Goal: Task Accomplishment & Management: Complete application form

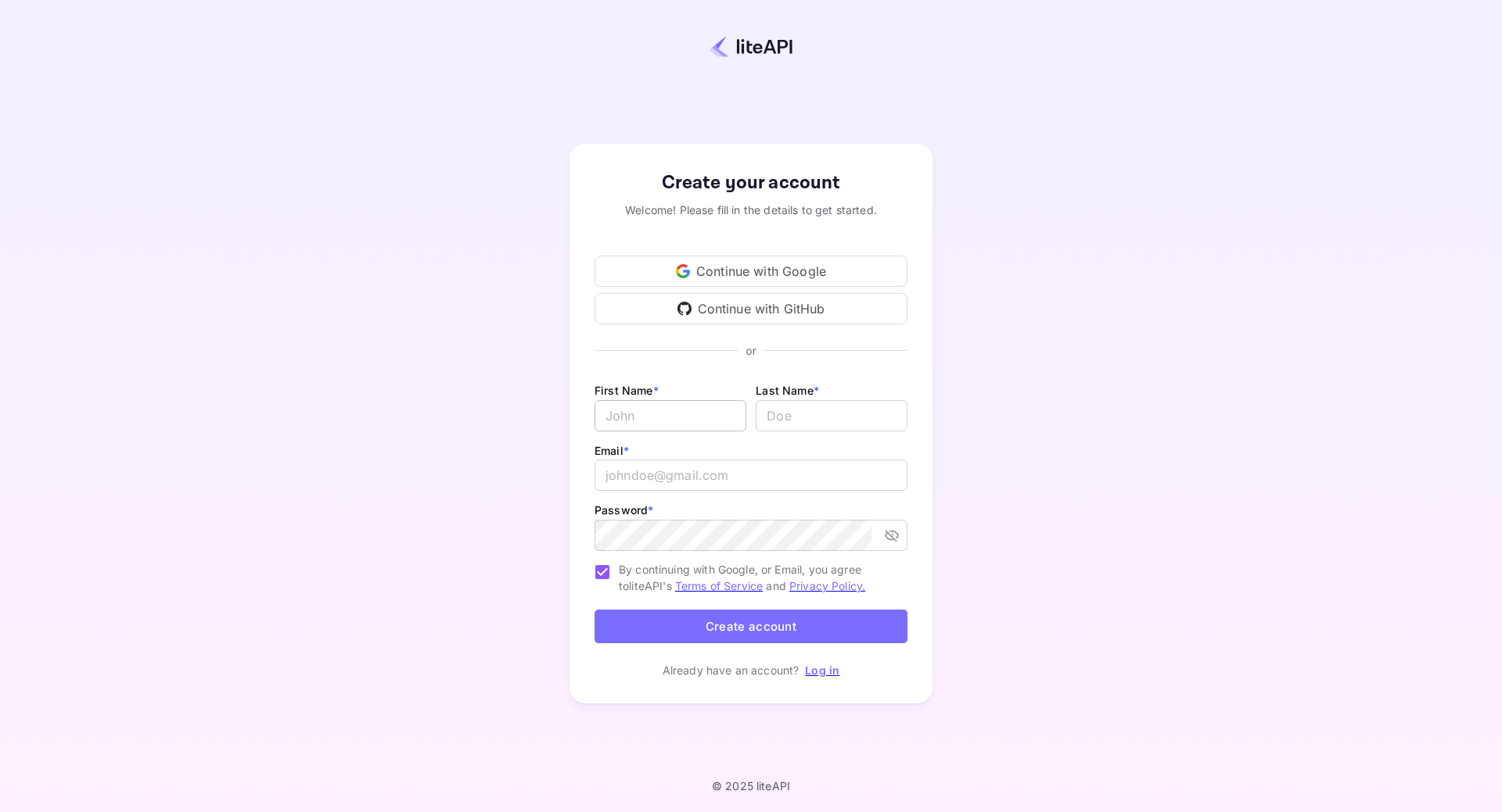
click at [714, 418] on input "Email *" at bounding box center [670, 416] width 152 height 31
type input "[PERSON_NAME]"
type input "Tobiassen"
type input "hrtobiassen@hotmail.com"
drag, startPoint x: 777, startPoint y: 418, endPoint x: 923, endPoint y: 418, distance: 146.0
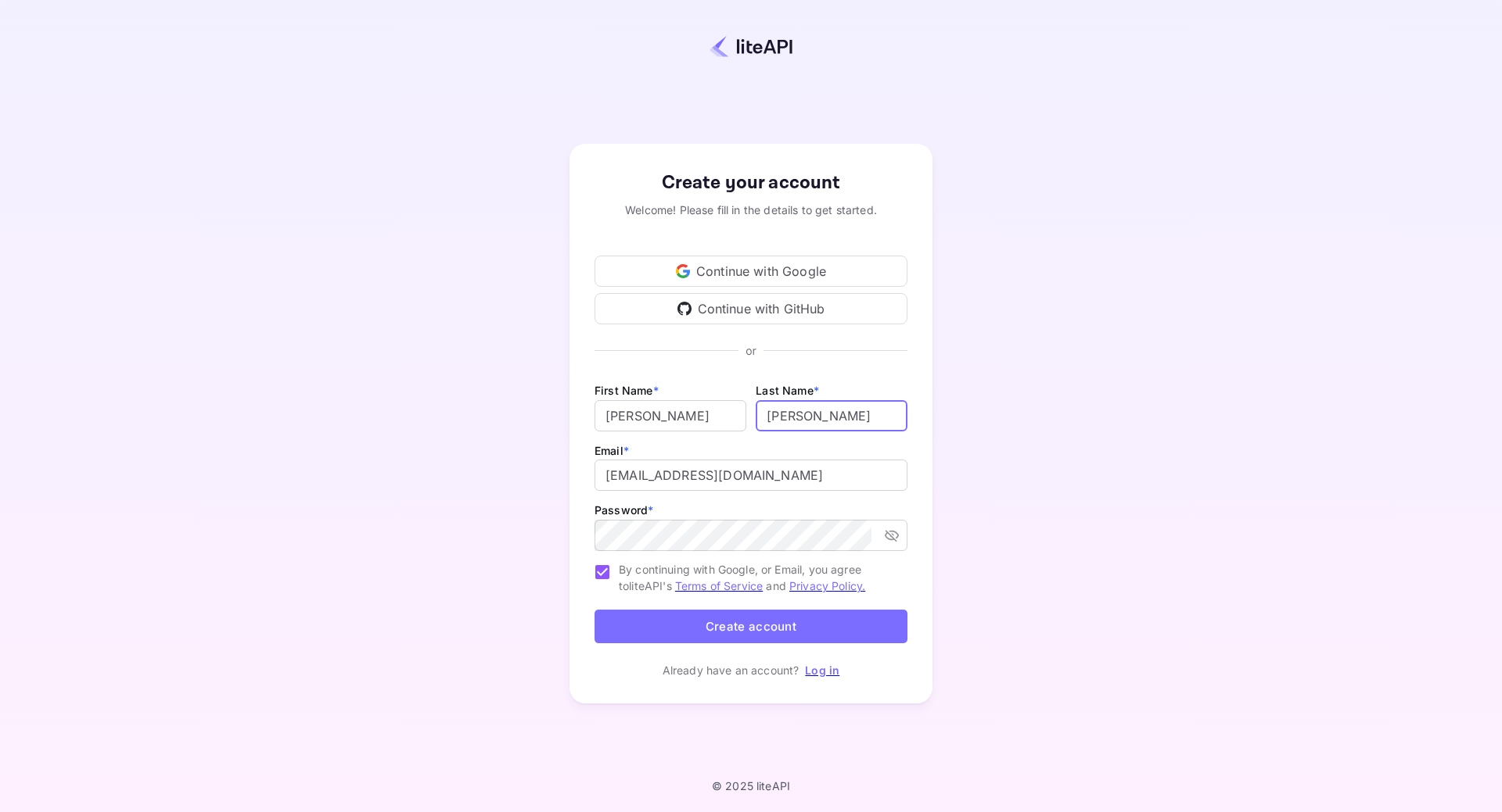
click at [923, 418] on div "Create your account Welcome! Please fill in the details to get started. Continu…" at bounding box center [751, 424] width 363 height 560
type input "T"
drag, startPoint x: 1055, startPoint y: 416, endPoint x: 1038, endPoint y: 416, distance: 17.0
click at [1055, 416] on div "Create your account Welcome! Please fill in the details to get started. Continu…" at bounding box center [751, 424] width 1364 height 712
drag, startPoint x: 509, startPoint y: 479, endPoint x: 425, endPoint y: 478, distance: 84.0
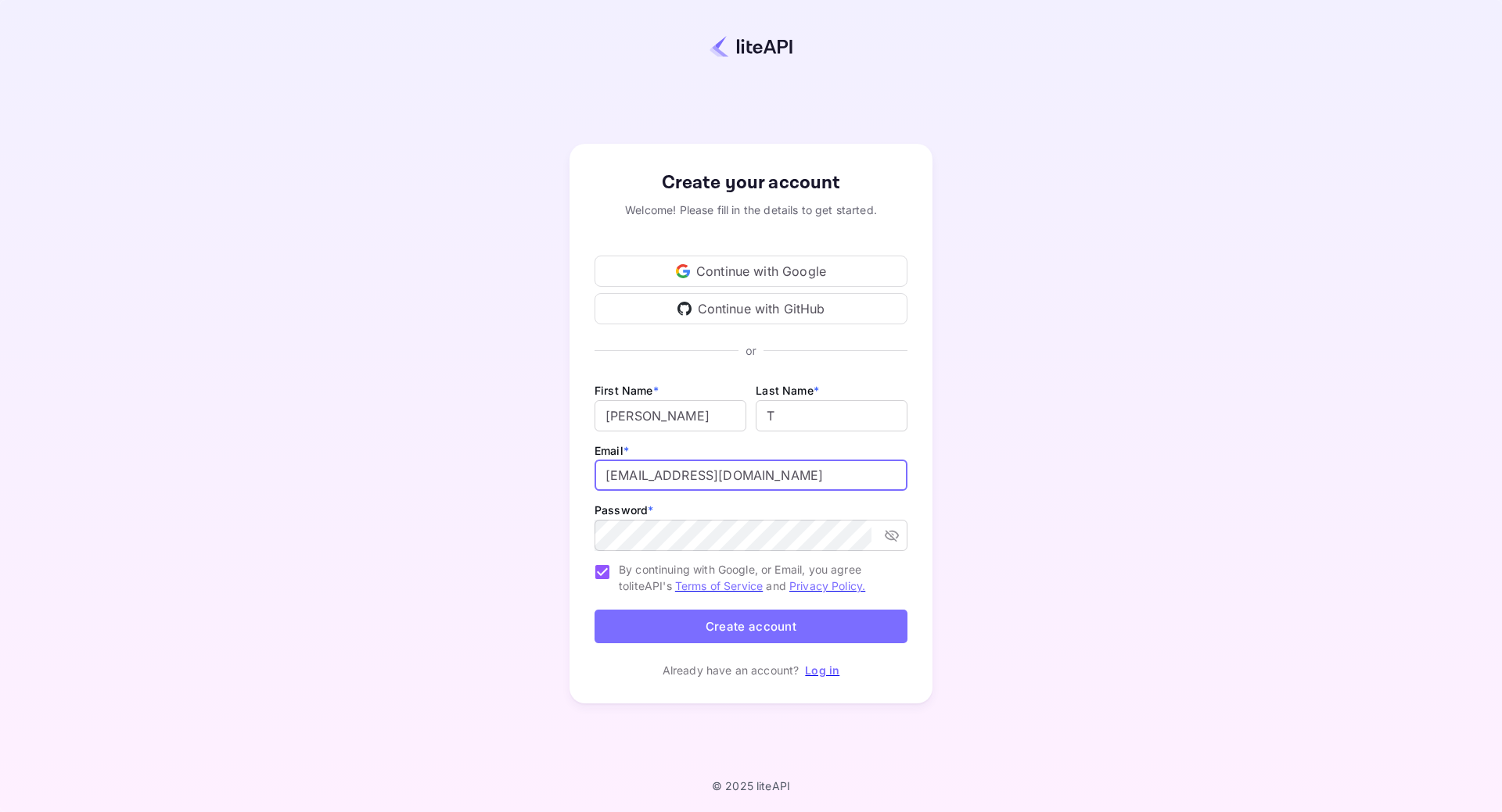
click at [424, 479] on div "Create your account Welcome! Please fill in the details to get started. Continu…" at bounding box center [751, 424] width 1364 height 712
type input "hi@apexx.dk"
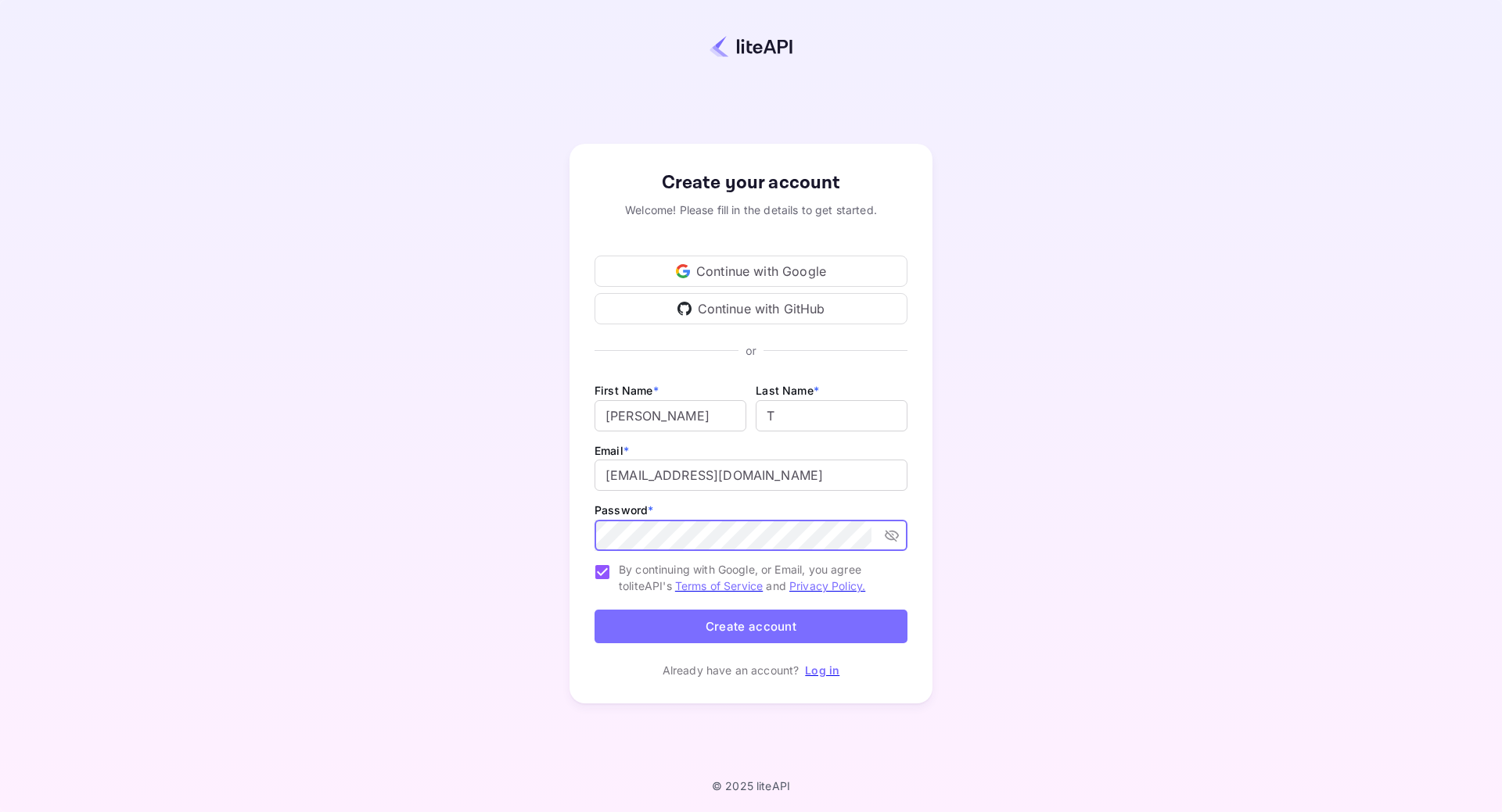
click at [625, 559] on span "By continuing with Google, or Email, you agree to liteAPI's Terms of Service an…" at bounding box center [756, 572] width 276 height 44
click at [619, 559] on input "By continuing with Google, or Email, you agree to liteAPI's Terms of Service an…" at bounding box center [602, 572] width 33 height 33
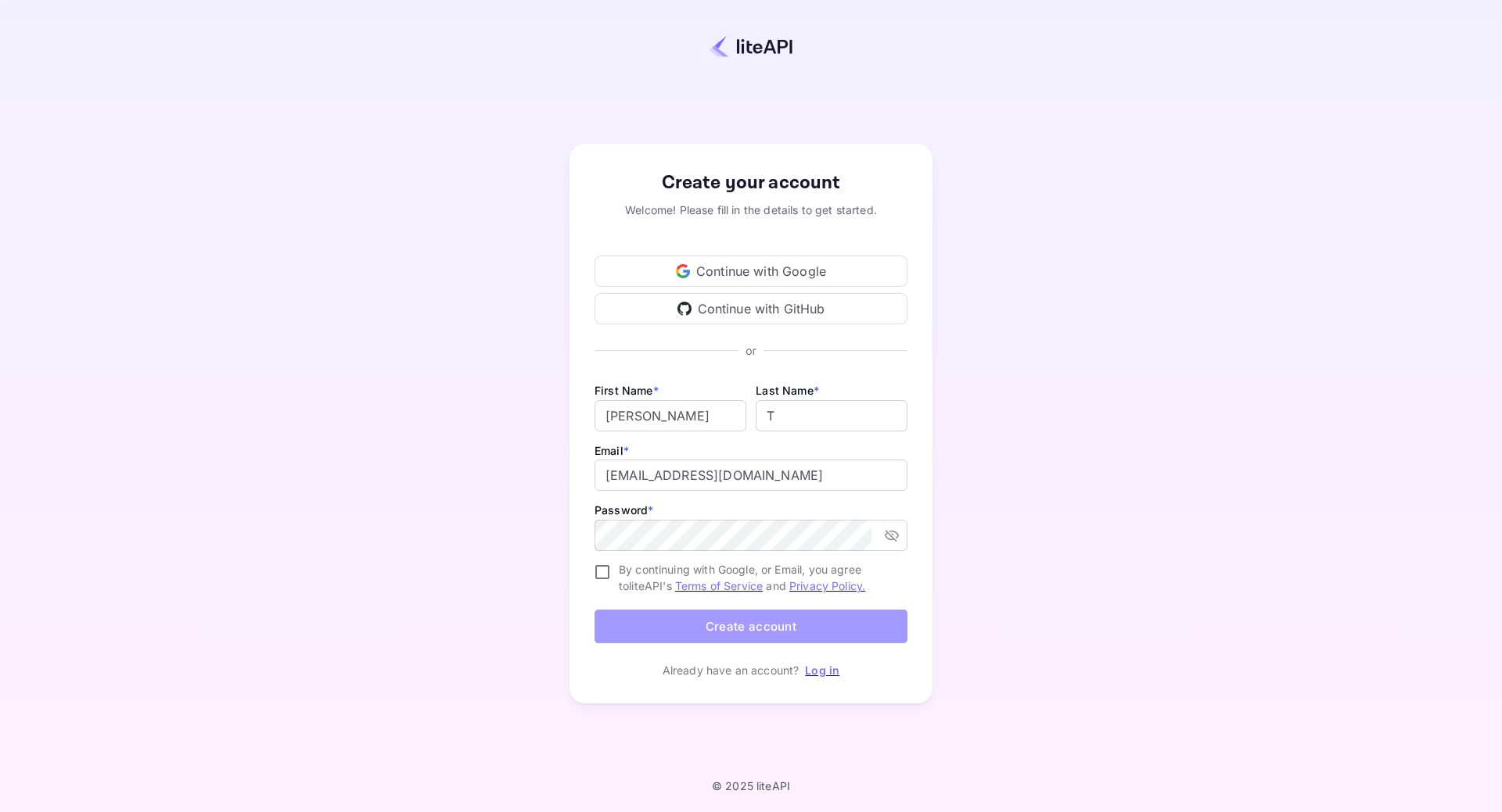
click at [757, 637] on button "Create account" at bounding box center [751, 626] width 313 height 34
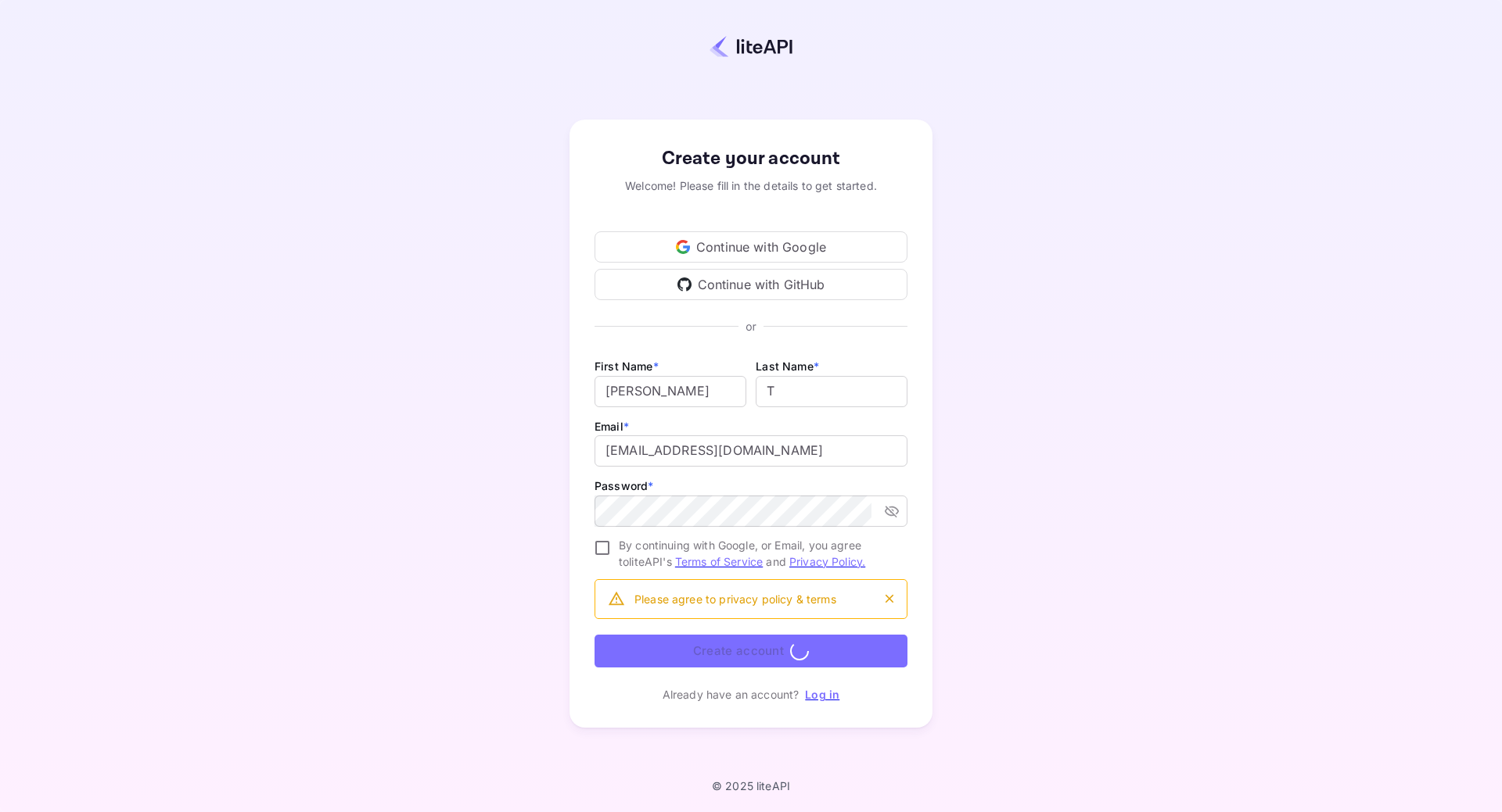
click at [635, 547] on span "By continuing with Google, or Email, you agree to liteAPI's Terms of Service an…" at bounding box center [756, 553] width 276 height 33
click at [619, 547] on input "By continuing with Google, or Email, you agree to liteAPI's Terms of Service an…" at bounding box center [602, 548] width 33 height 33
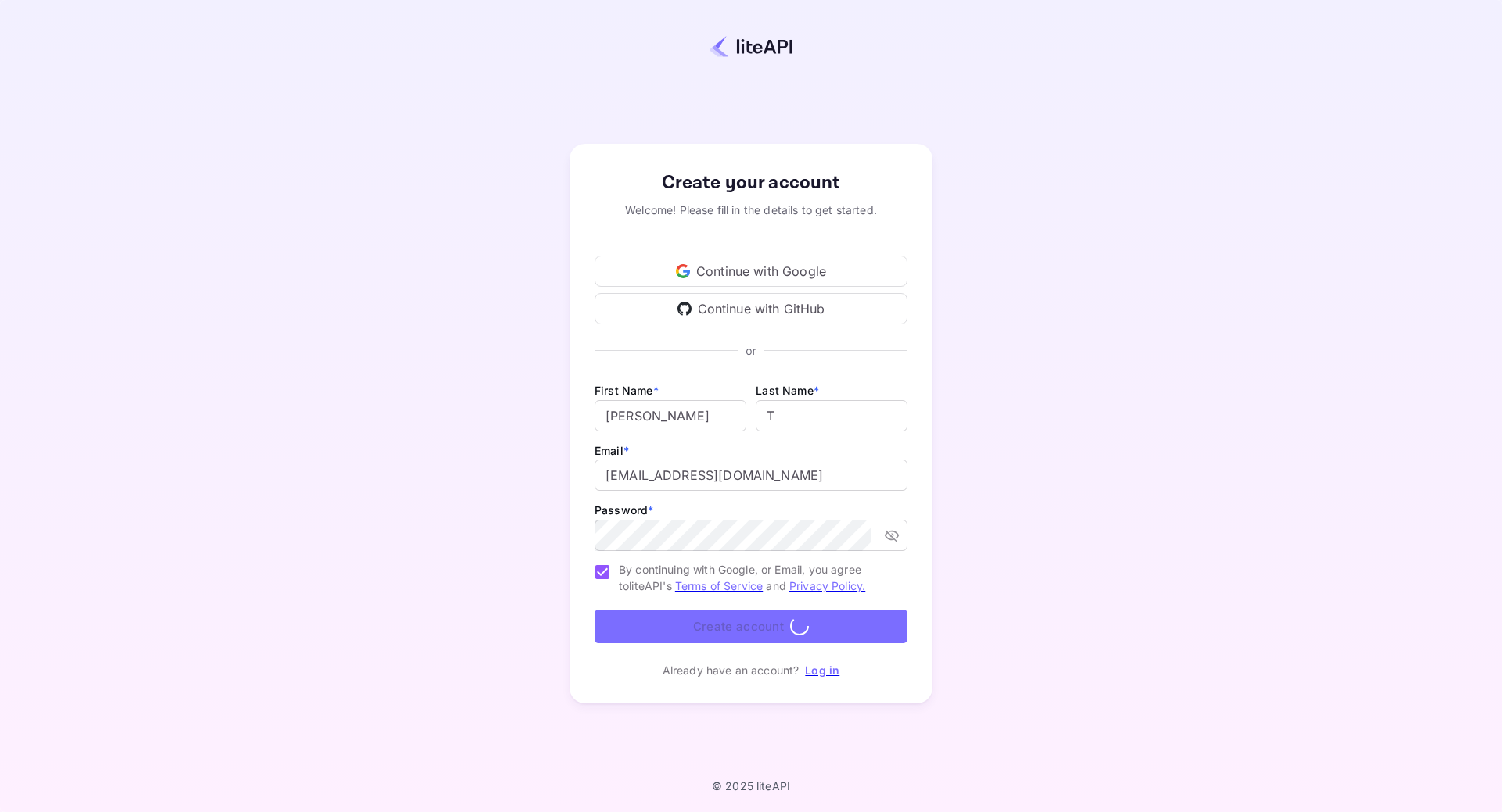
click at [804, 620] on form "First Name * Henrik ​ Last Name * ​ Email * hi@apexx.dk ​ Password * ​ By conti…" at bounding box center [751, 515] width 313 height 269
click at [817, 635] on form "First Name * Henrik ​ Last Name * ​ Email * hi@apexx.dk ​ Password * ​ By conti…" at bounding box center [751, 515] width 313 height 269
click at [732, 634] on form "First Name * Henrik ​ Last Name * ​ Email * hi@apexx.dk ​ Password * ​ By conti…" at bounding box center [751, 515] width 313 height 269
click at [609, 576] on input "By continuing with Google, or Email, you agree to liteAPI's Terms of Service an…" at bounding box center [602, 572] width 33 height 33
click at [606, 575] on input "By continuing with Google, or Email, you agree to liteAPI's Terms of Service an…" at bounding box center [602, 572] width 33 height 33
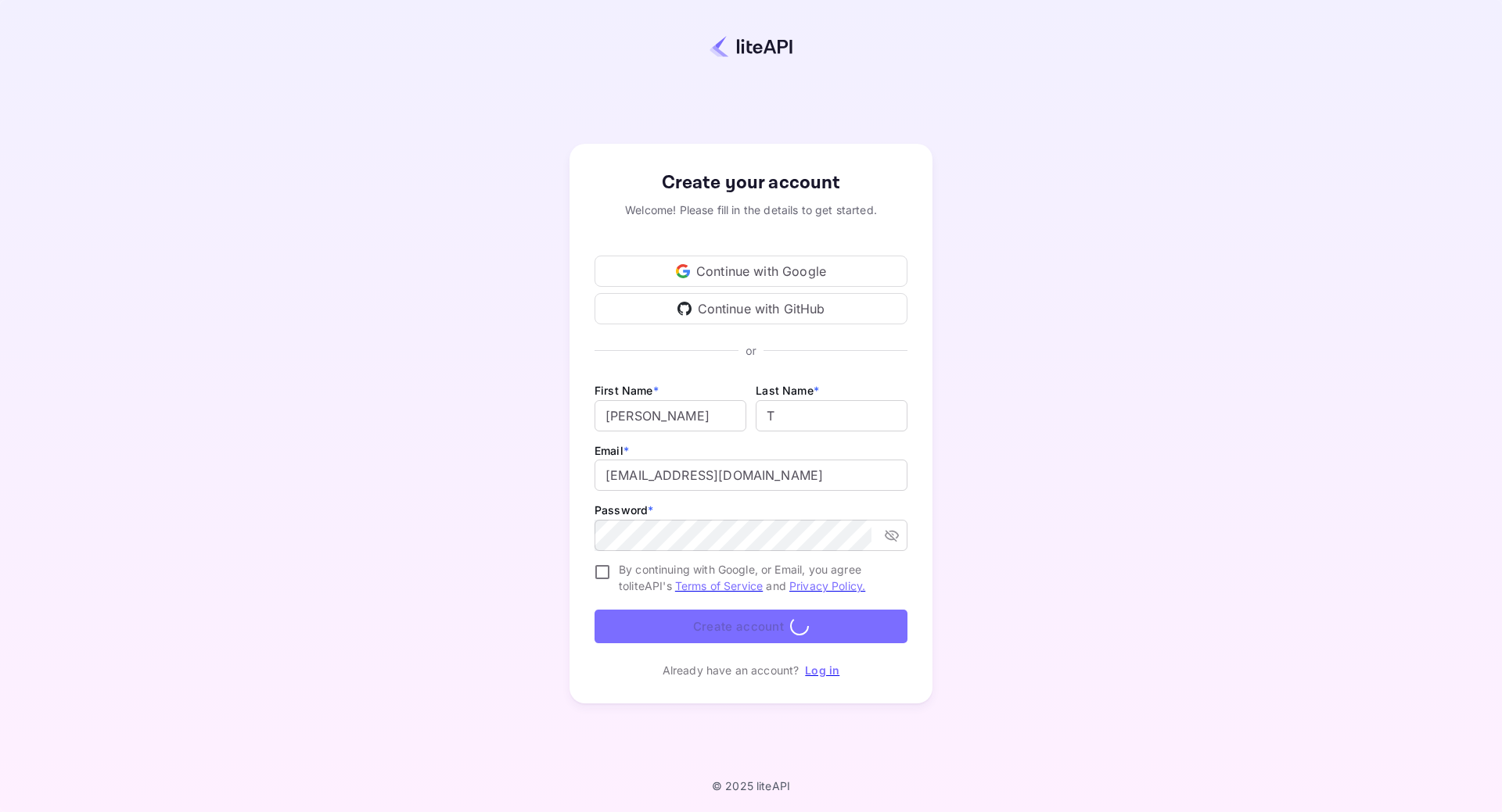
checkbox input "true"
click at [732, 631] on form "First Name * Henrik ​ Last Name * ​ Email * hi@apexx.dk ​ Password * ​ By conti…" at bounding box center [751, 515] width 313 height 269
drag, startPoint x: 730, startPoint y: 480, endPoint x: 393, endPoint y: 435, distance: 340.0
click at [400, 439] on div "Create your account Welcome! Please fill in the details to get started. Continu…" at bounding box center [751, 424] width 1364 height 712
click at [438, 402] on div "Create your account Welcome! Please fill in the details to get started. Continu…" at bounding box center [751, 424] width 1364 height 712
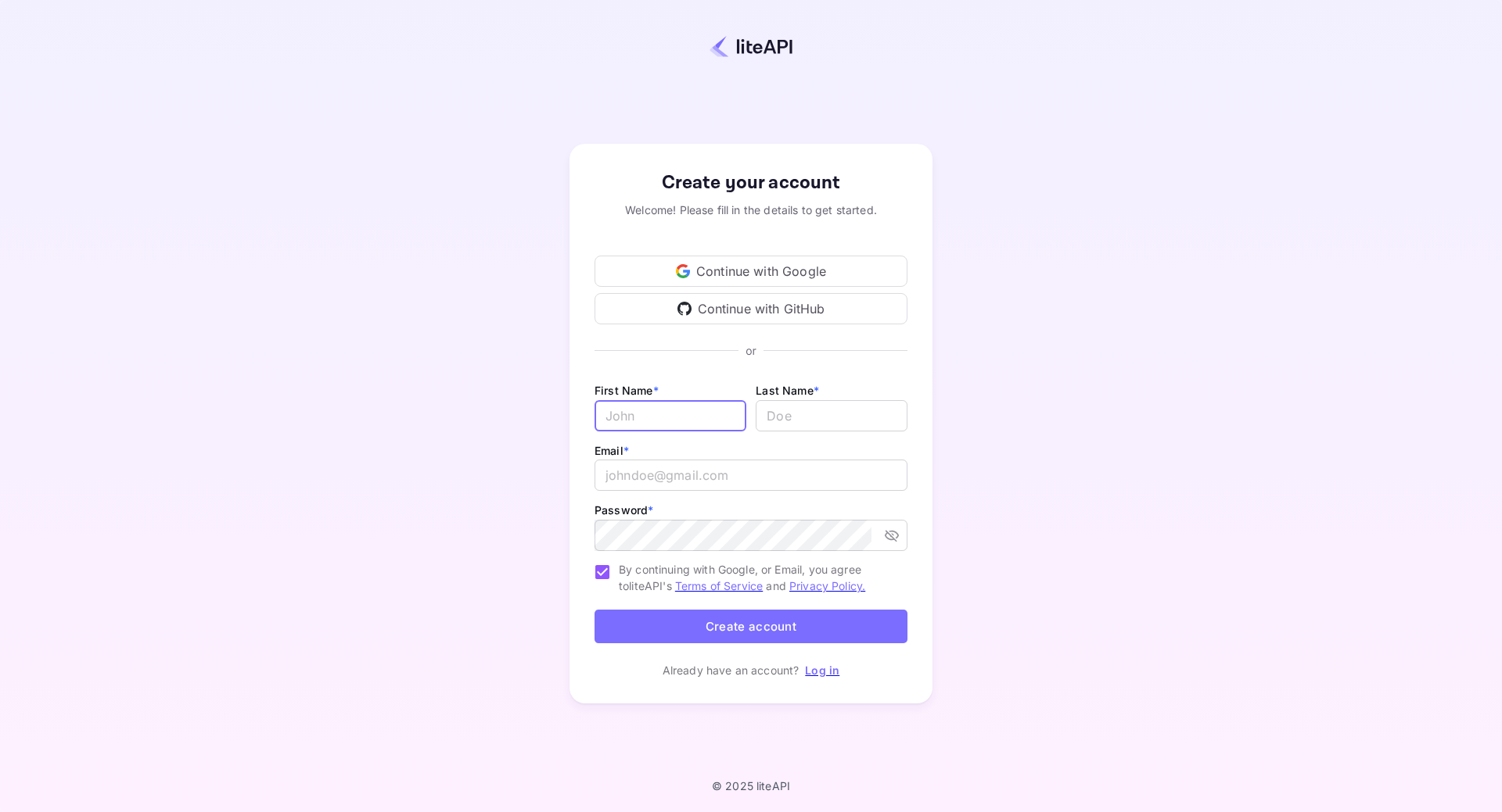
click at [655, 422] on input "Email *" at bounding box center [670, 416] width 152 height 31
type input "[PERSON_NAME]"
type input "[EMAIL_ADDRESS][DOMAIN_NAME]"
drag, startPoint x: 768, startPoint y: 424, endPoint x: 825, endPoint y: 429, distance: 57.2
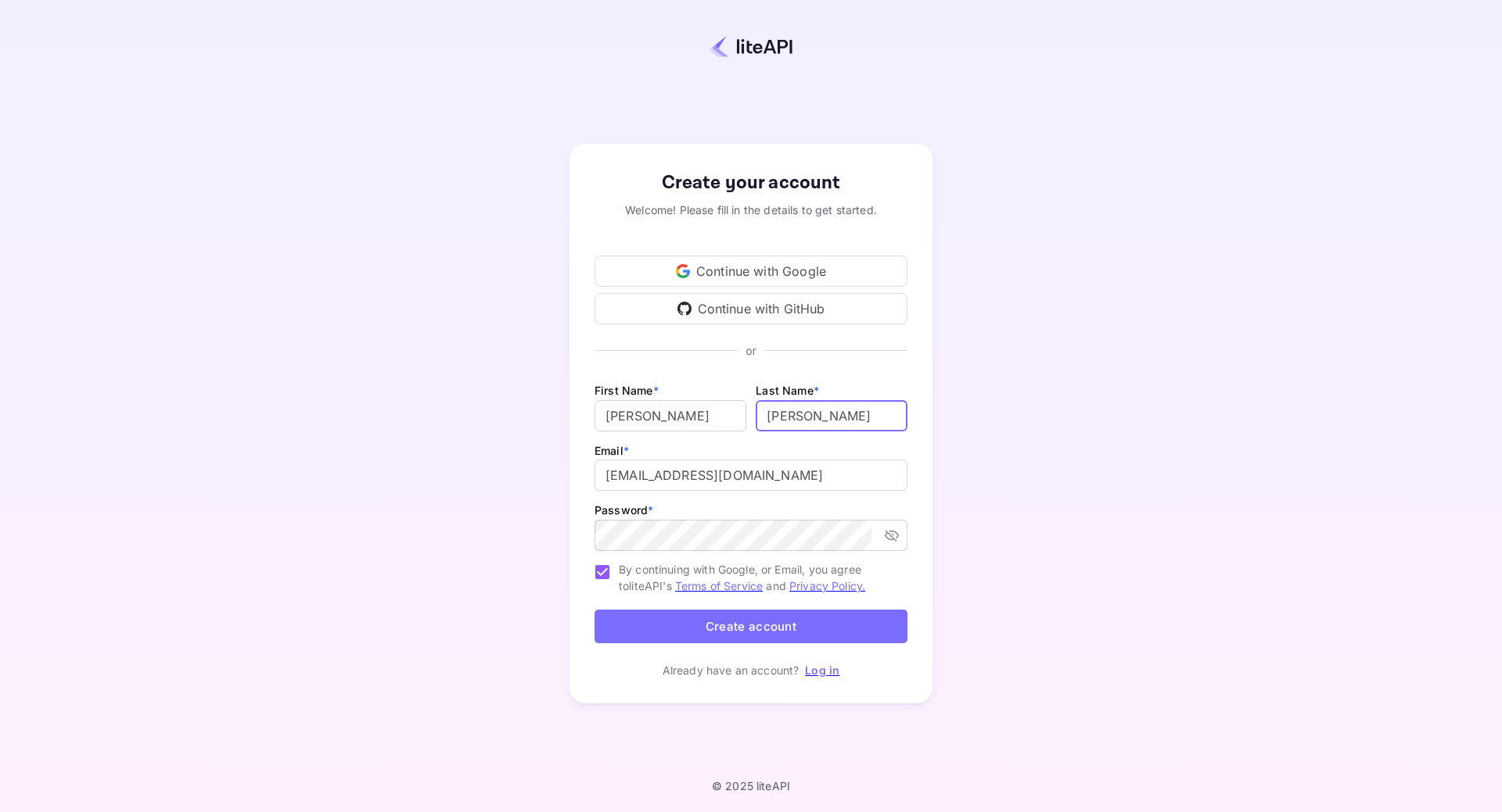
click at [825, 429] on input "lastName" at bounding box center [831, 416] width 152 height 31
type input "T"
drag, startPoint x: 793, startPoint y: 470, endPoint x: 423, endPoint y: 441, distance: 371.1
click at [457, 446] on div "Create your account Welcome! Please fill in the details to get started. Continu…" at bounding box center [751, 424] width 1364 height 712
click at [423, 441] on div "Create your account Welcome! Please fill in the details to get started. Continu…" at bounding box center [751, 424] width 1364 height 712
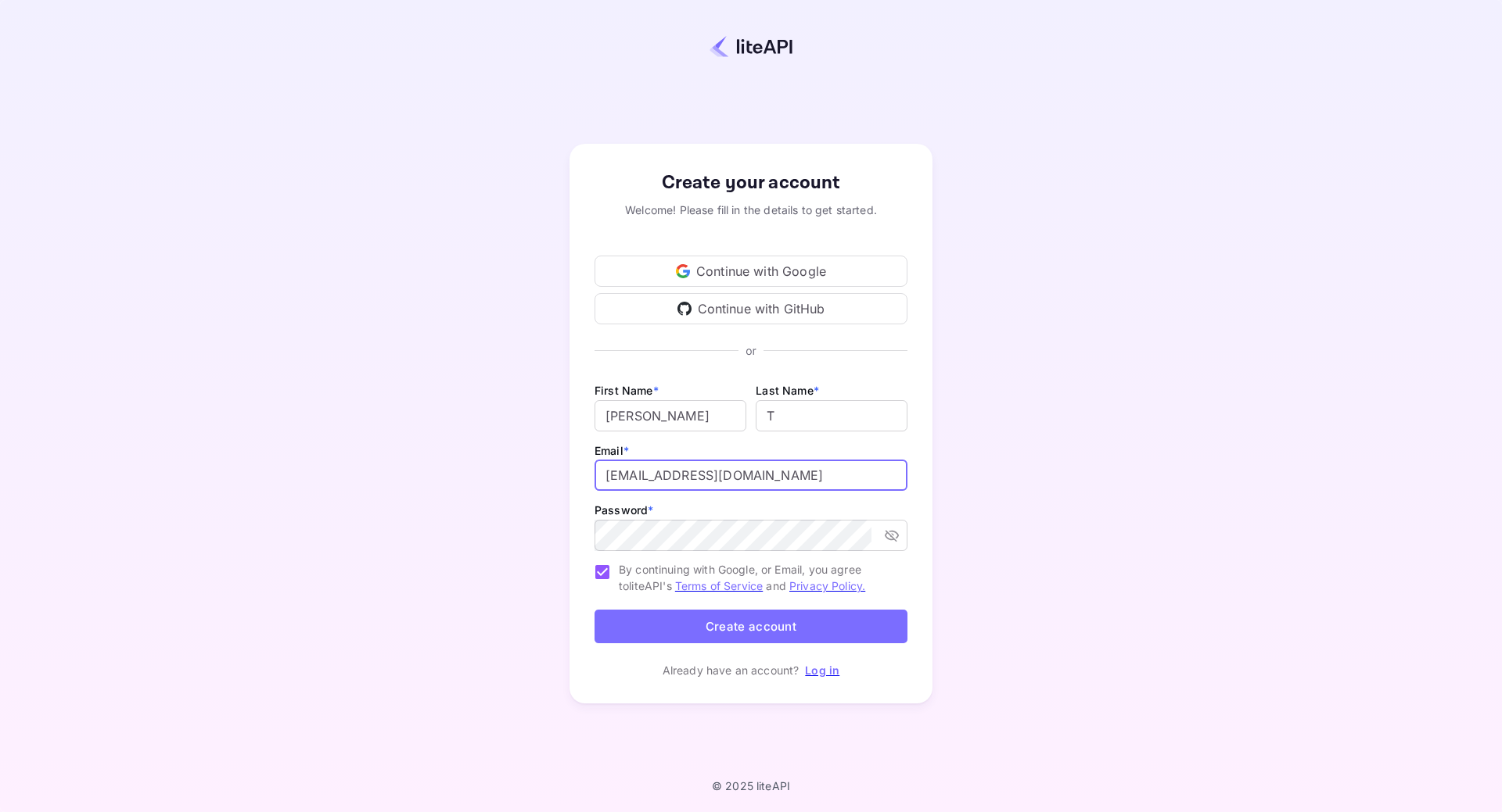
click at [707, 479] on input "[EMAIL_ADDRESS][DOMAIN_NAME]" at bounding box center [751, 475] width 313 height 31
paste input "i@apexx.dk"
type input "[EMAIL_ADDRESS][DOMAIN_NAME]"
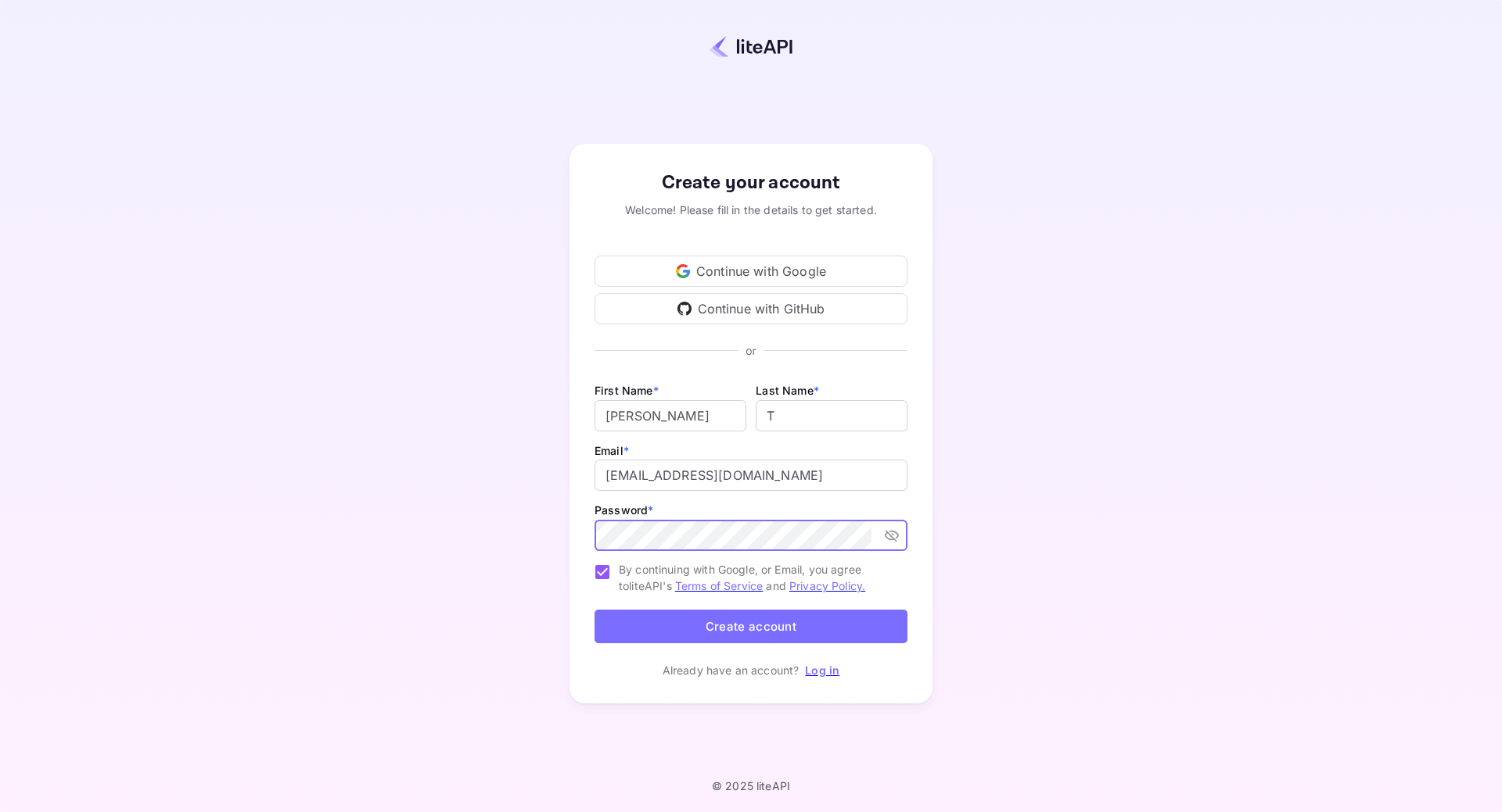
click at [779, 631] on button "Create account" at bounding box center [751, 626] width 313 height 34
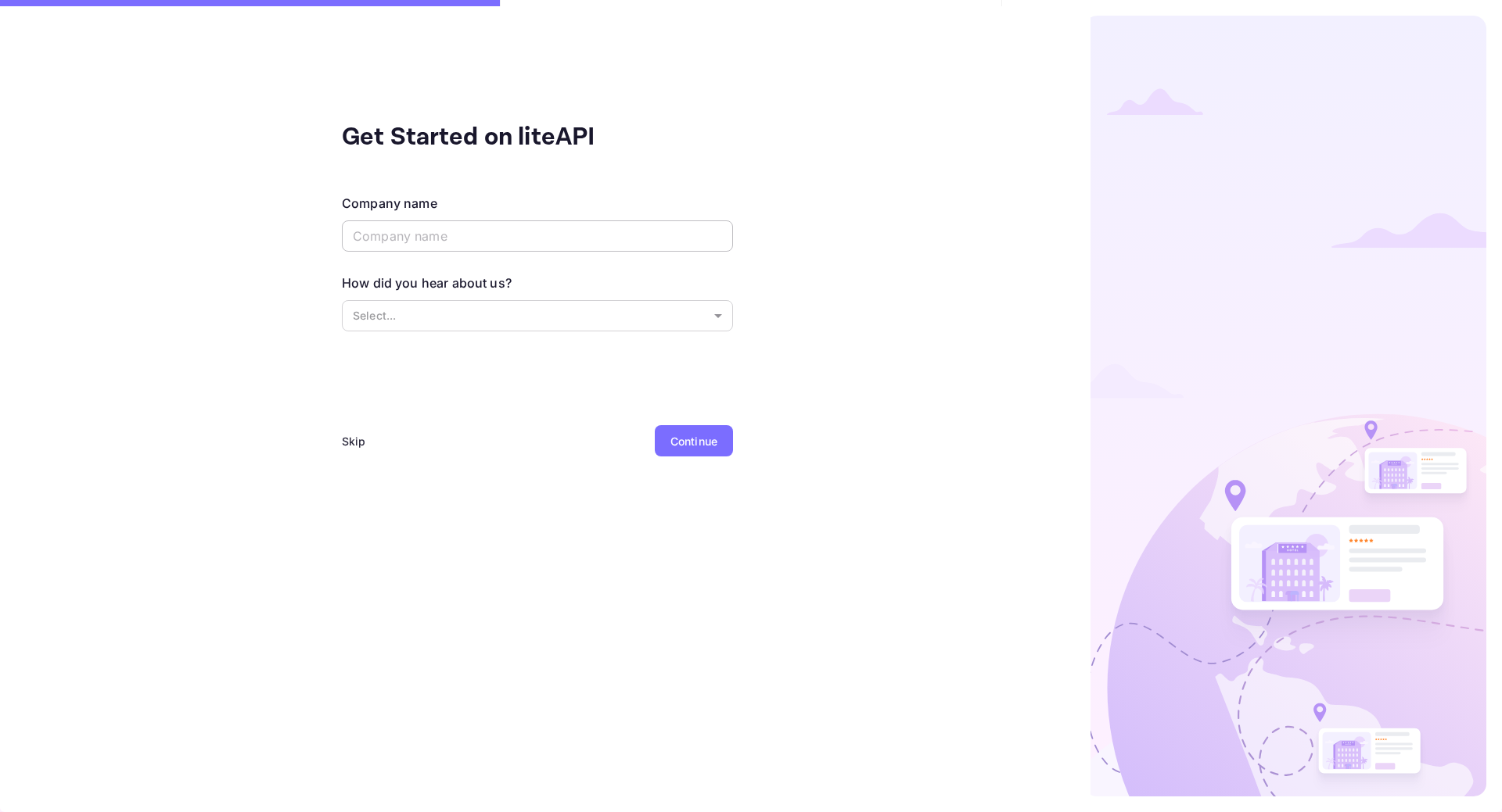
click at [423, 239] on input "text" at bounding box center [537, 236] width 391 height 31
type input "ApexX ApS"
click at [515, 310] on body "Get Started on liteAPI Company name ApexX ApS ​ How did you hear about us? Sele…" at bounding box center [751, 406] width 1502 height 812
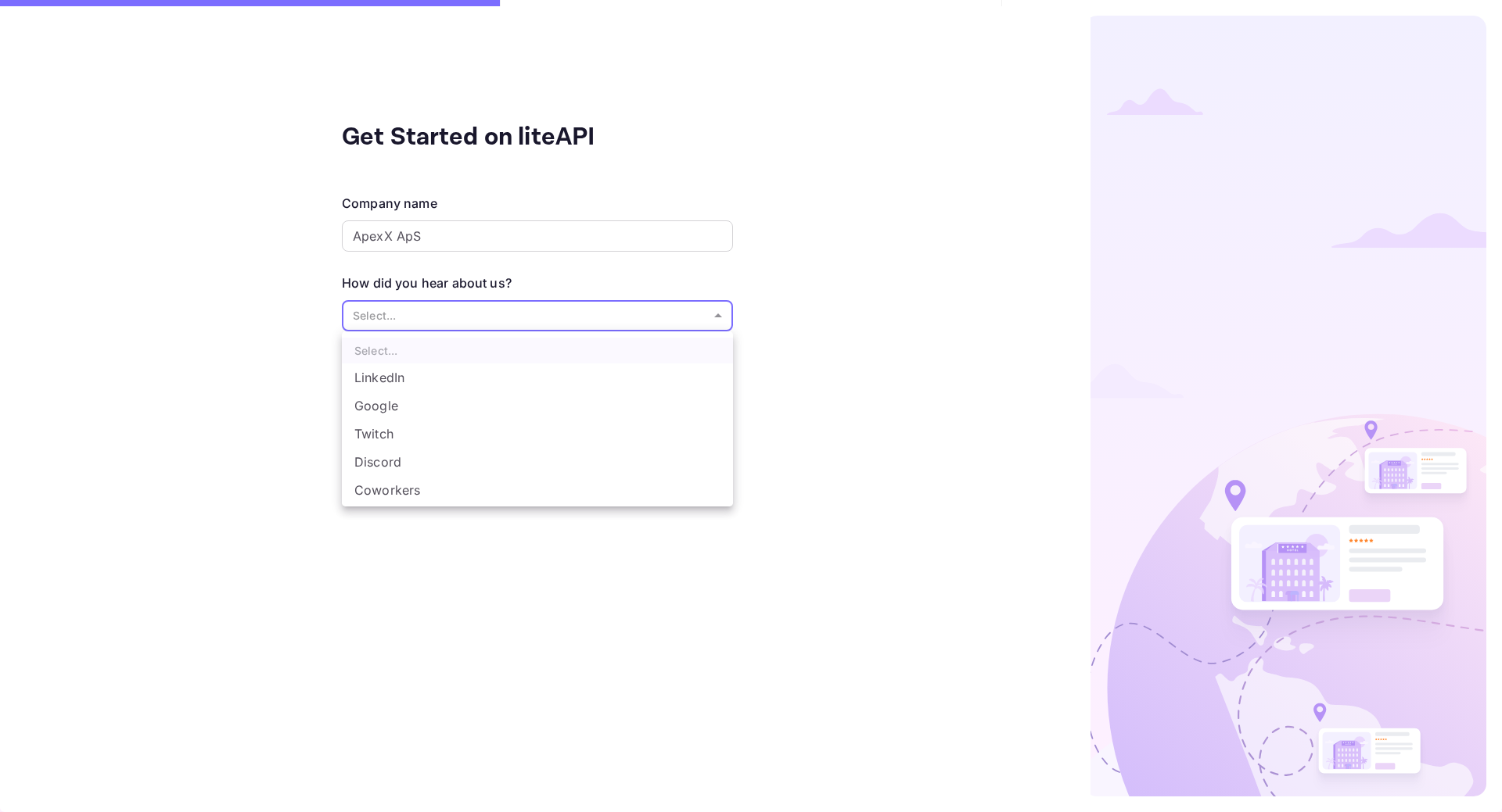
click at [791, 406] on div at bounding box center [751, 406] width 1502 height 812
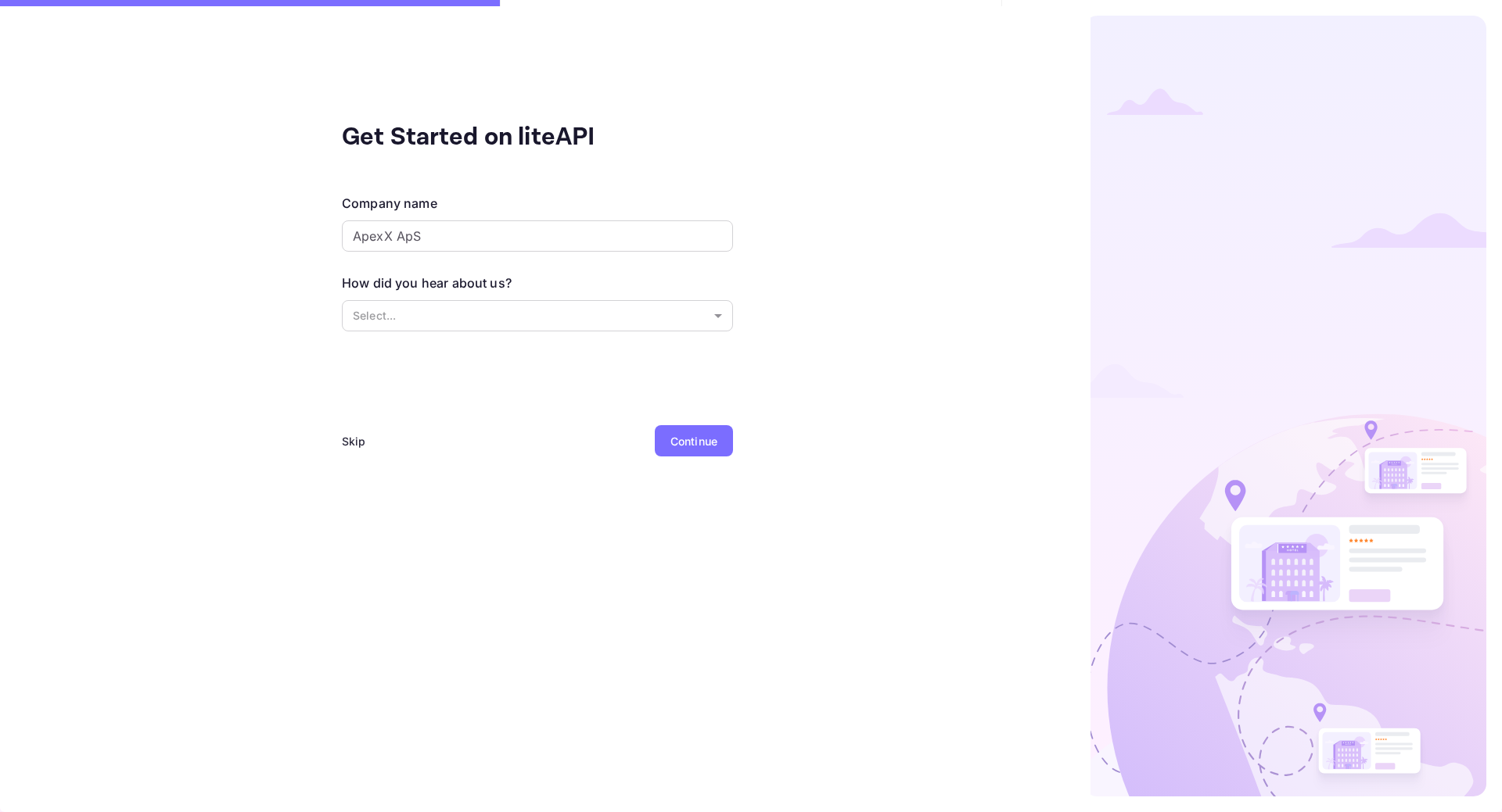
click at [705, 439] on div "Continue" at bounding box center [694, 441] width 47 height 16
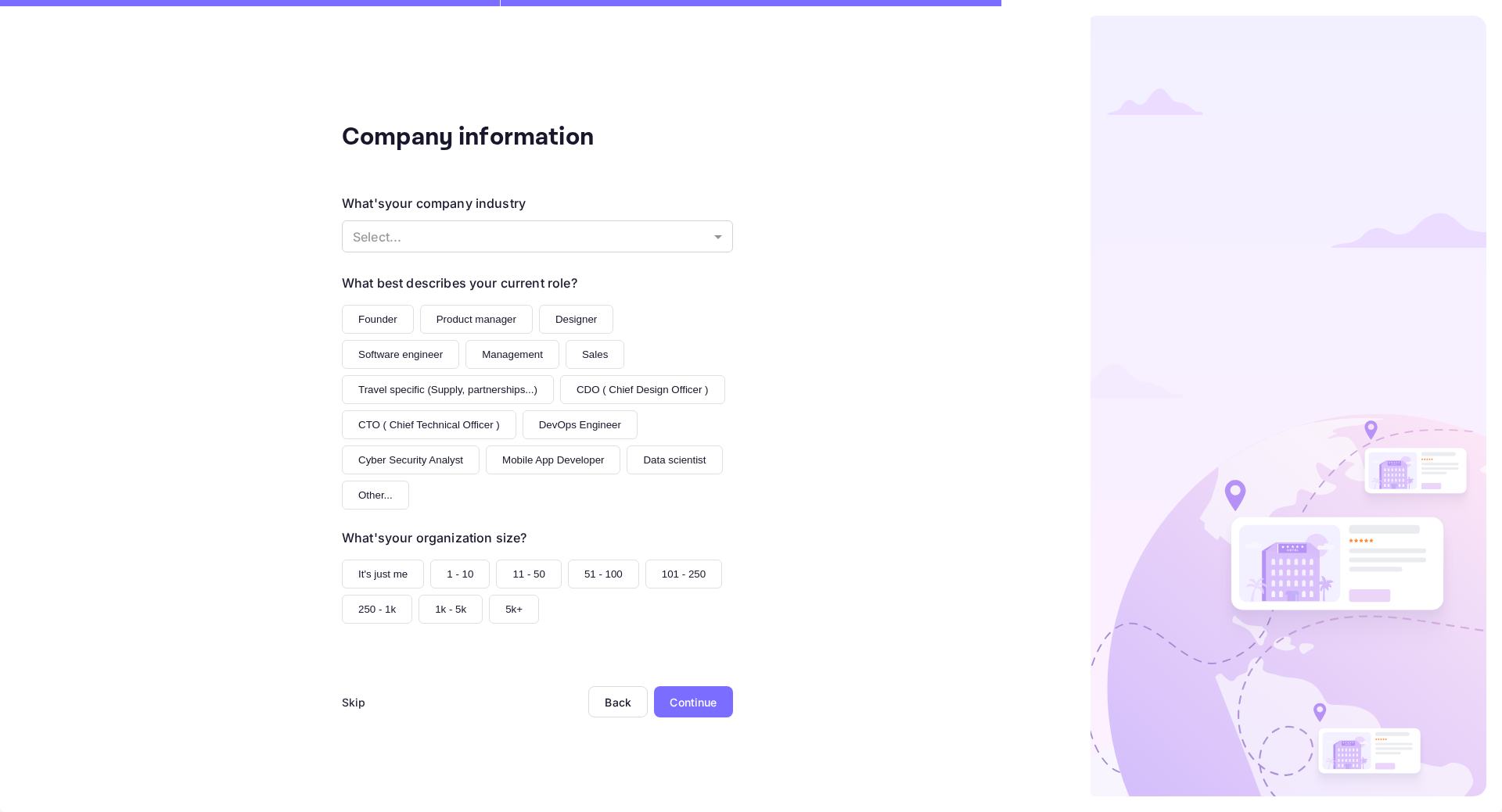
click at [383, 328] on button "Founder" at bounding box center [377, 319] width 72 height 29
click at [455, 570] on button "1 - 10" at bounding box center [460, 574] width 59 height 29
click at [699, 703] on div "Continue" at bounding box center [693, 702] width 47 height 16
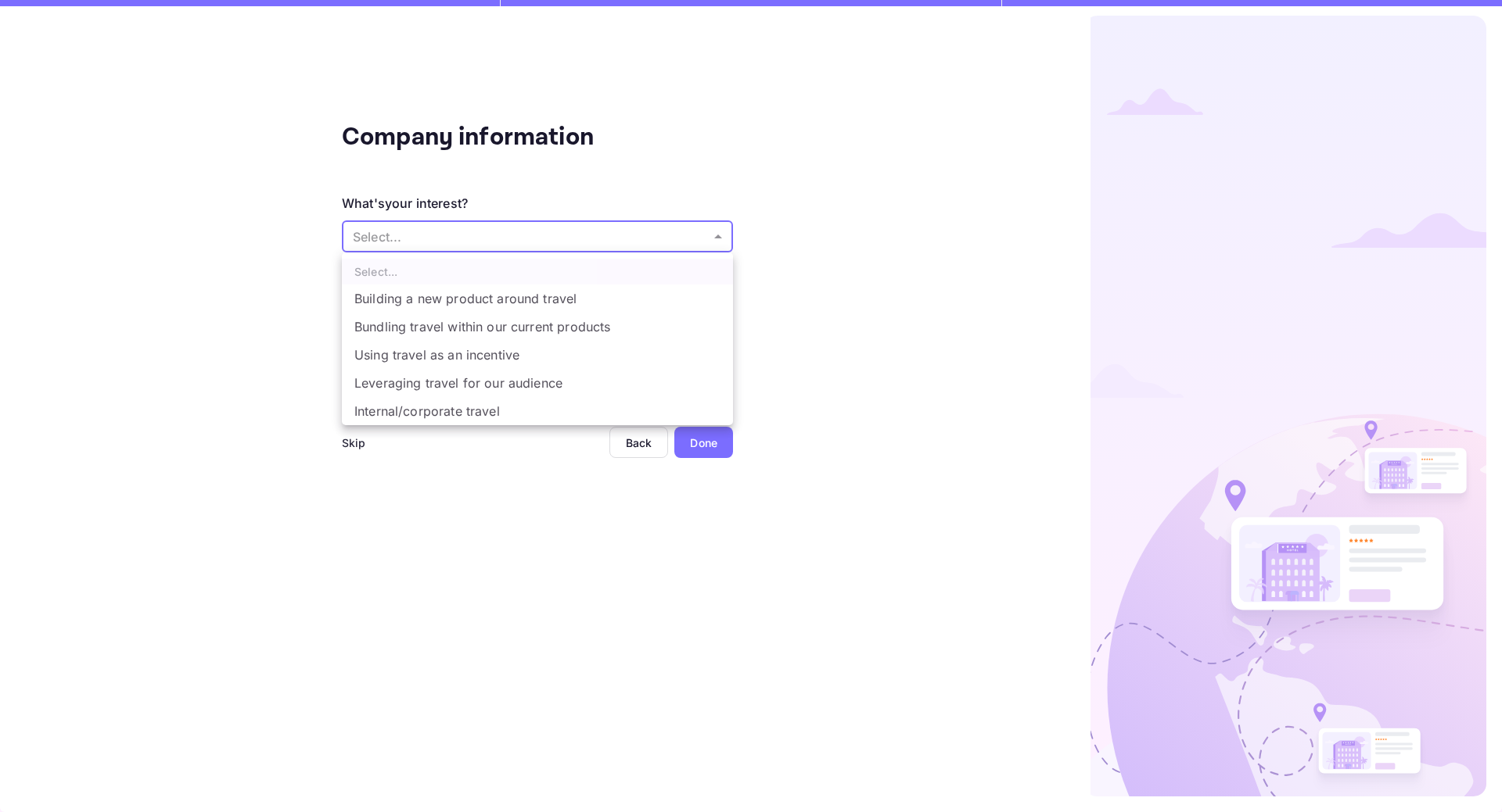
click at [491, 229] on body "Company information What's your interest? Select... ​ Do you have any previous …" at bounding box center [751, 406] width 1502 height 812
click at [563, 306] on li "Building a new product around travel" at bounding box center [537, 299] width 391 height 28
type input "Building a new product around travel"
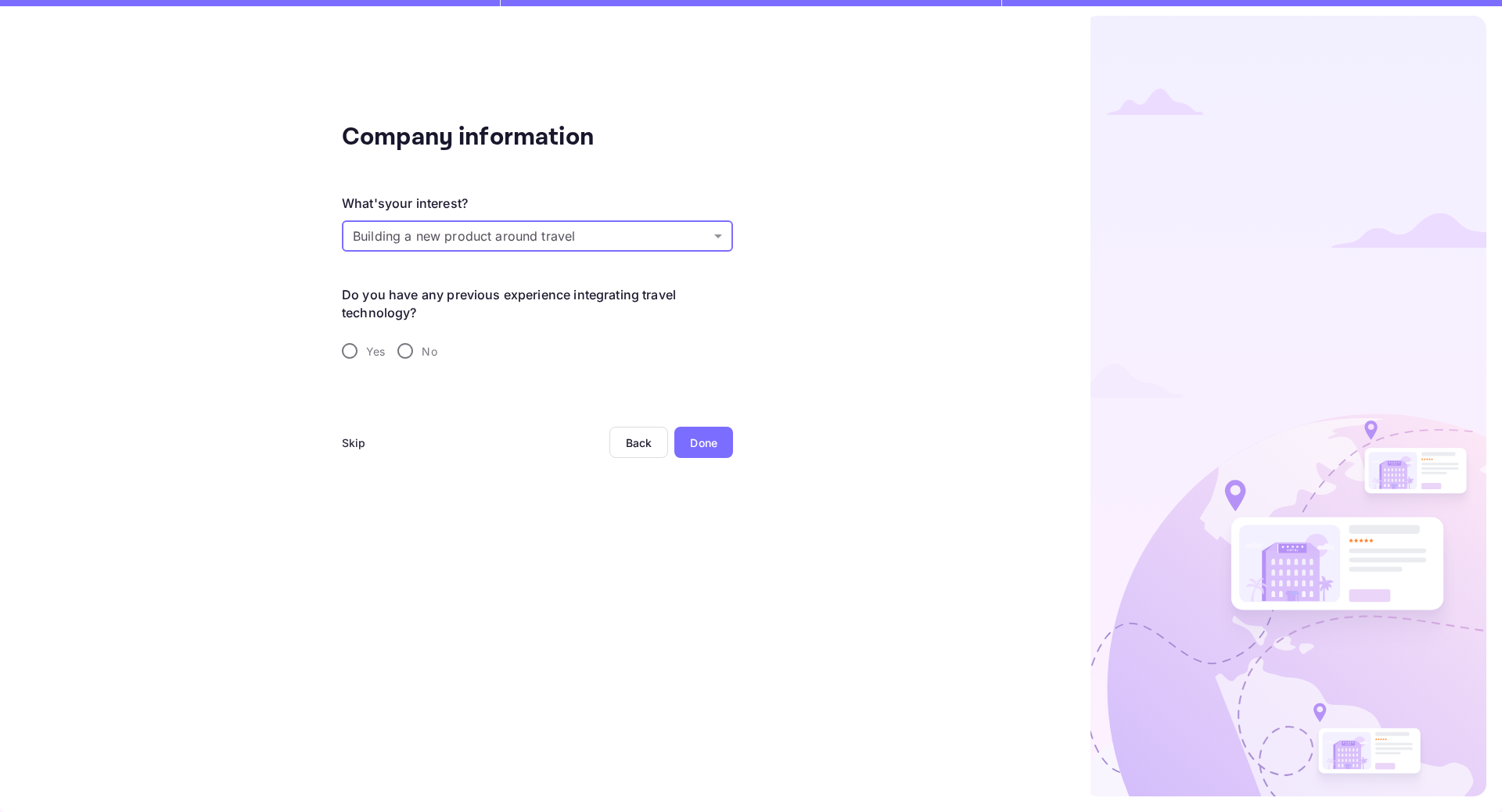
click at [406, 347] on input "No" at bounding box center [405, 351] width 33 height 33
radio input "true"
click at [701, 448] on div "Done" at bounding box center [703, 443] width 27 height 16
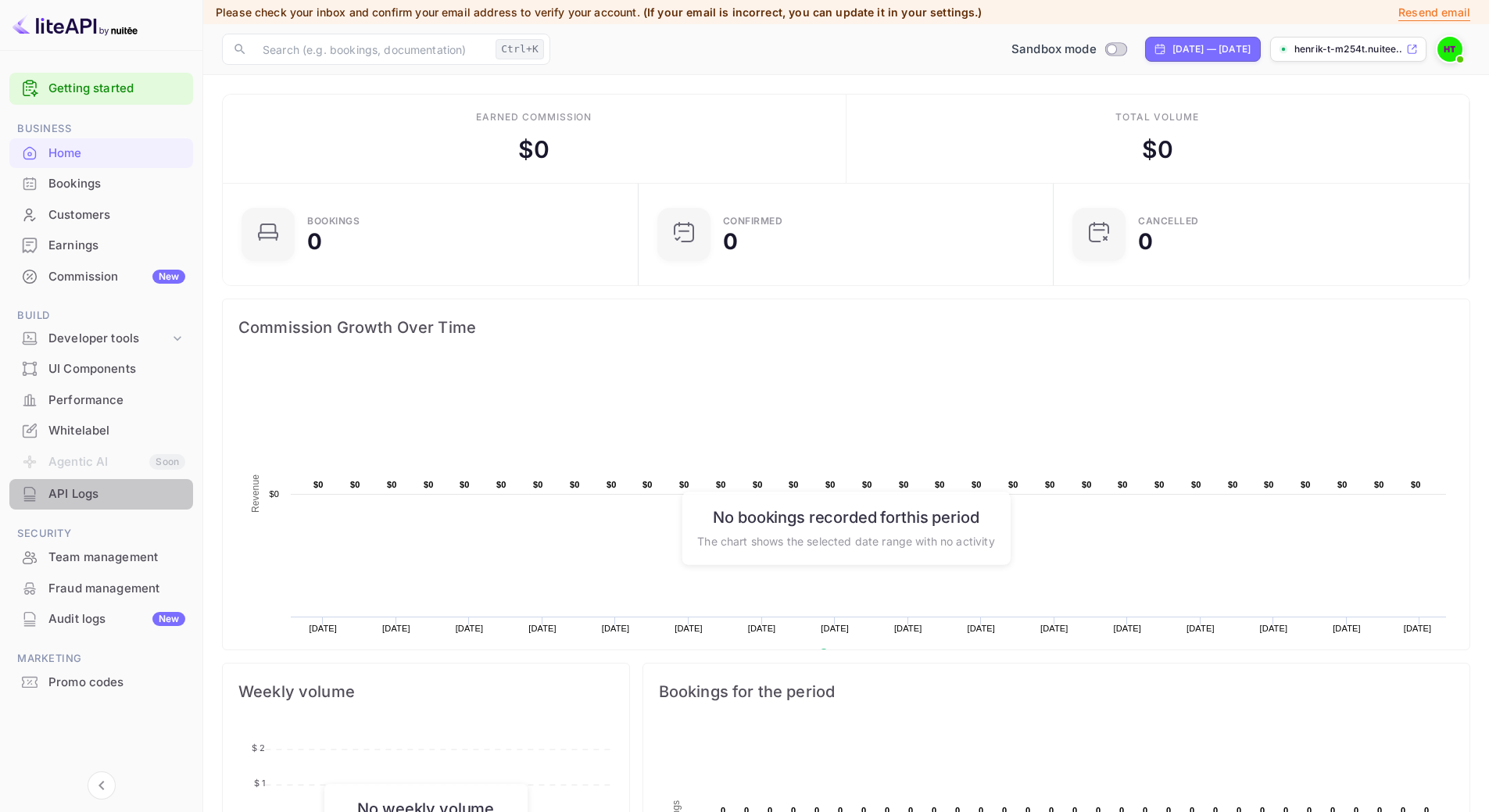
click at [101, 483] on div "API Logs" at bounding box center [100, 494] width 184 height 30
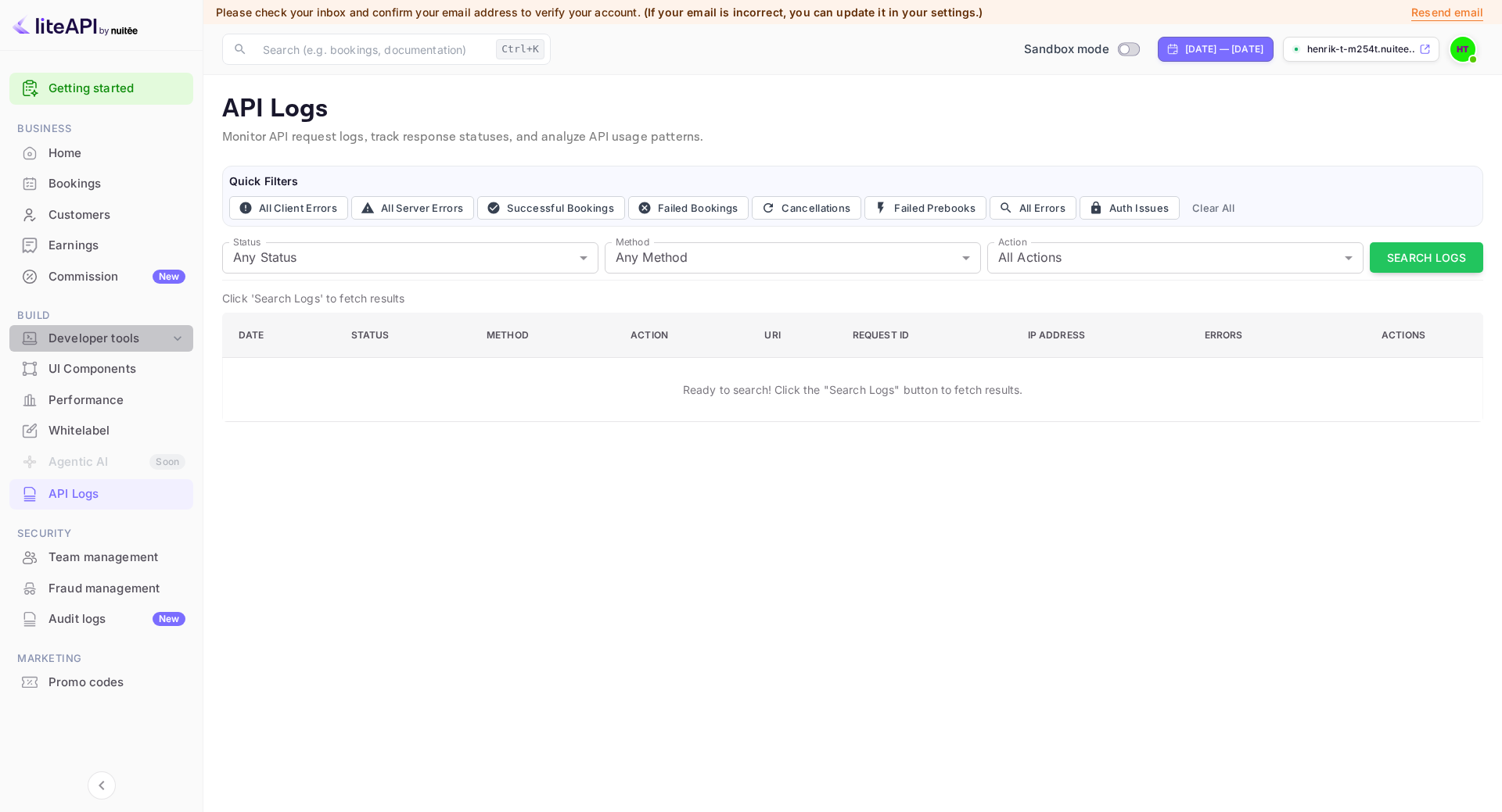
click at [110, 347] on div "Developer tools" at bounding box center [101, 338] width 184 height 27
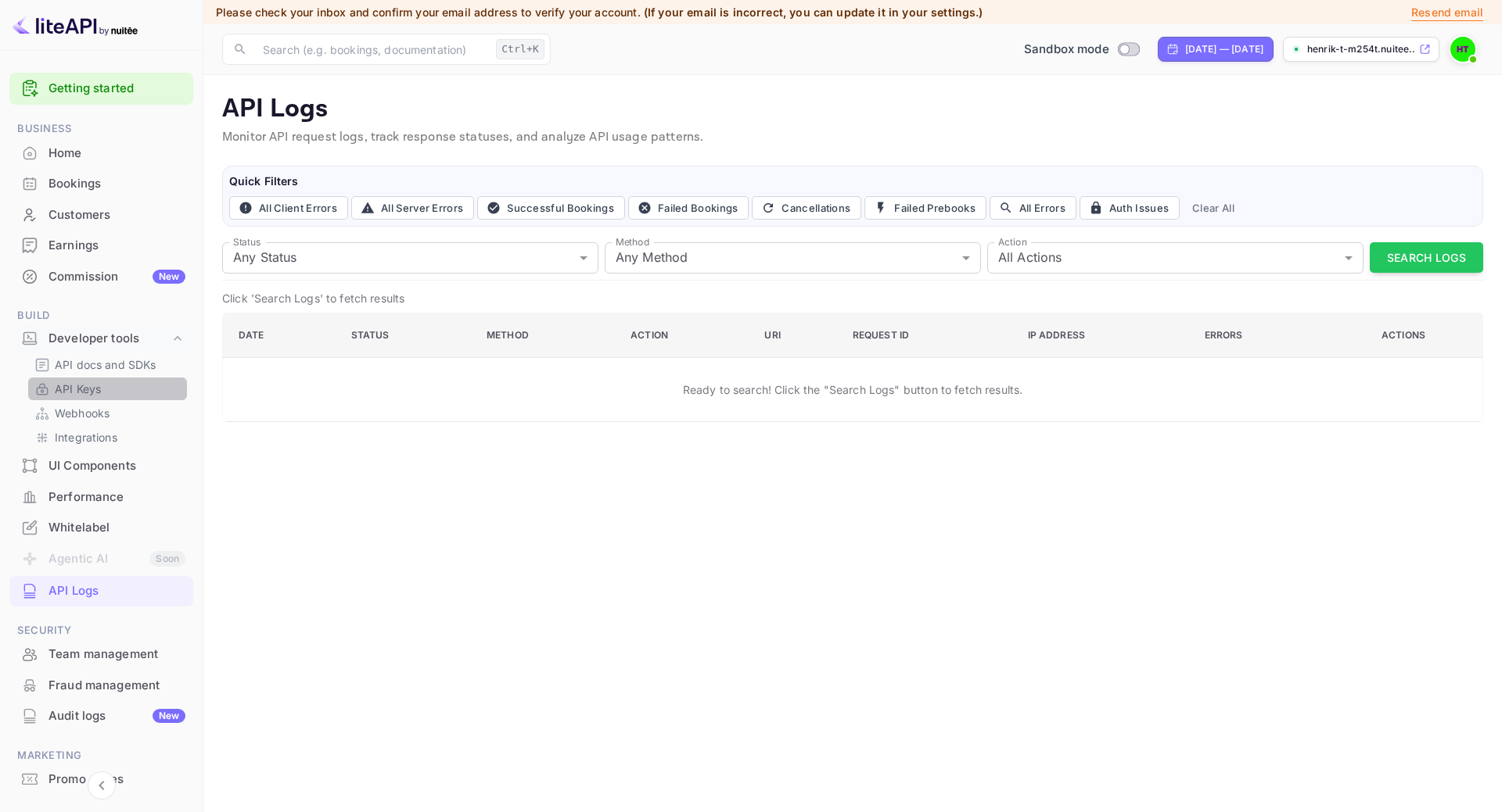
click at [110, 382] on link "API Keys" at bounding box center [108, 389] width 147 height 16
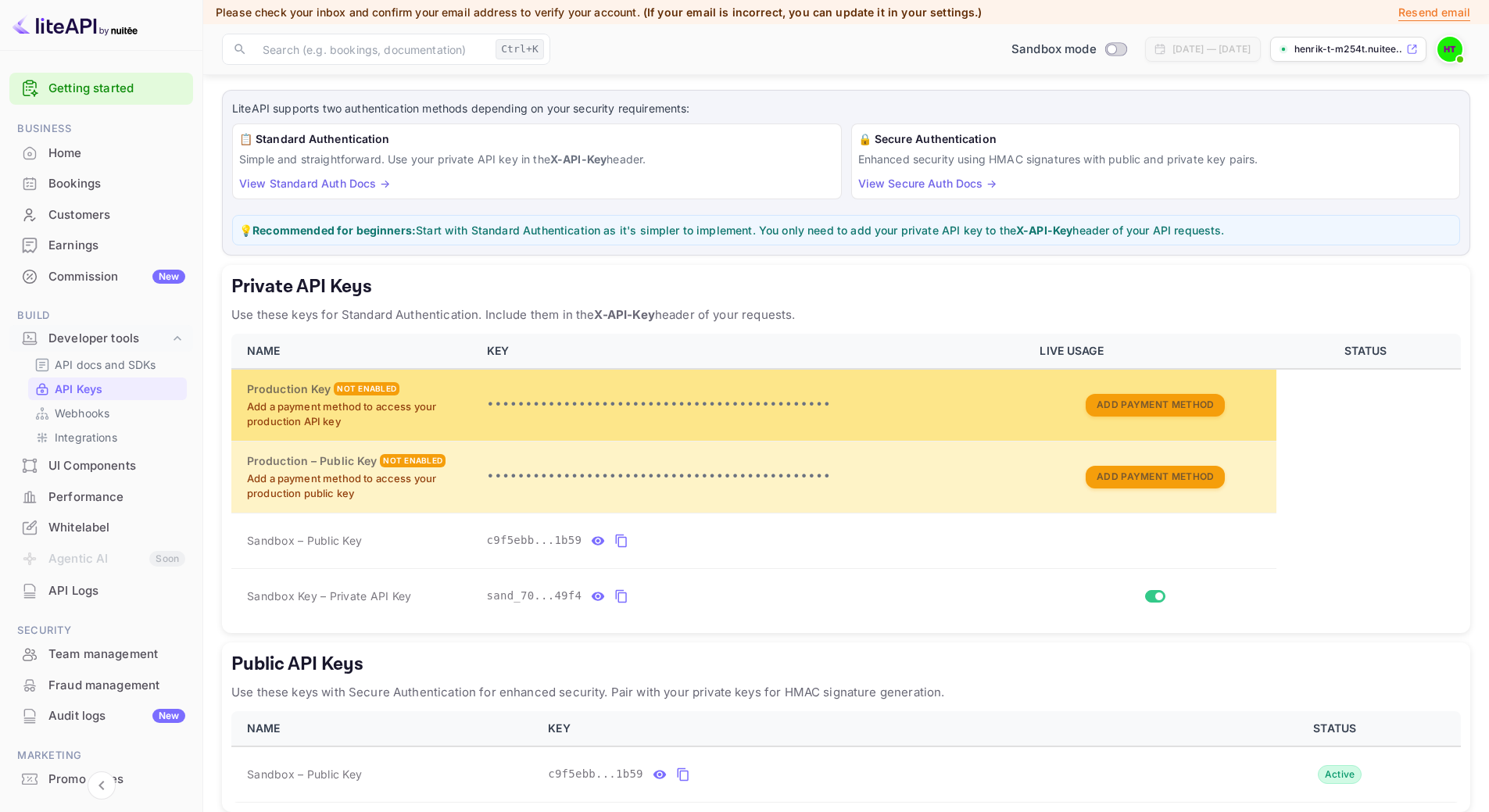
scroll to position [78, 0]
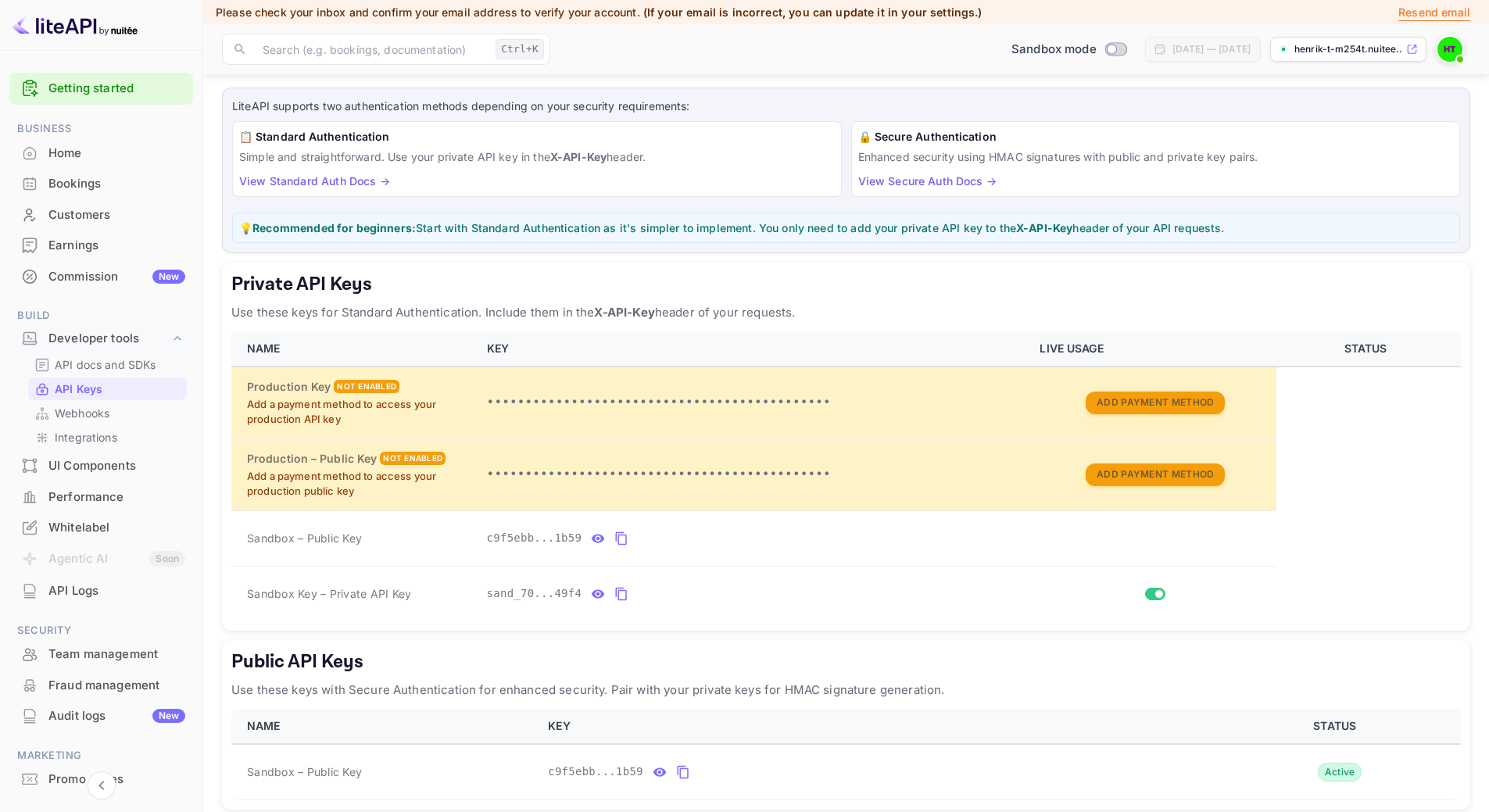
click at [879, 298] on div "Private API Keys Use these keys for Standard Authentication. Include them in th…" at bounding box center [847, 446] width 1249 height 368
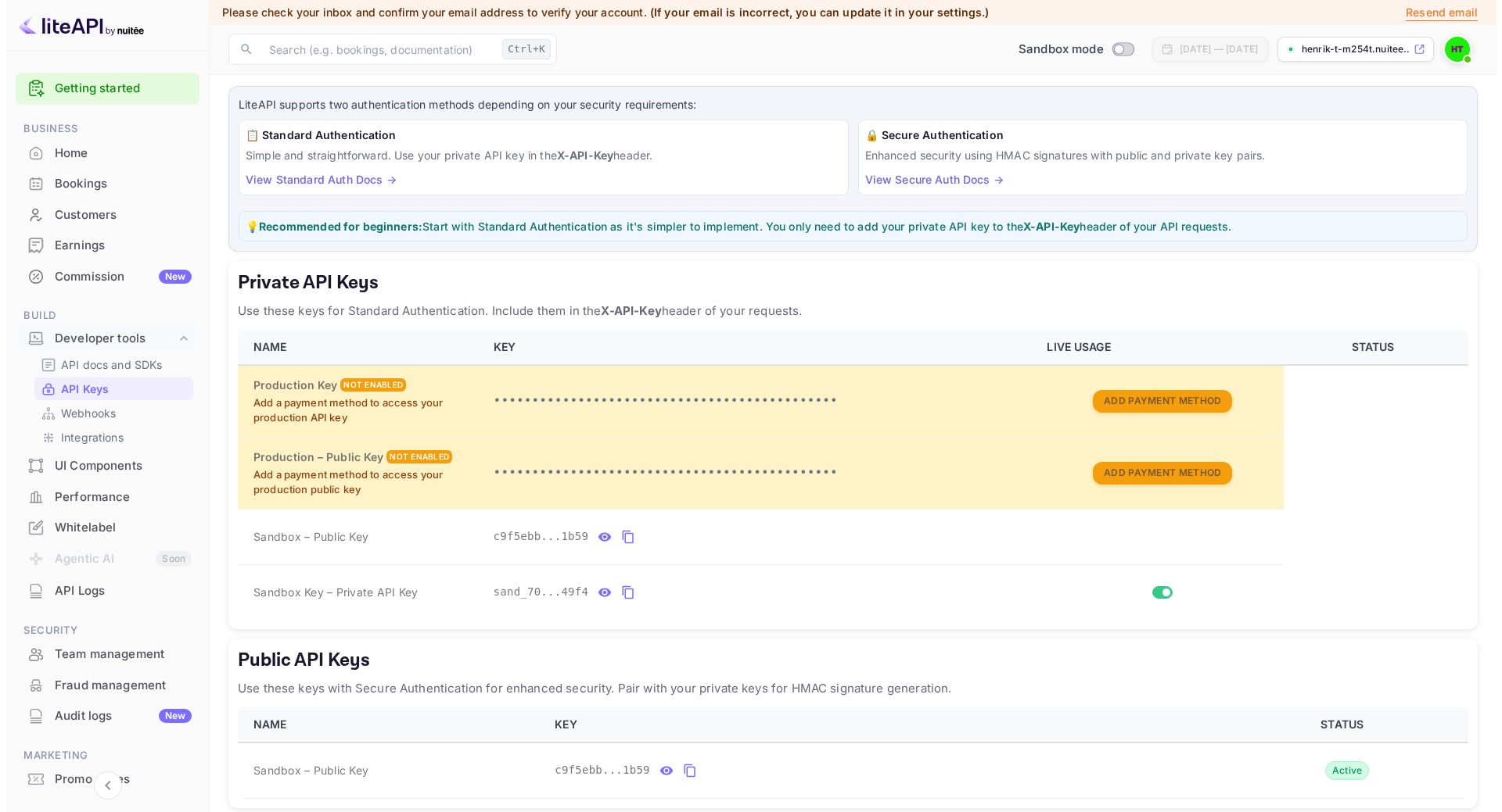
scroll to position [0, 0]
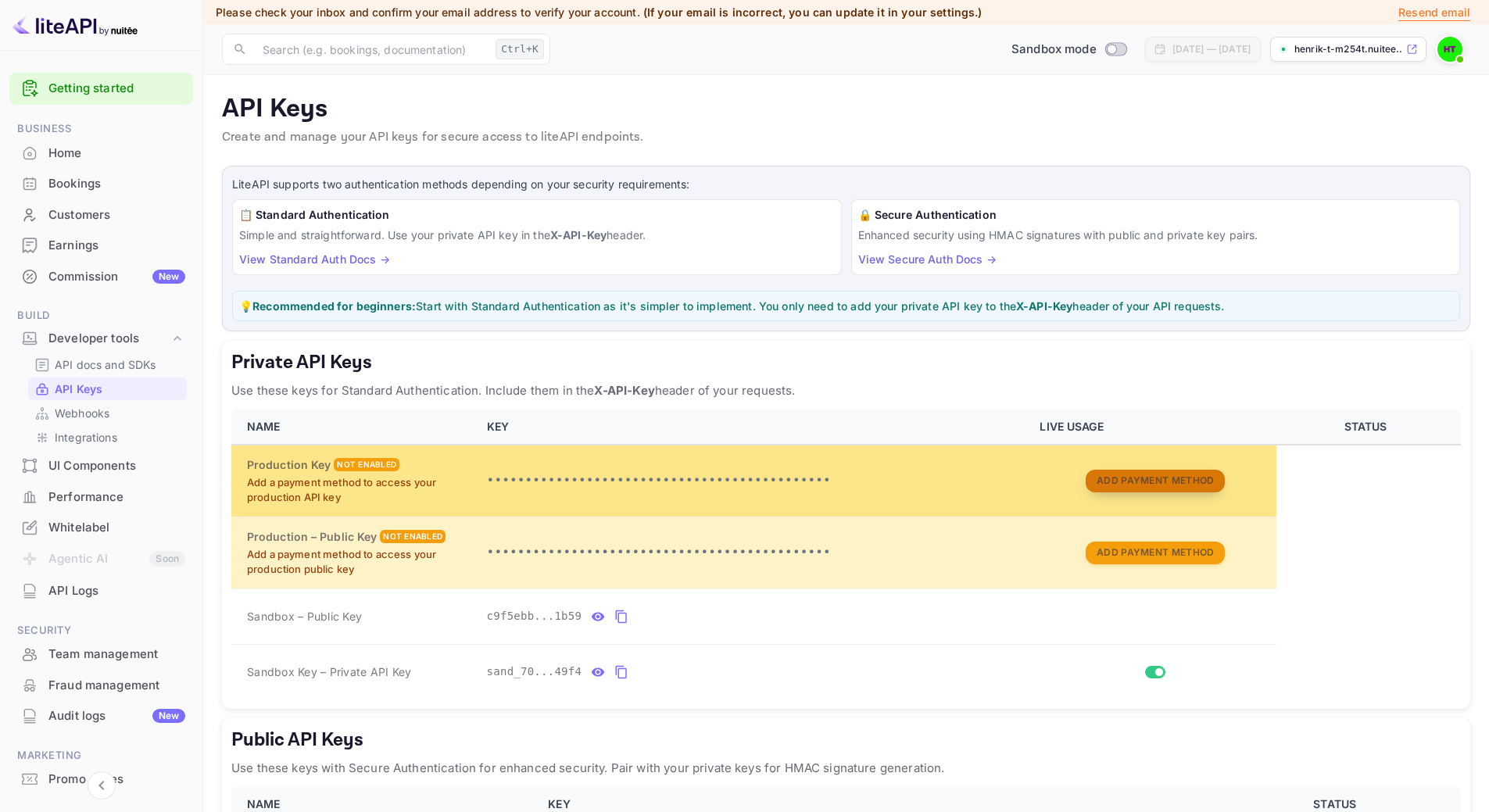
click at [1197, 477] on button "Add Payment Method" at bounding box center [1155, 481] width 139 height 23
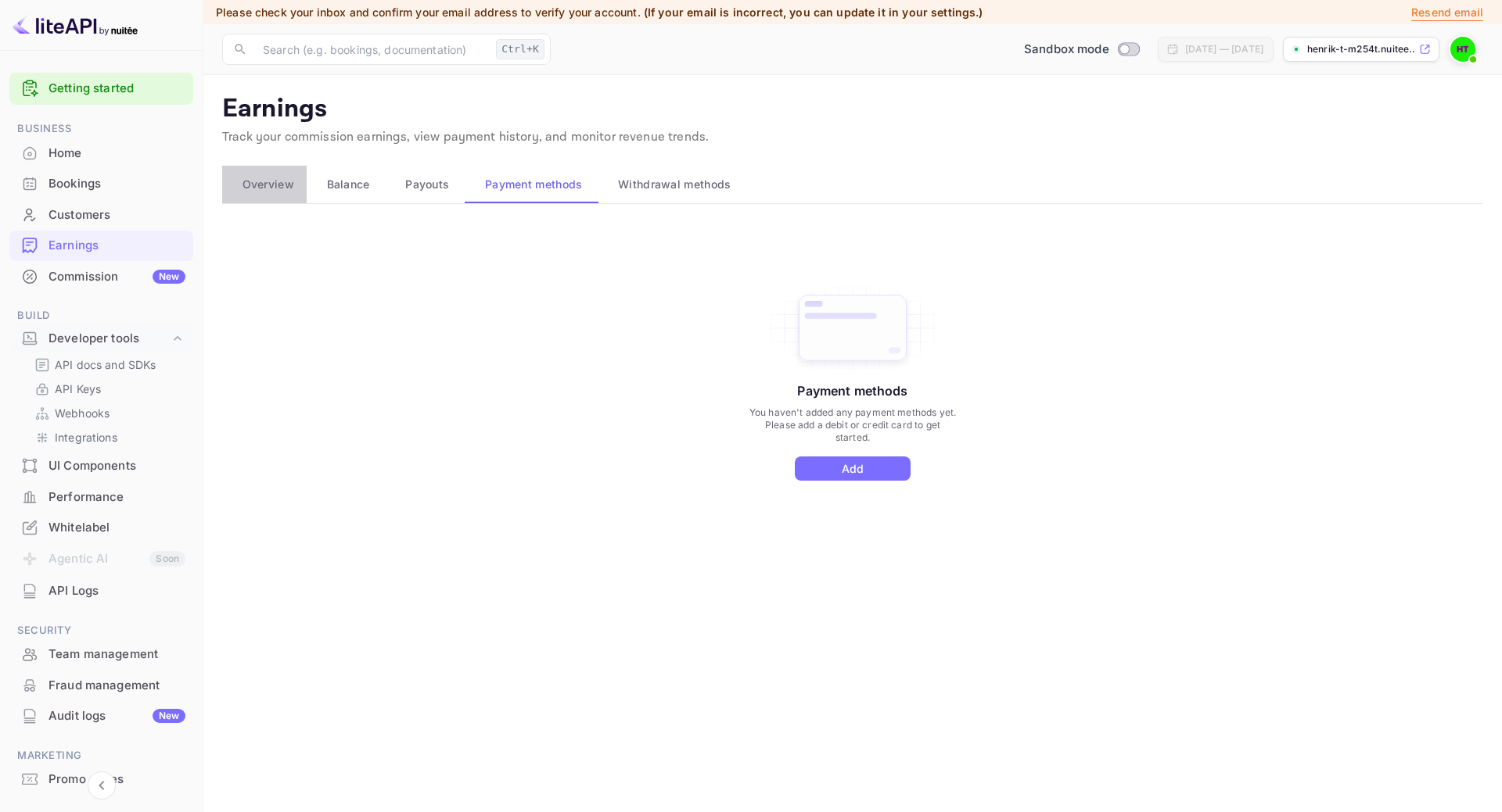
click at [277, 181] on span "Overview" at bounding box center [268, 184] width 52 height 19
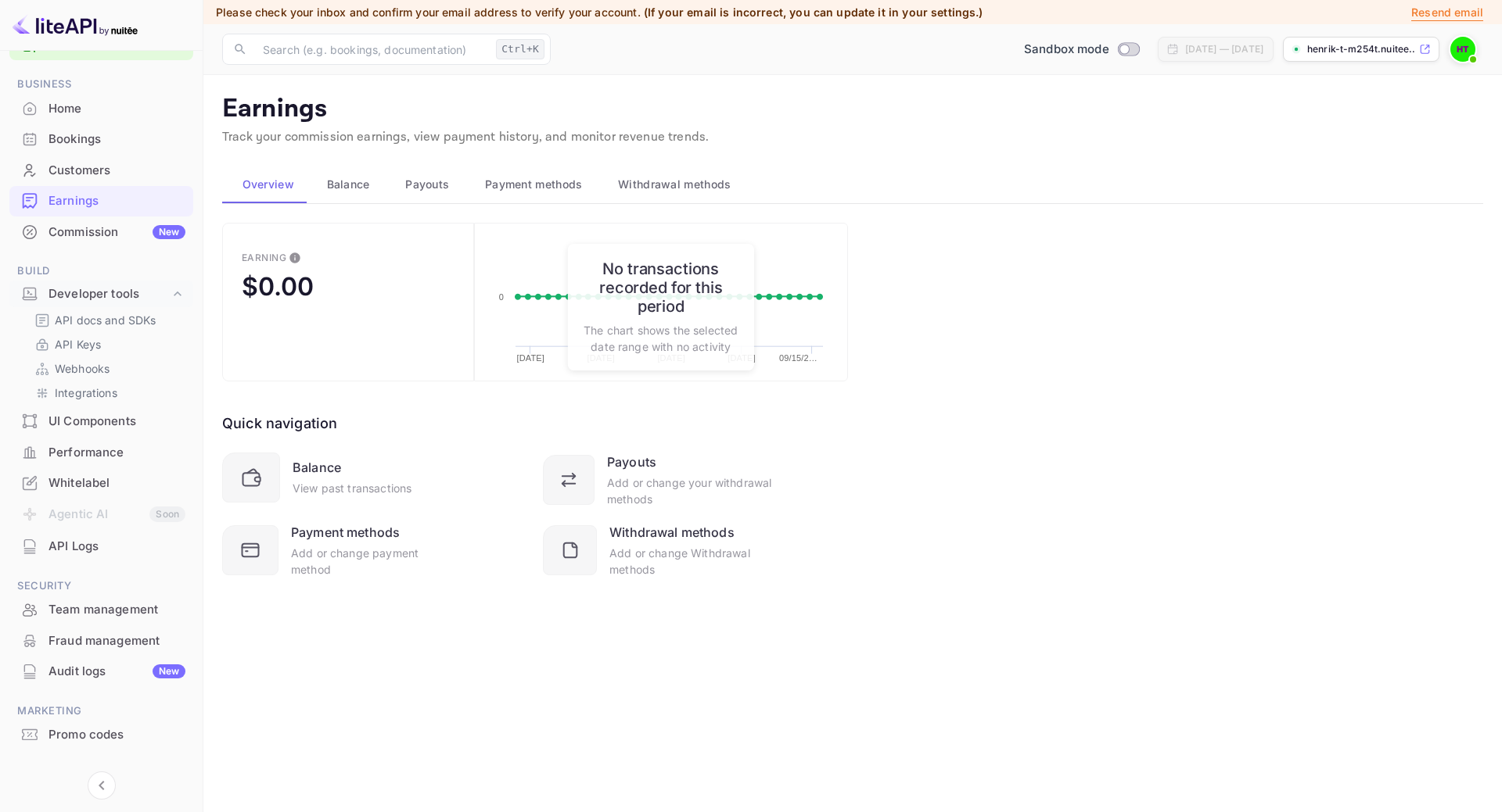
scroll to position [69, 0]
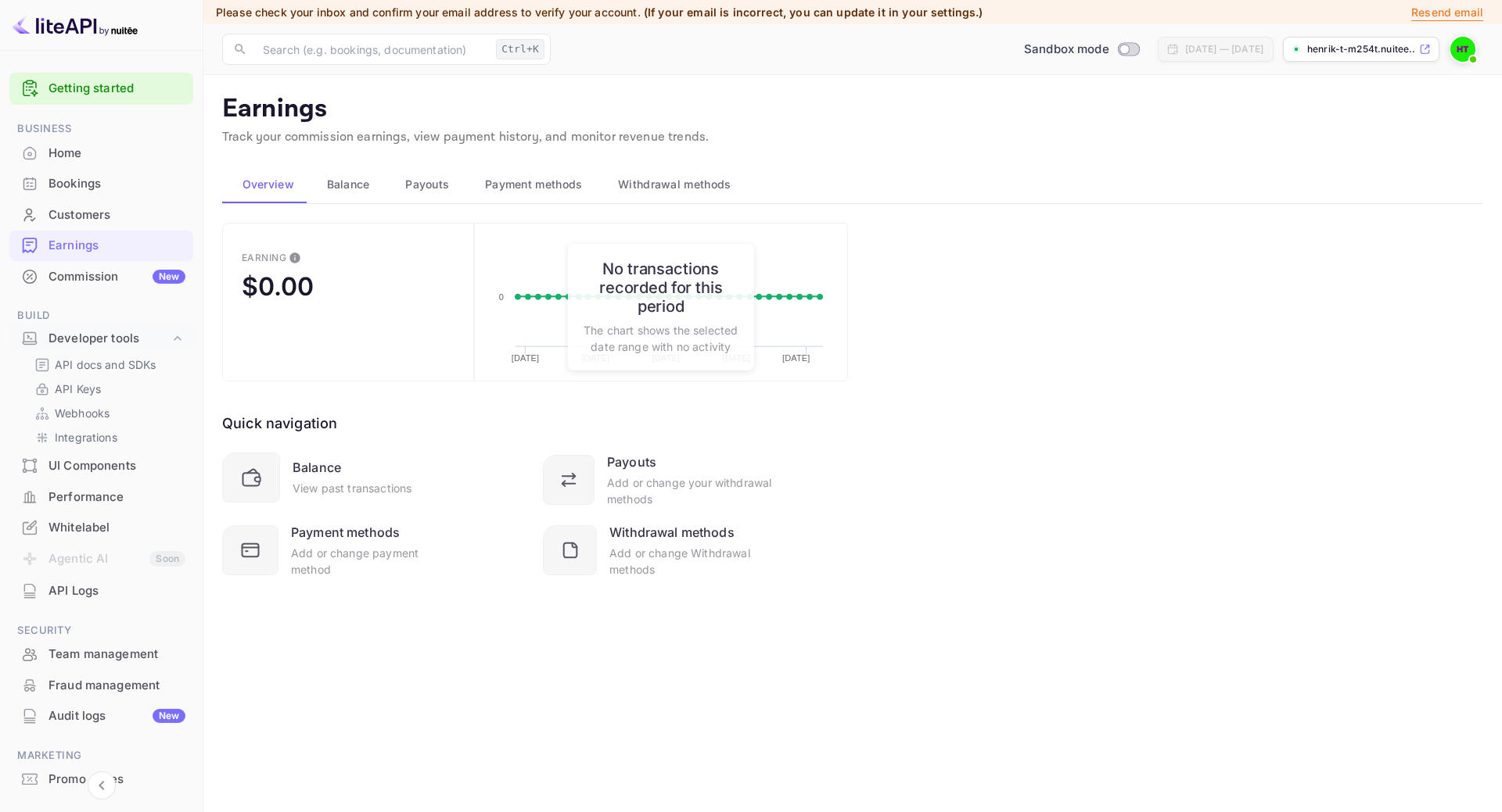
scroll to position [69, 0]
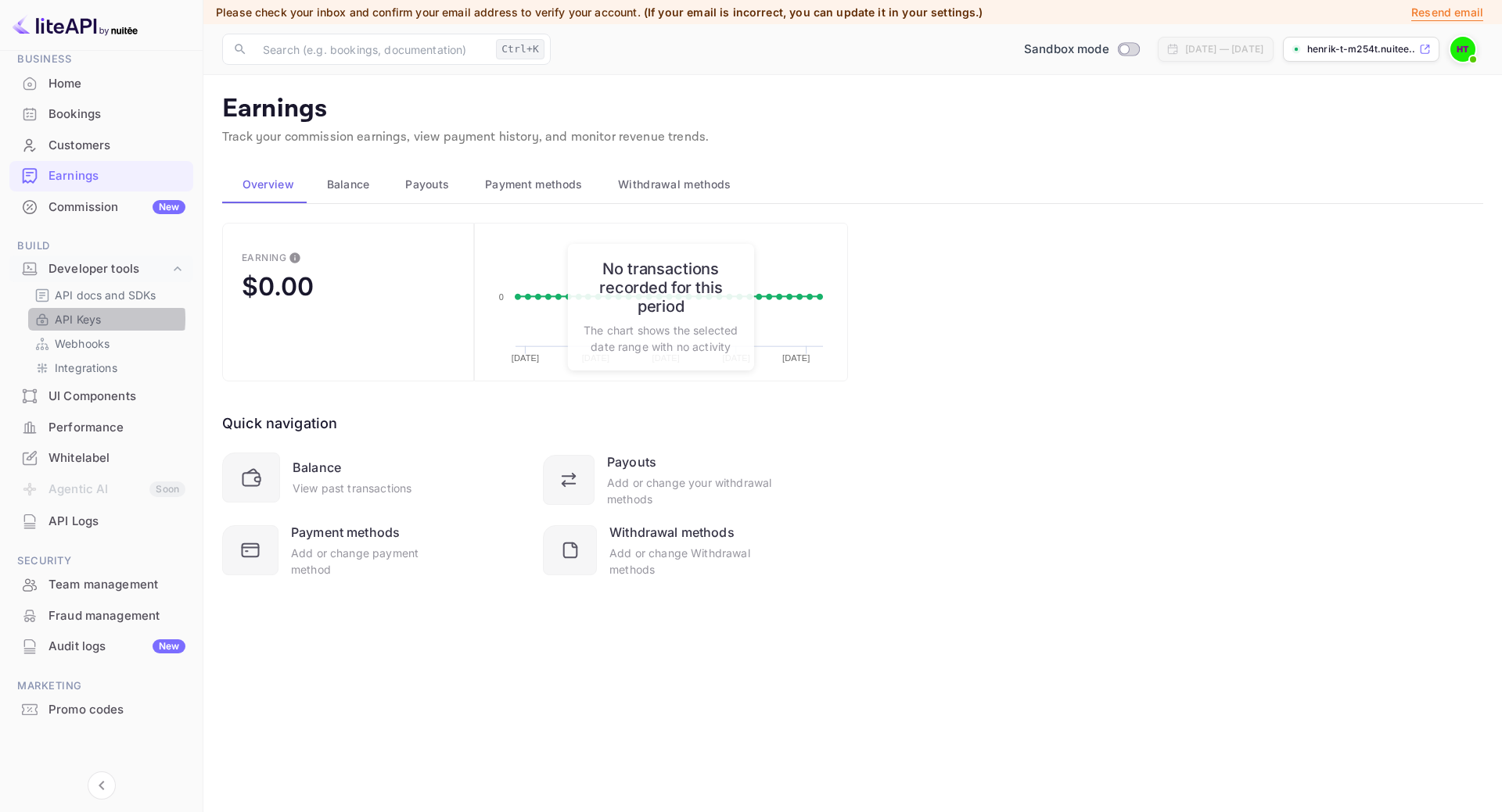
click at [78, 319] on p "API Keys" at bounding box center [77, 320] width 46 height 16
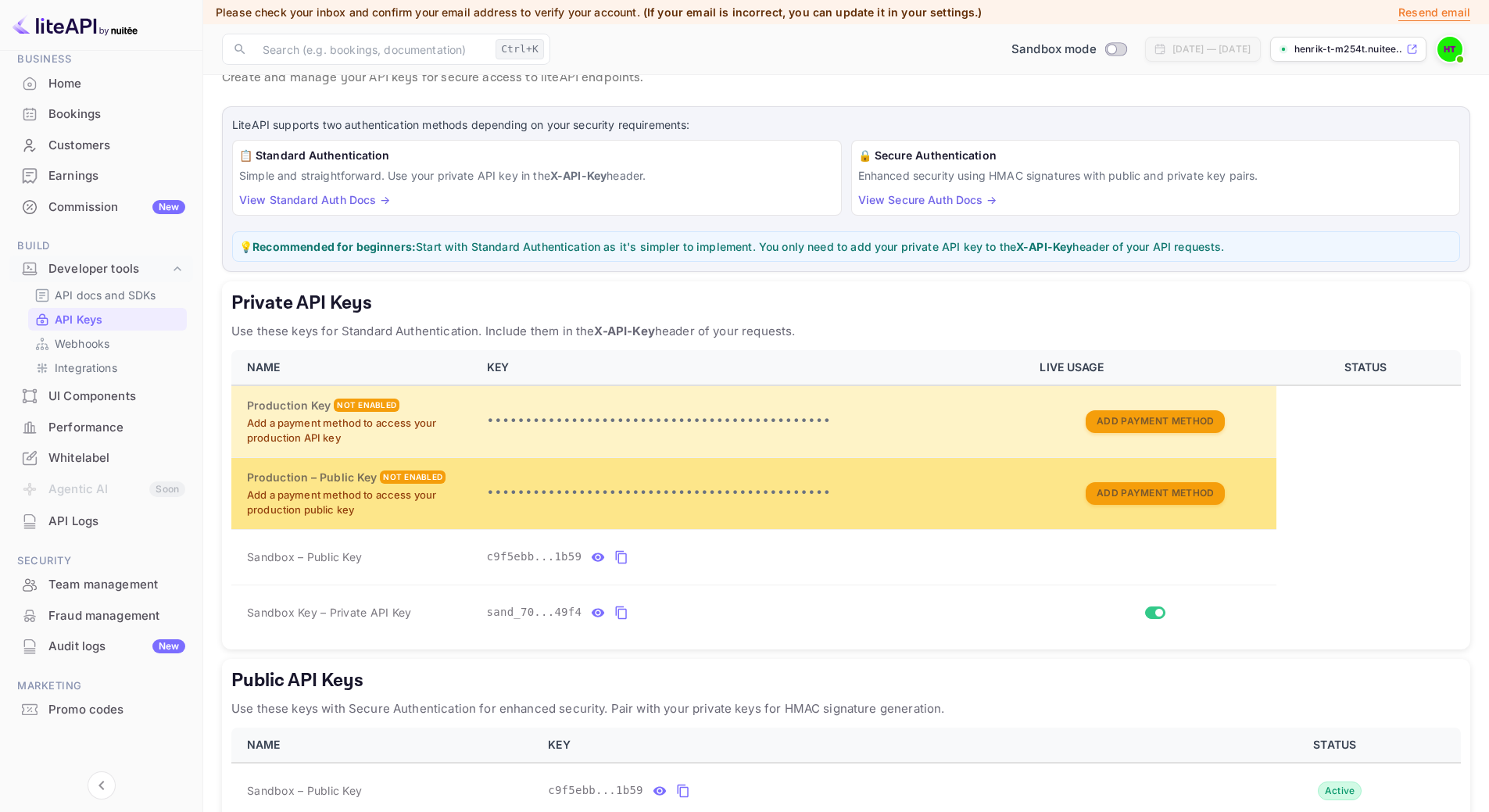
scroll to position [151, 0]
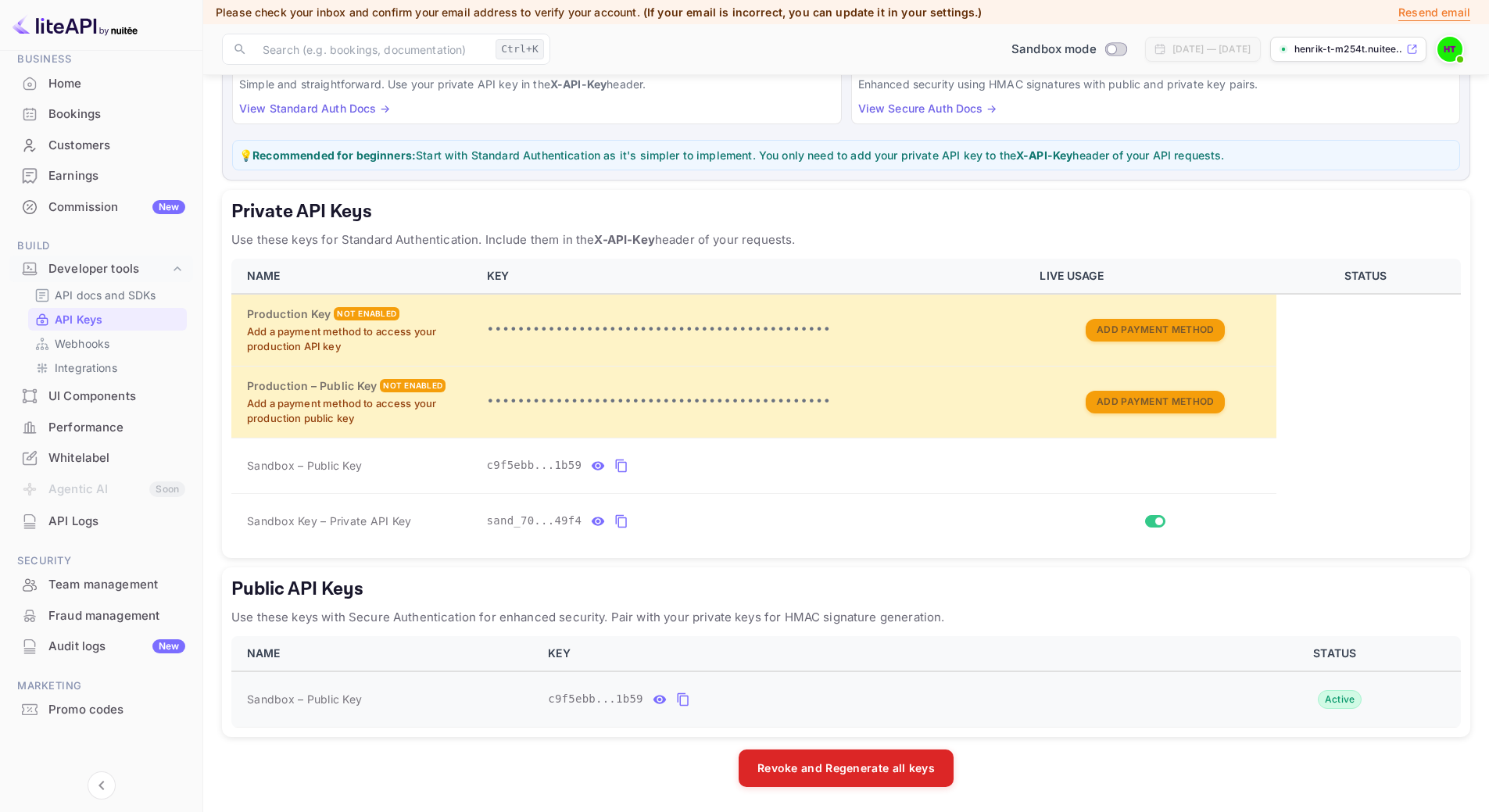
click at [676, 702] on icon "public api keys table" at bounding box center [683, 699] width 14 height 19
click at [618, 466] on icon "private api keys table" at bounding box center [621, 465] width 14 height 19
click at [101, 394] on div "UI Components" at bounding box center [117, 397] width 137 height 18
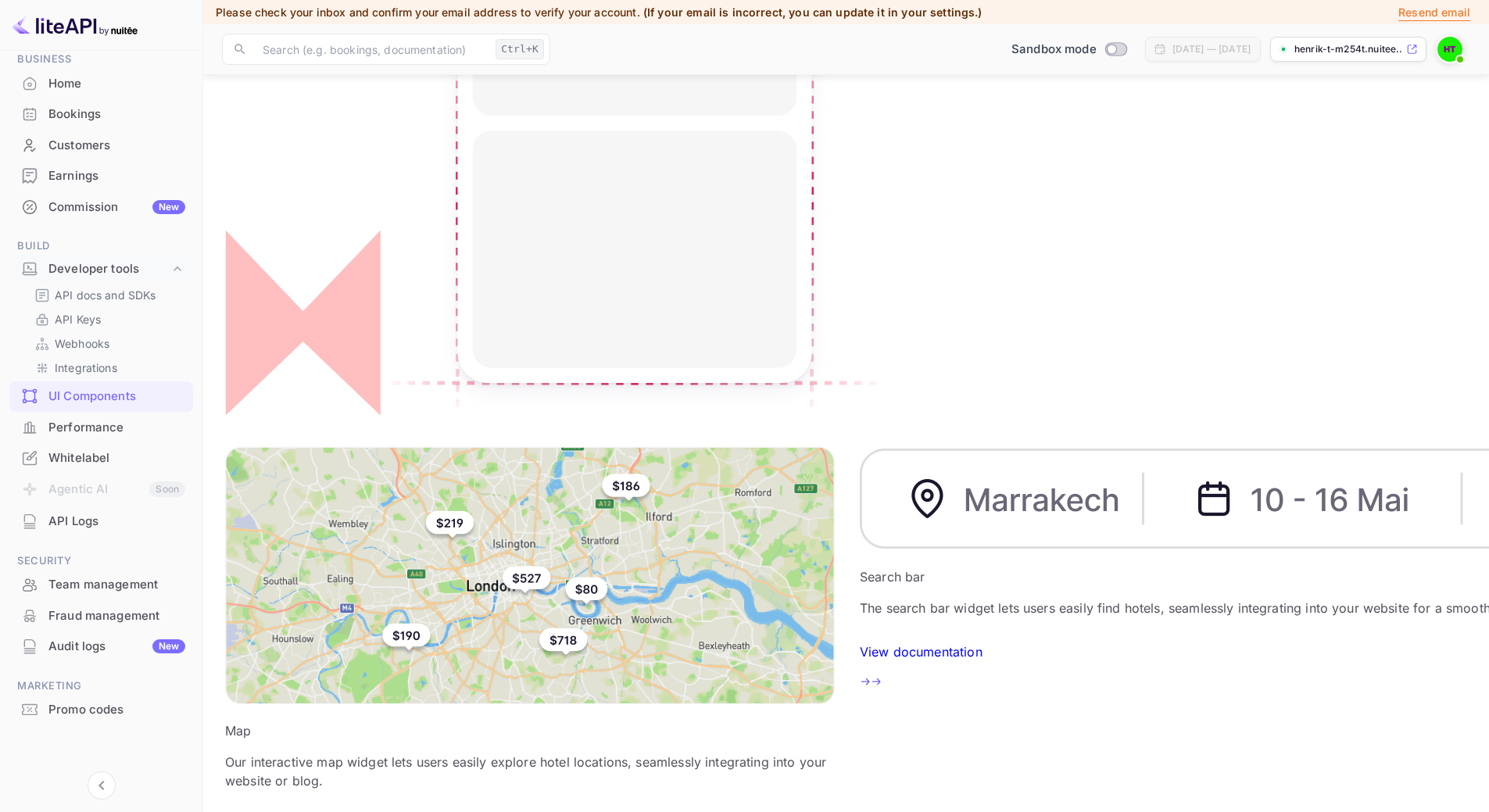
scroll to position [266, 0]
click at [68, 454] on div "Whitelabel" at bounding box center [117, 459] width 137 height 18
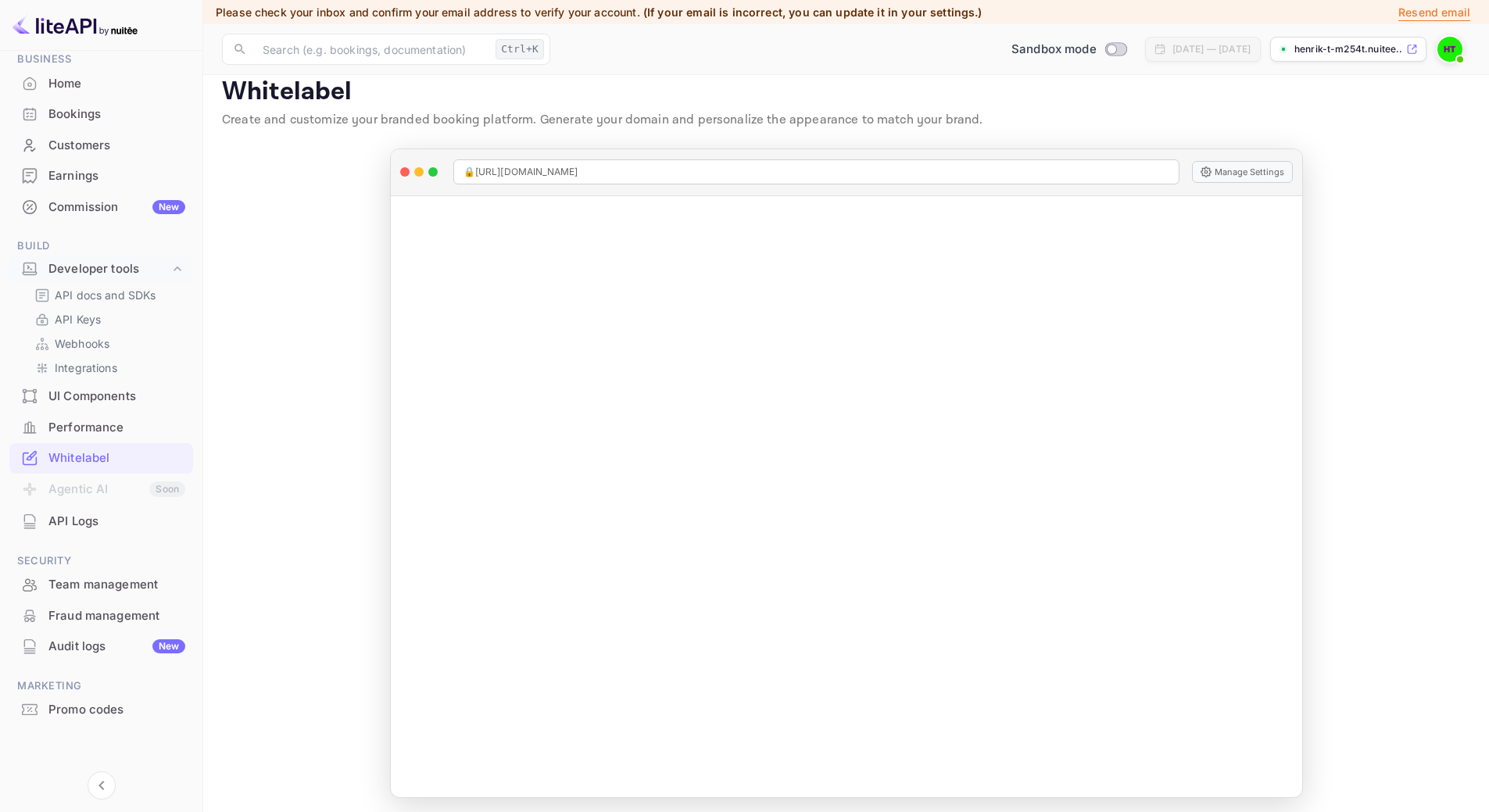
scroll to position [22, 0]
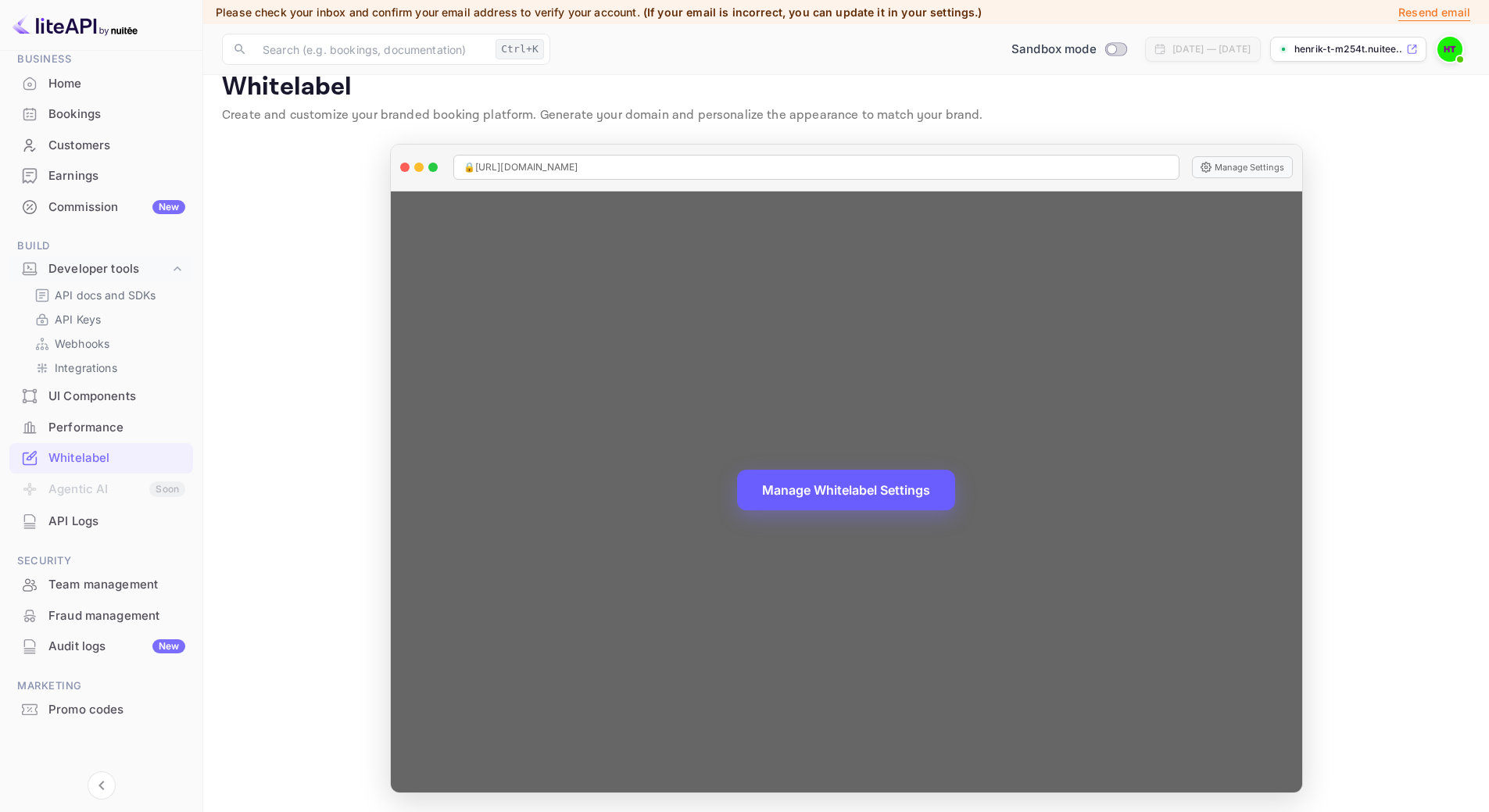
click at [904, 495] on button "Manage Whitelabel Settings" at bounding box center [846, 489] width 218 height 40
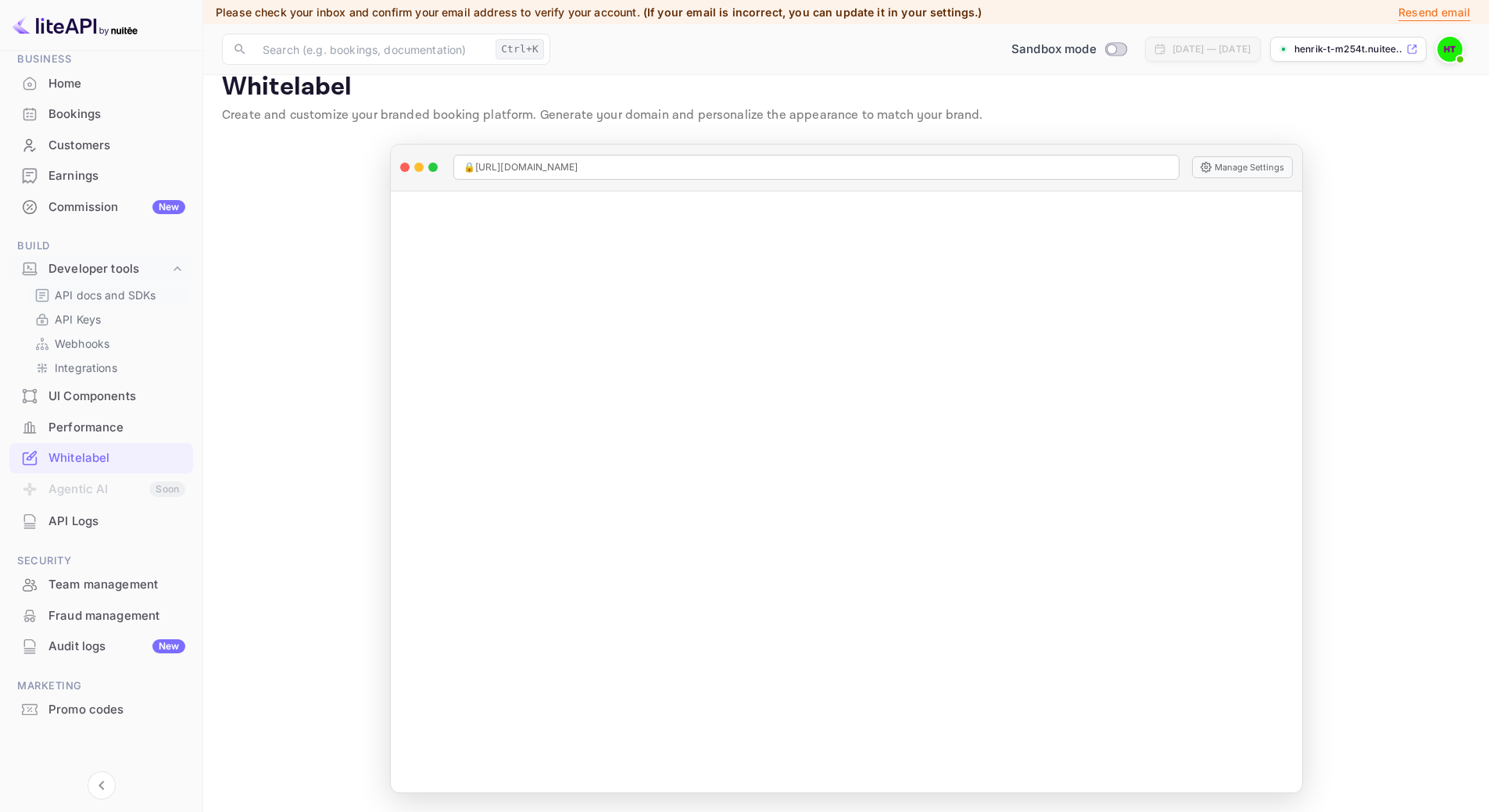
click at [109, 297] on p "API docs and SDKs" at bounding box center [105, 295] width 101 height 16
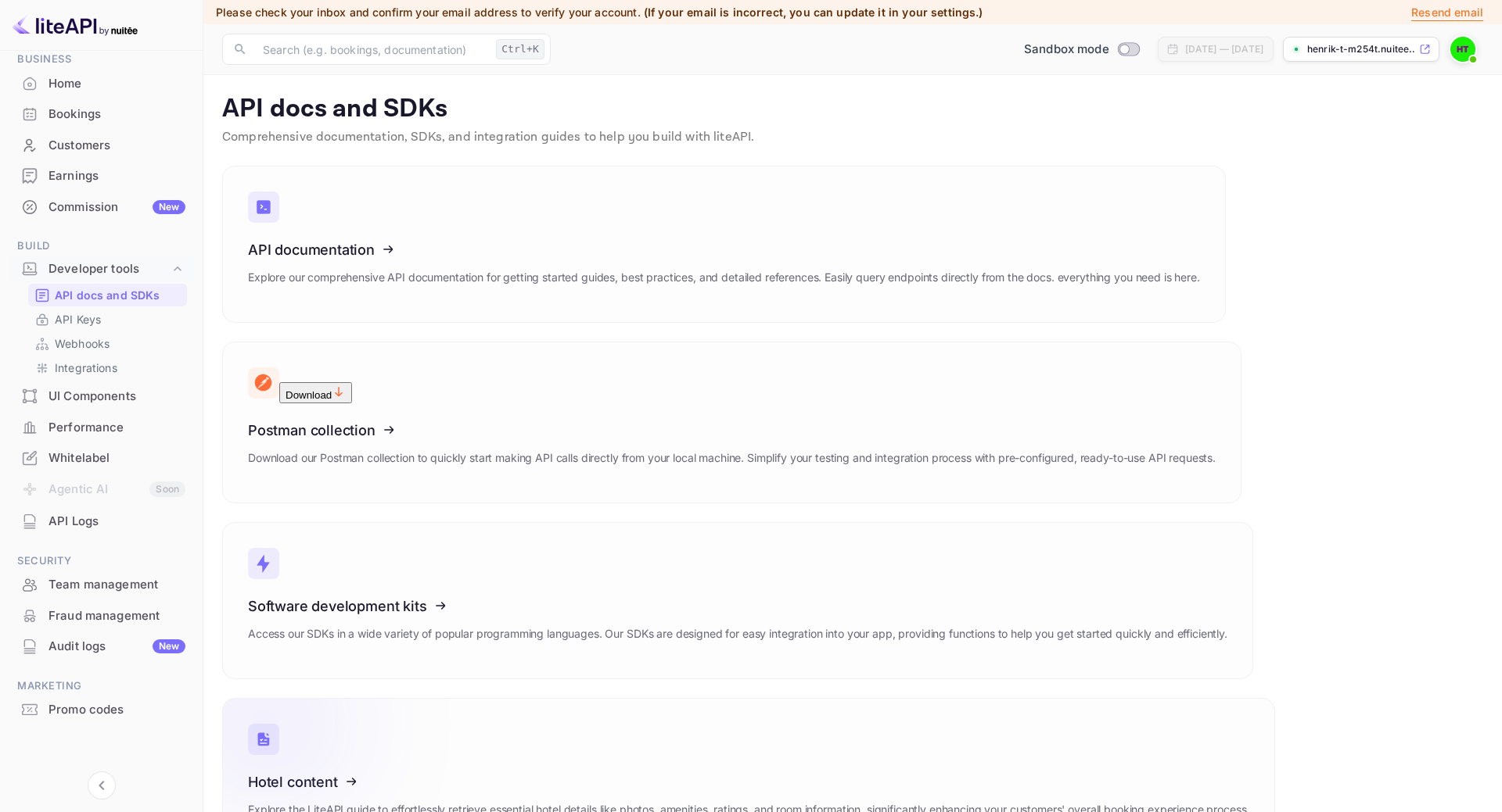
click at [1107, 801] on p "Explore the LiteAPI guide to effortlessly retrieve essential hotel details like…" at bounding box center [748, 810] width 1001 height 17
click at [531, 598] on h3 "Software development kits" at bounding box center [737, 606] width 979 height 16
click at [457, 523] on icon at bounding box center [344, 604] width 243 height 161
click at [586, 252] on h3 "API documentation" at bounding box center [723, 250] width 952 height 16
click at [466, 343] on icon at bounding box center [344, 423] width 243 height 161
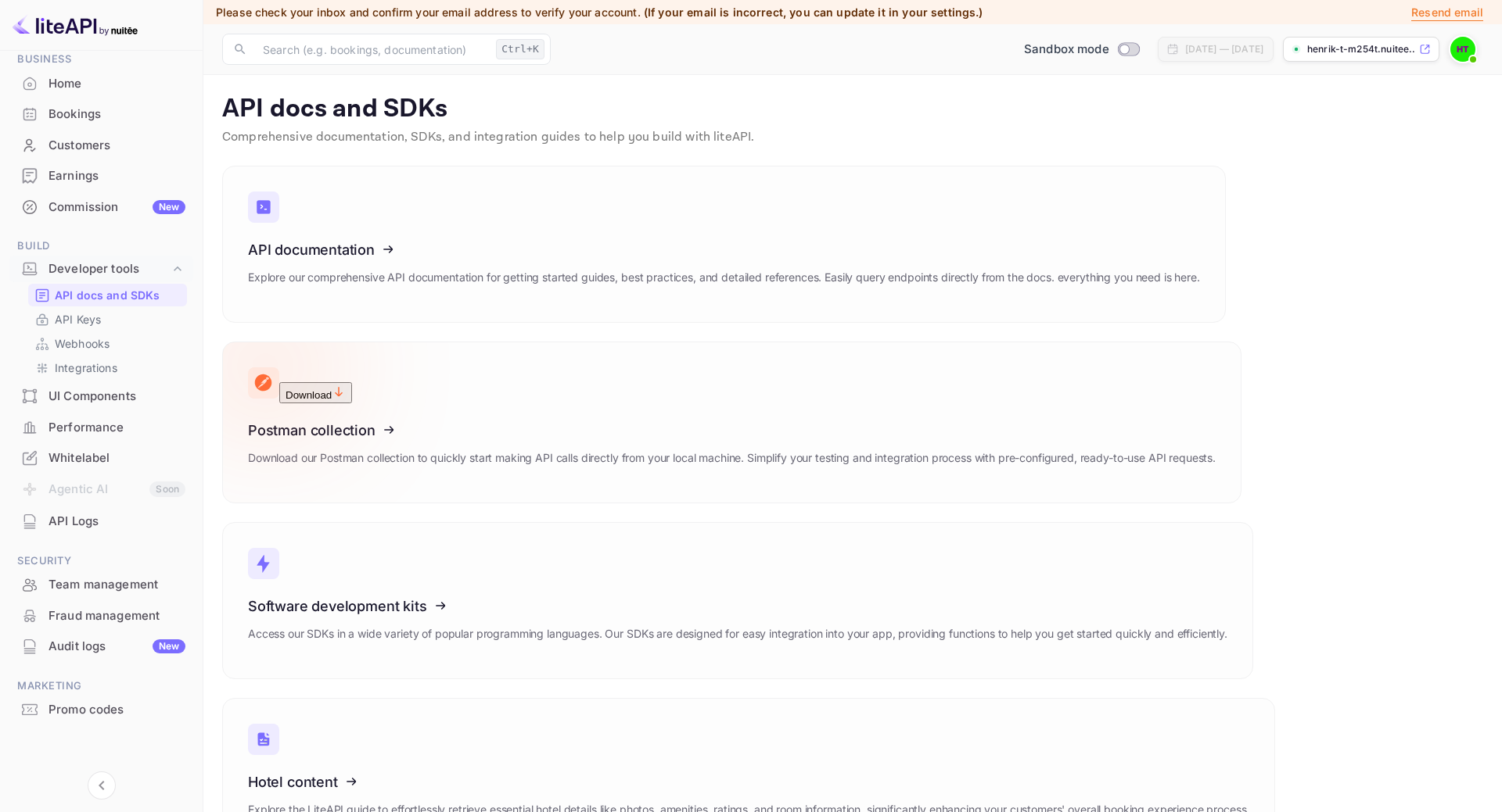
click at [352, 382] on button "Download" at bounding box center [316, 393] width 73 height 21
click at [94, 368] on p "Integrations" at bounding box center [86, 368] width 63 height 16
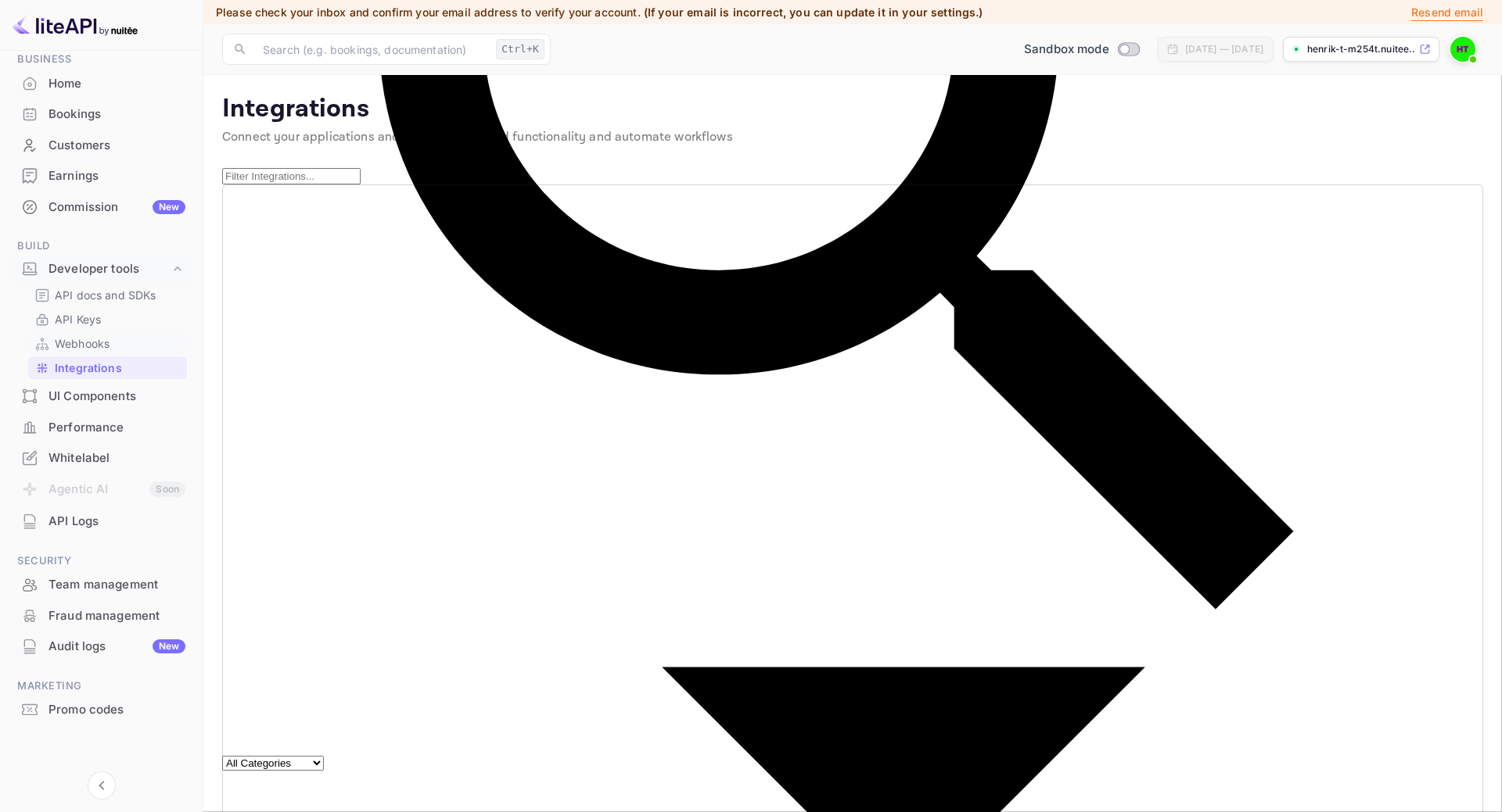
click at [98, 343] on p "Webhooks" at bounding box center [82, 343] width 54 height 16
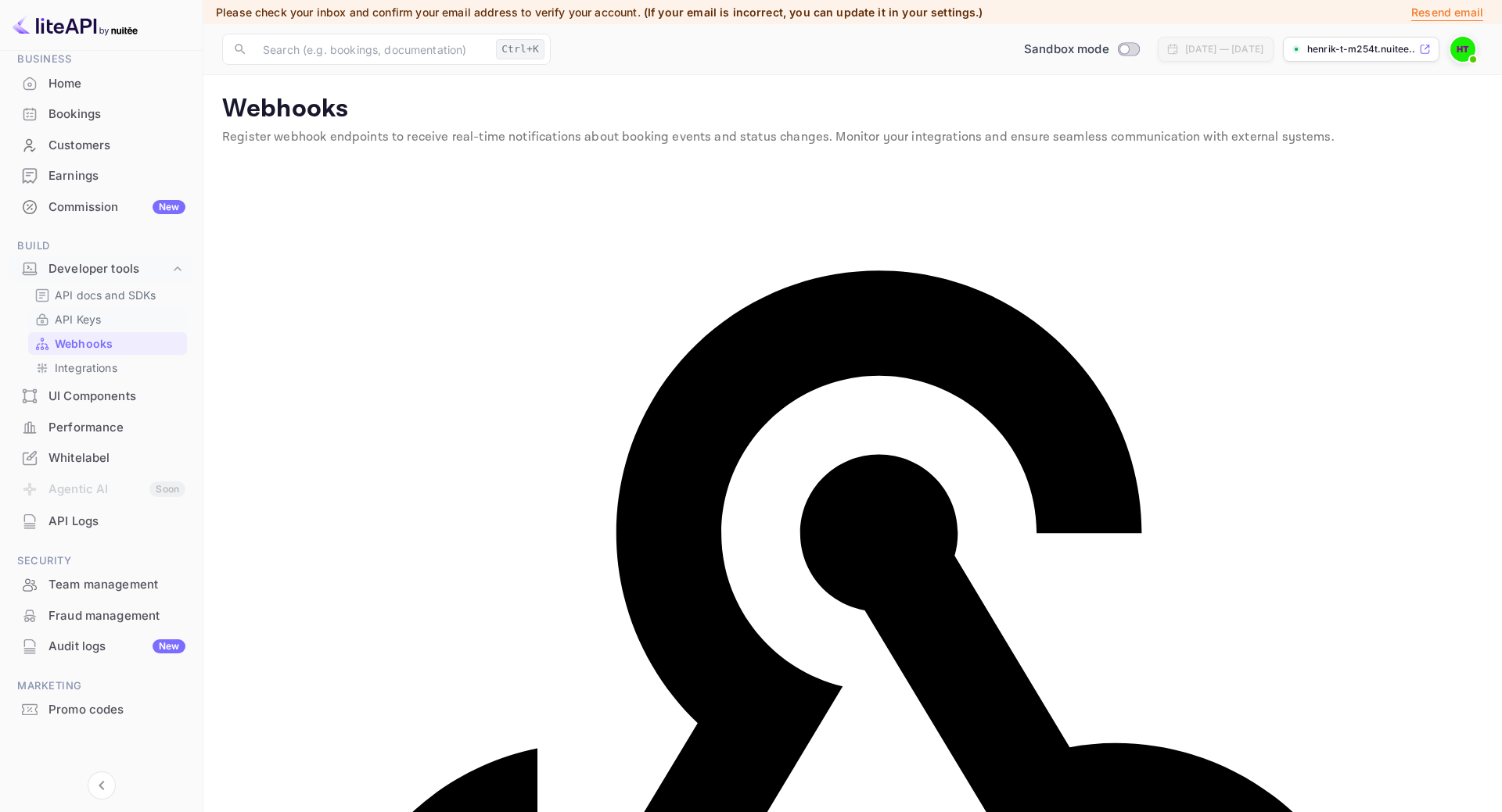
click at [88, 320] on p "API Keys" at bounding box center [77, 320] width 46 height 16
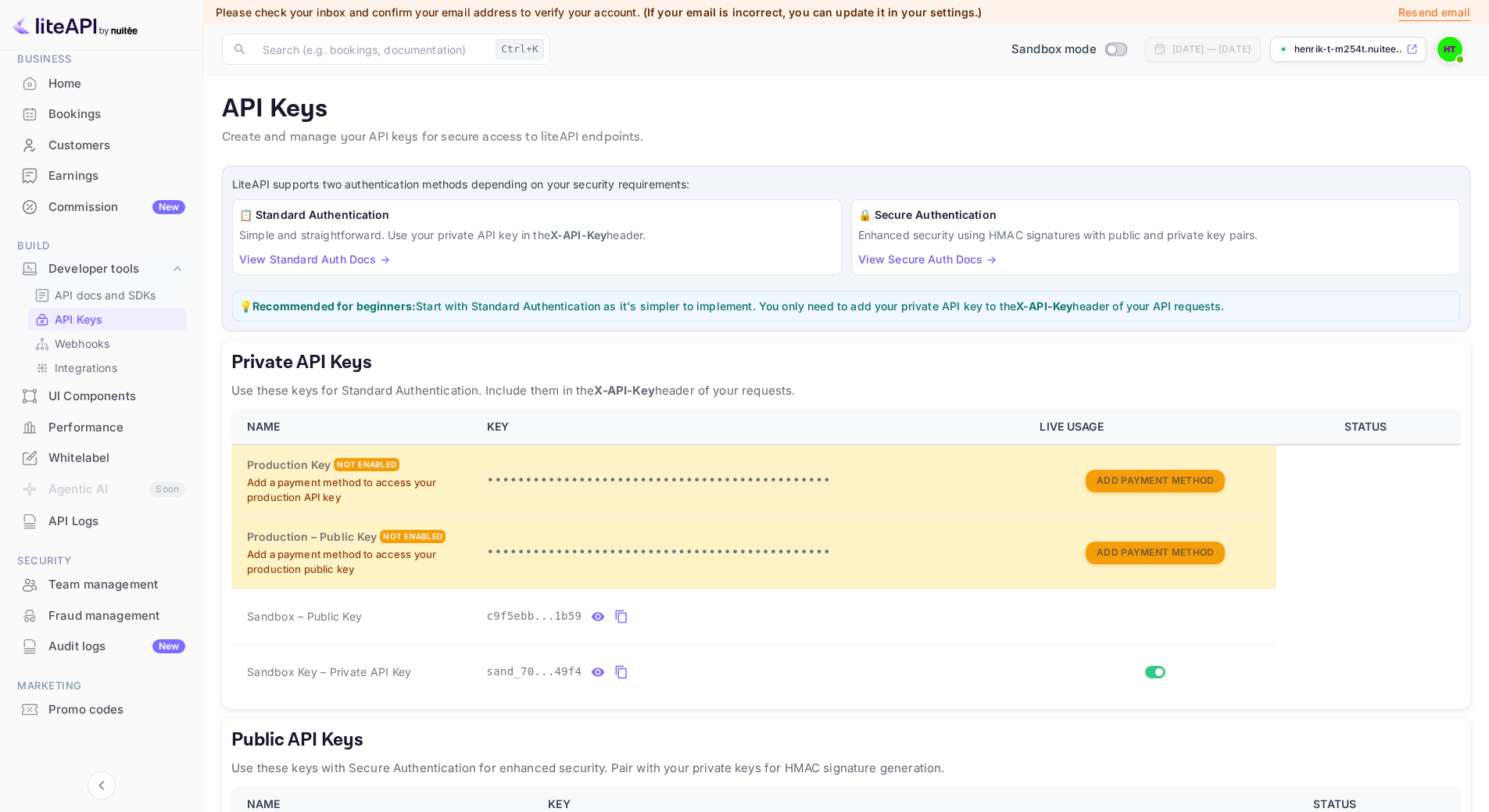
click at [108, 306] on div "API docs and SDKs" at bounding box center [107, 296] width 159 height 23
click at [96, 404] on div "UI Components" at bounding box center [117, 397] width 137 height 18
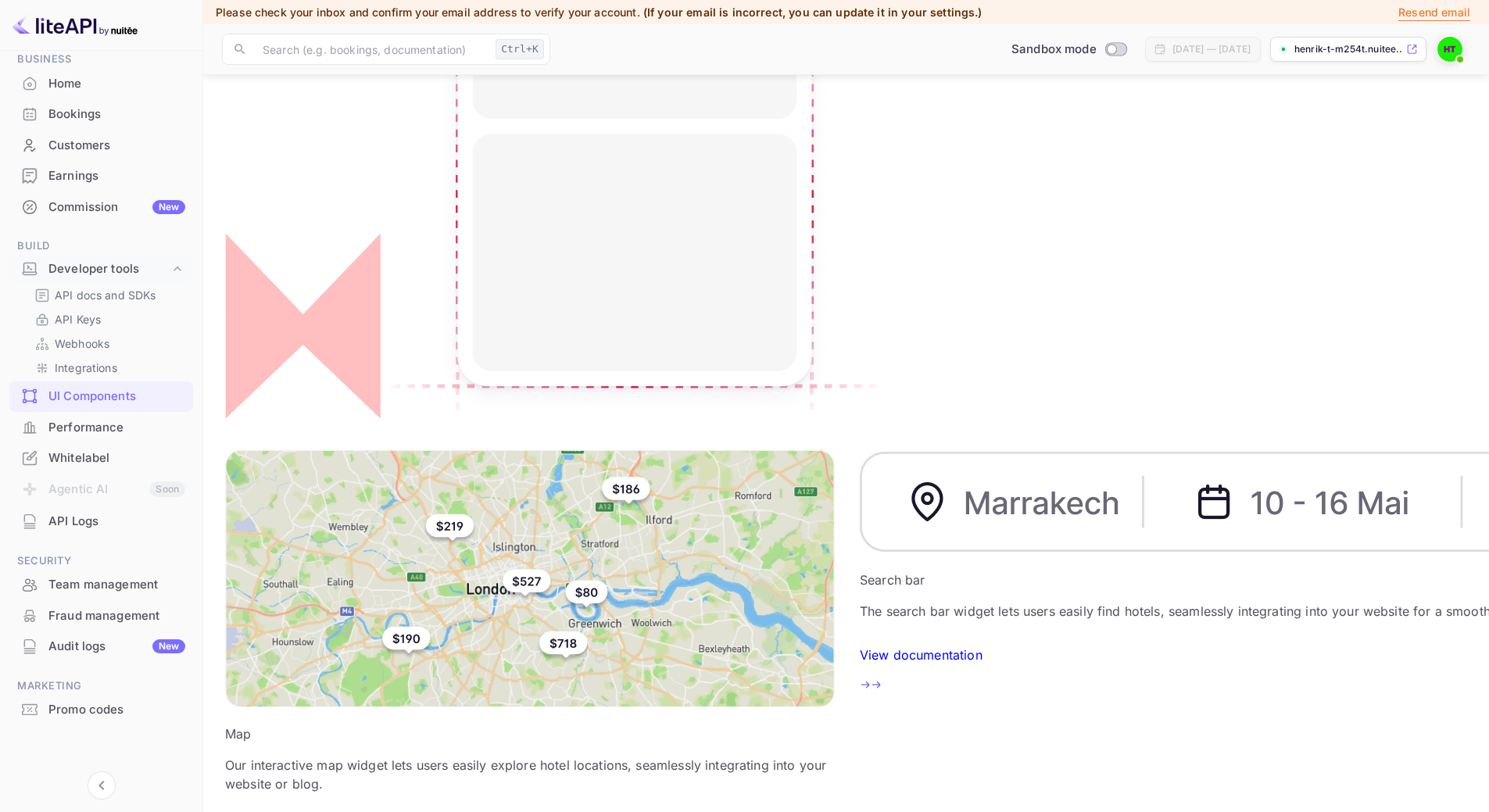
scroll to position [266, 0]
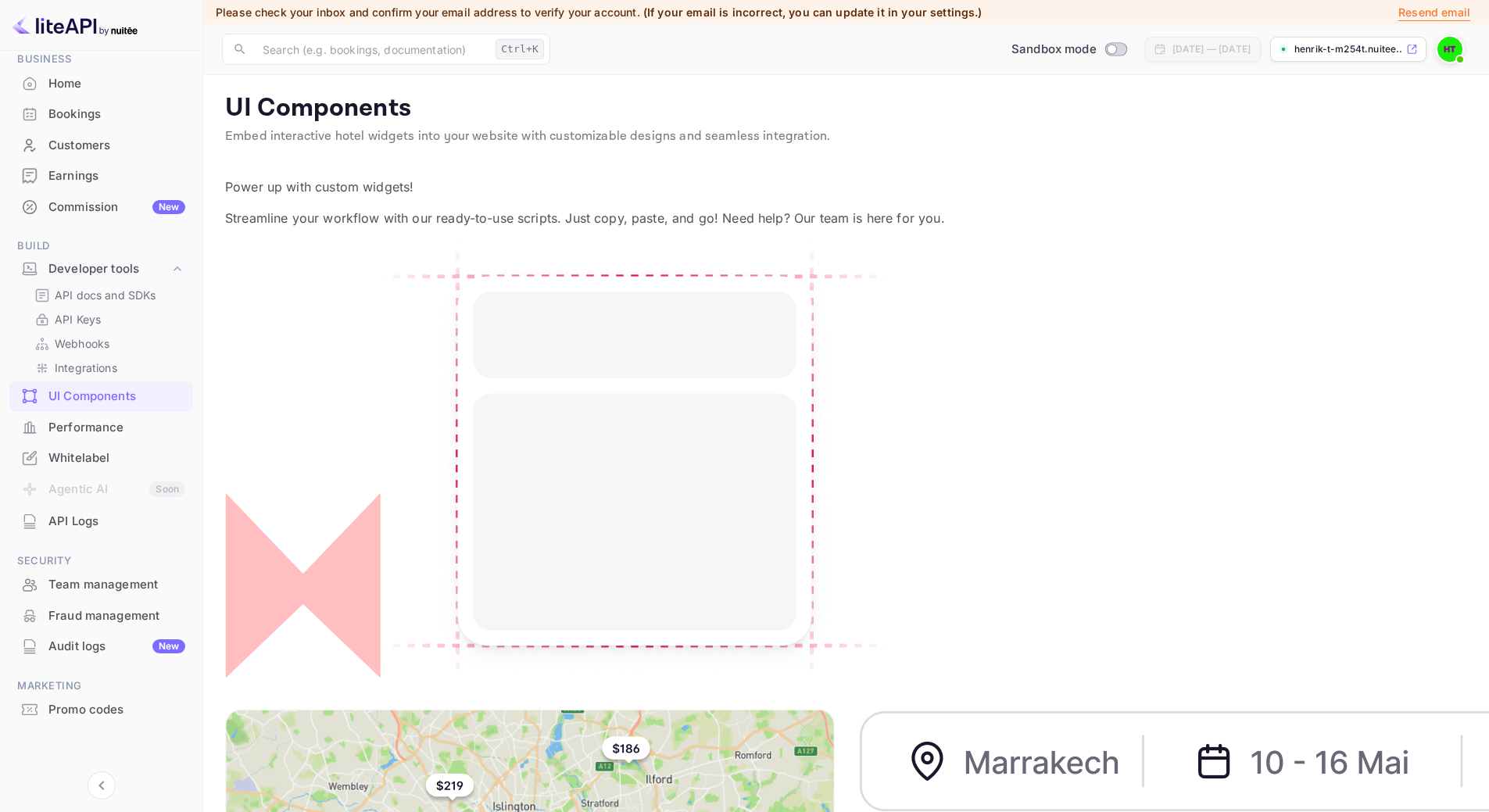
scroll to position [0, 0]
click at [120, 134] on div "Customers" at bounding box center [100, 146] width 184 height 30
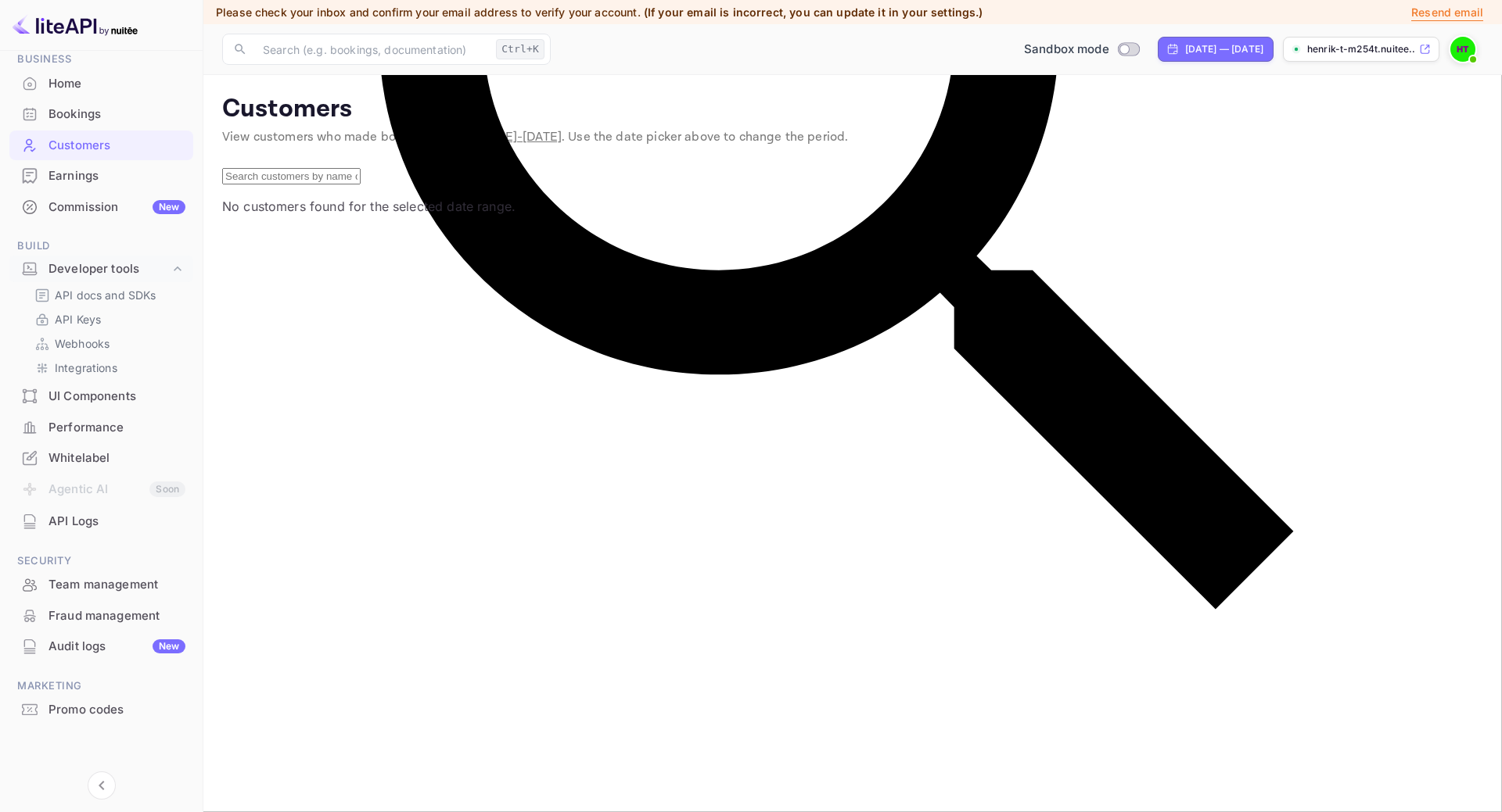
click at [127, 114] on div "Bookings" at bounding box center [117, 114] width 137 height 18
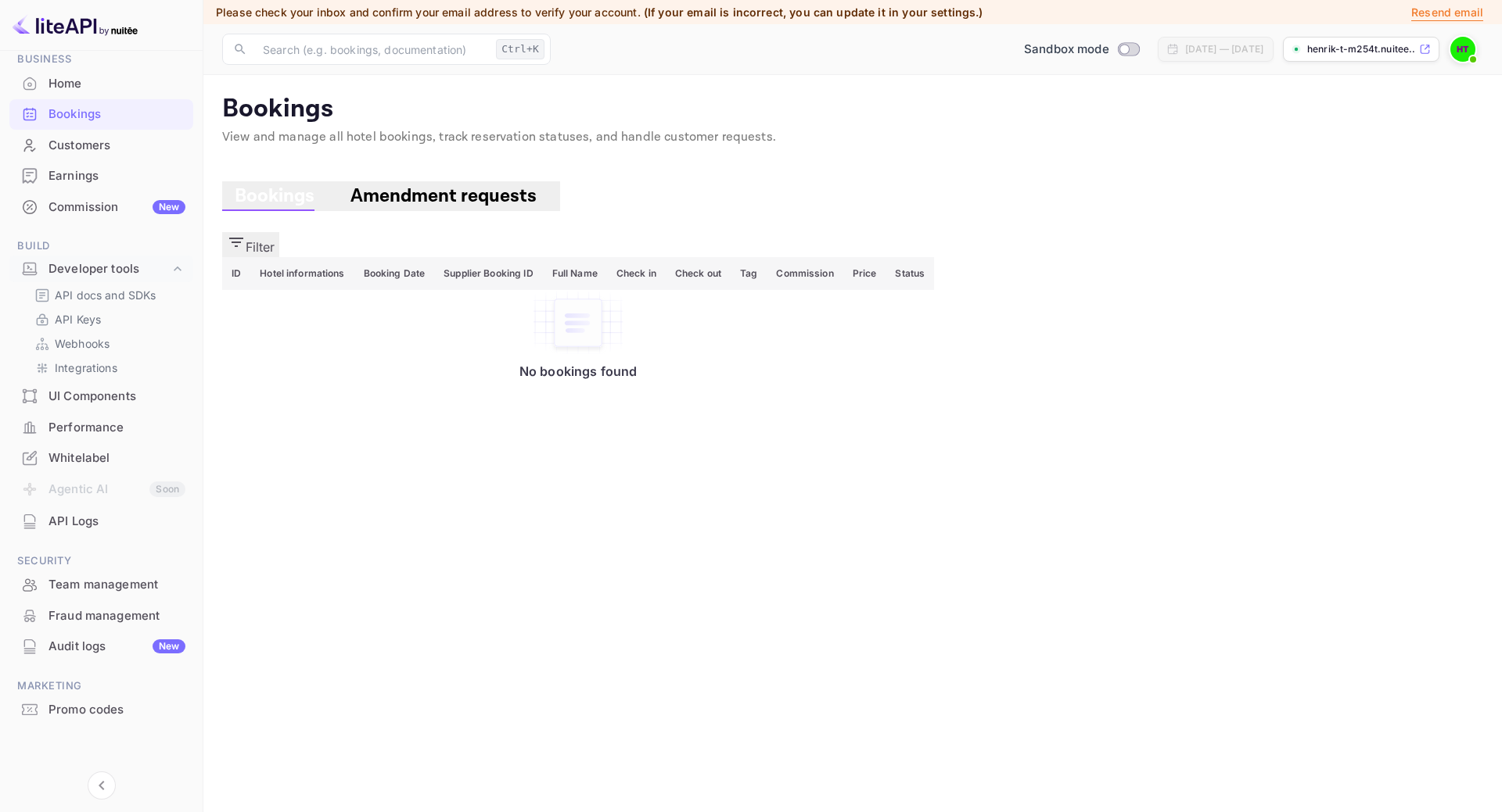
click at [75, 200] on div "Commission New" at bounding box center [117, 208] width 137 height 18
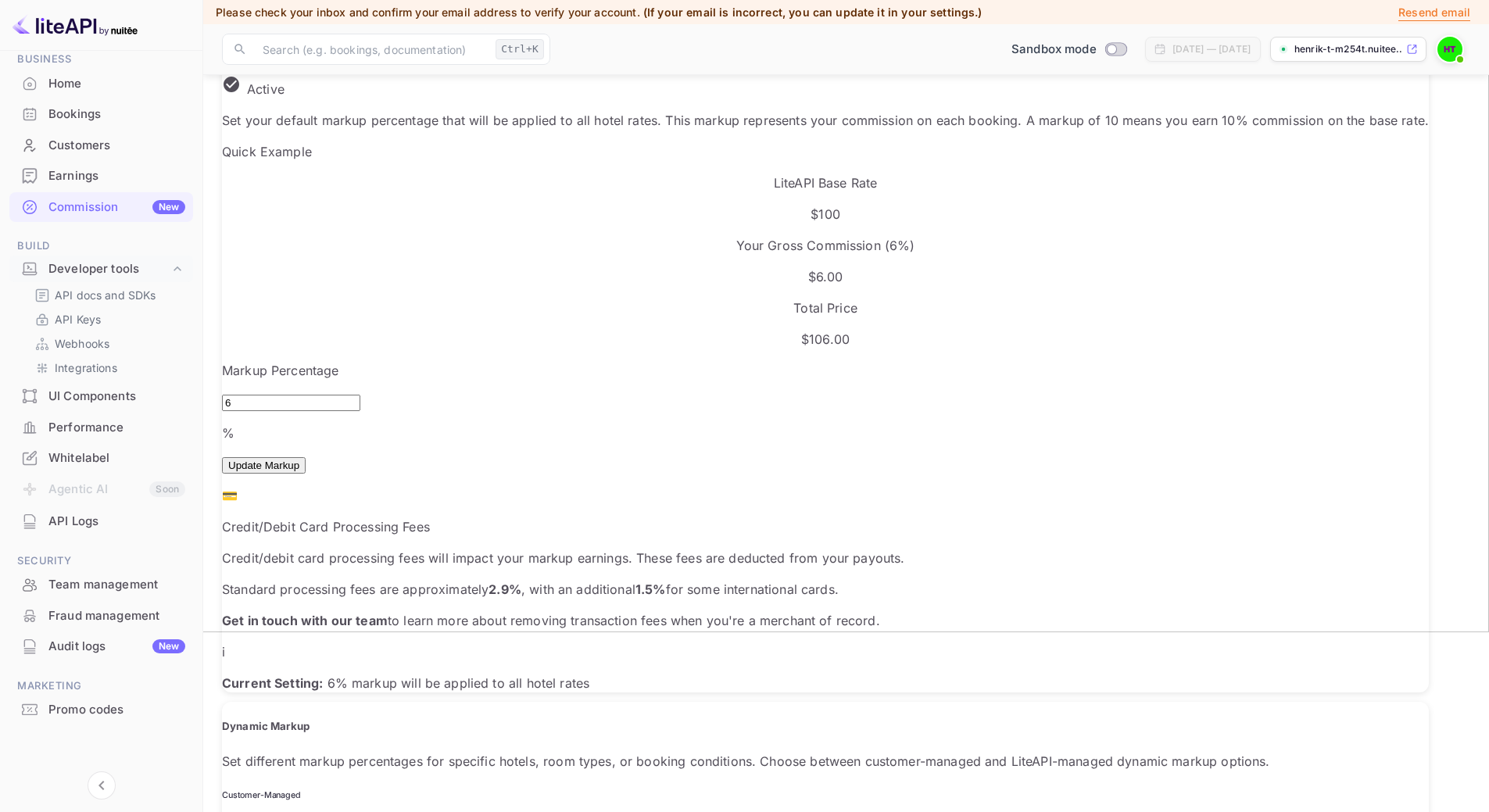
scroll to position [156, 0]
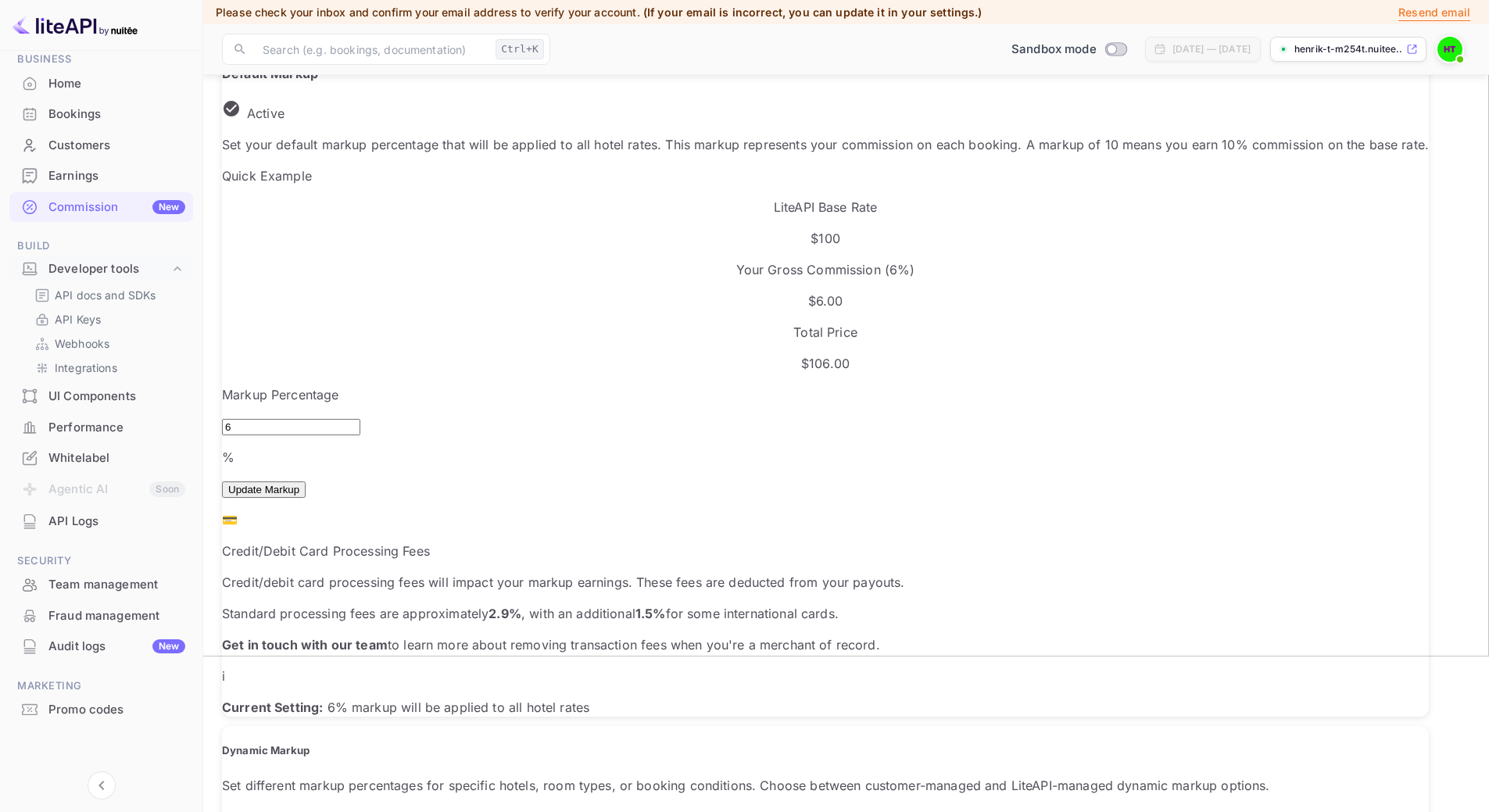
click at [93, 402] on div "UI Components" at bounding box center [117, 397] width 137 height 18
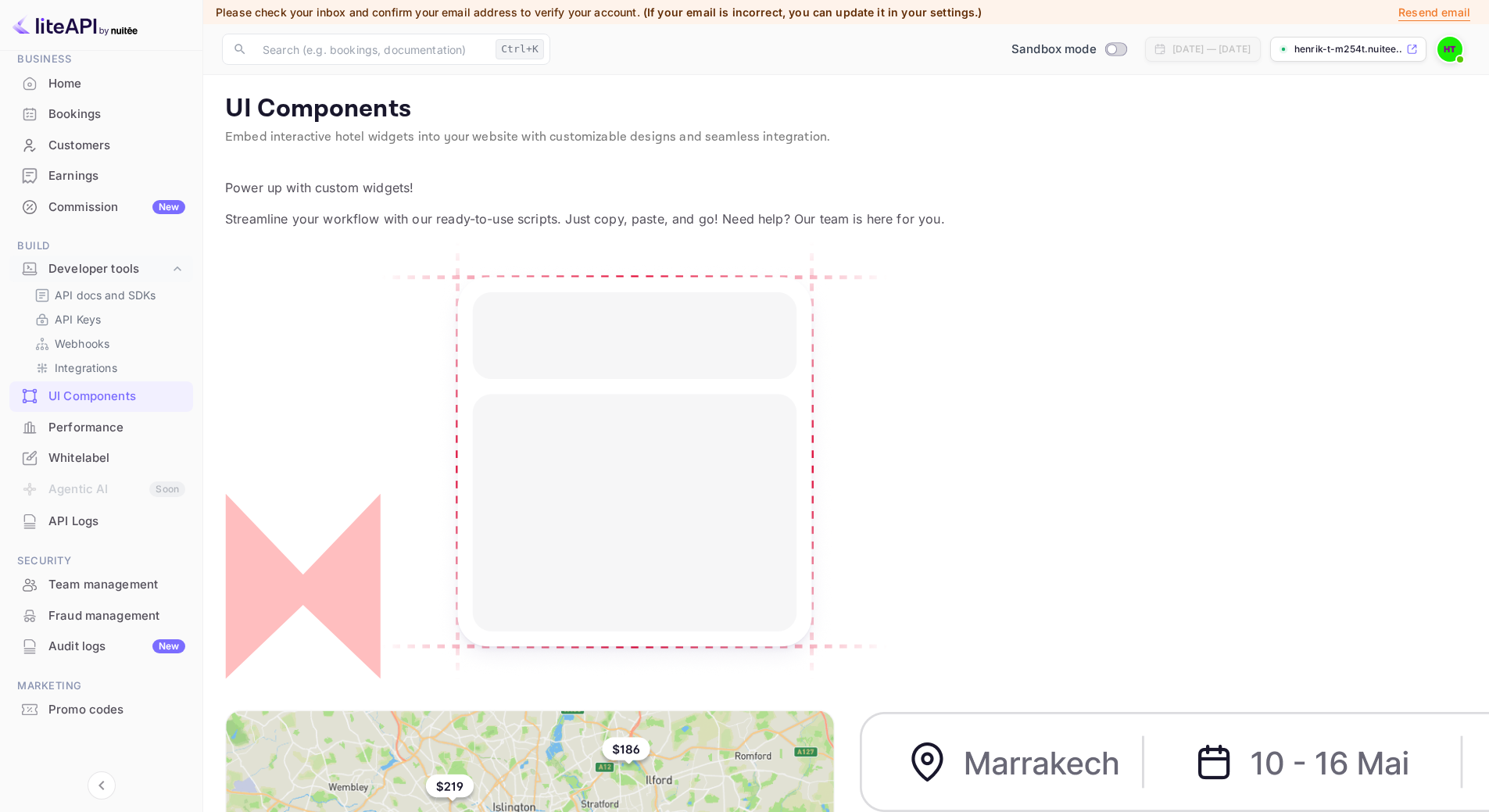
click at [94, 439] on div "Performance" at bounding box center [100, 427] width 184 height 30
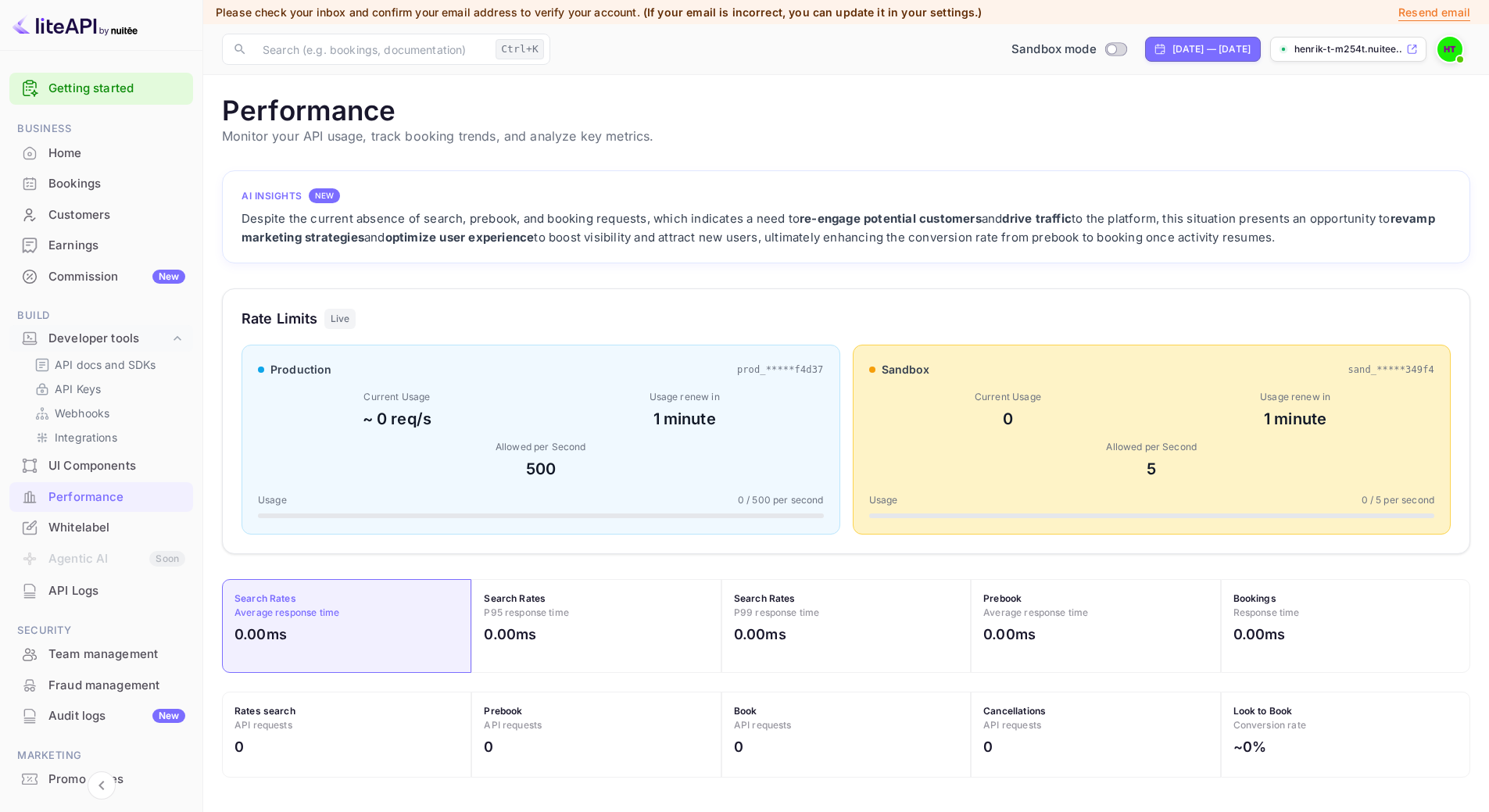
click at [110, 91] on link "Getting started" at bounding box center [117, 89] width 137 height 18
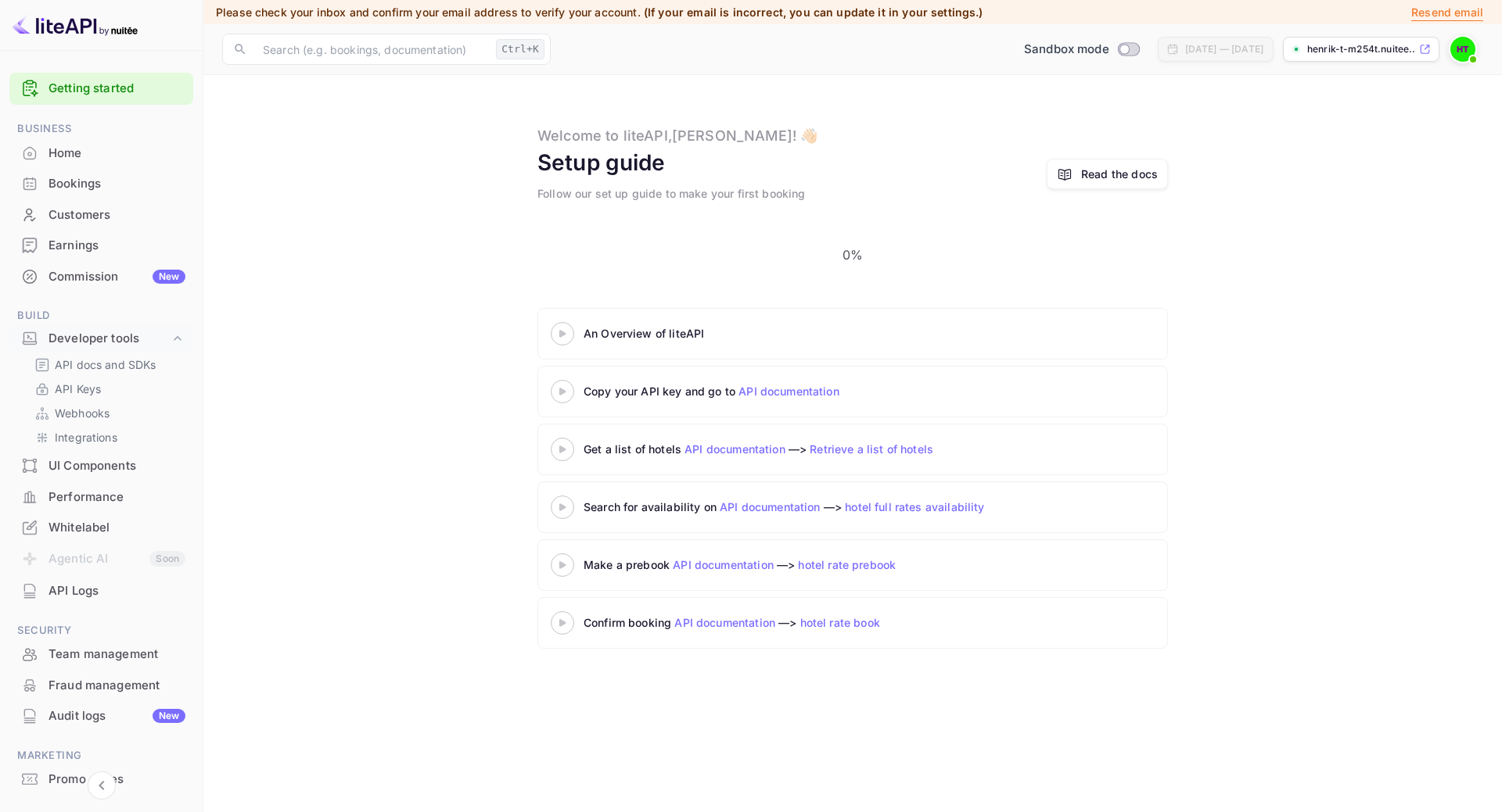
click at [569, 330] on icon at bounding box center [562, 334] width 54 height 7
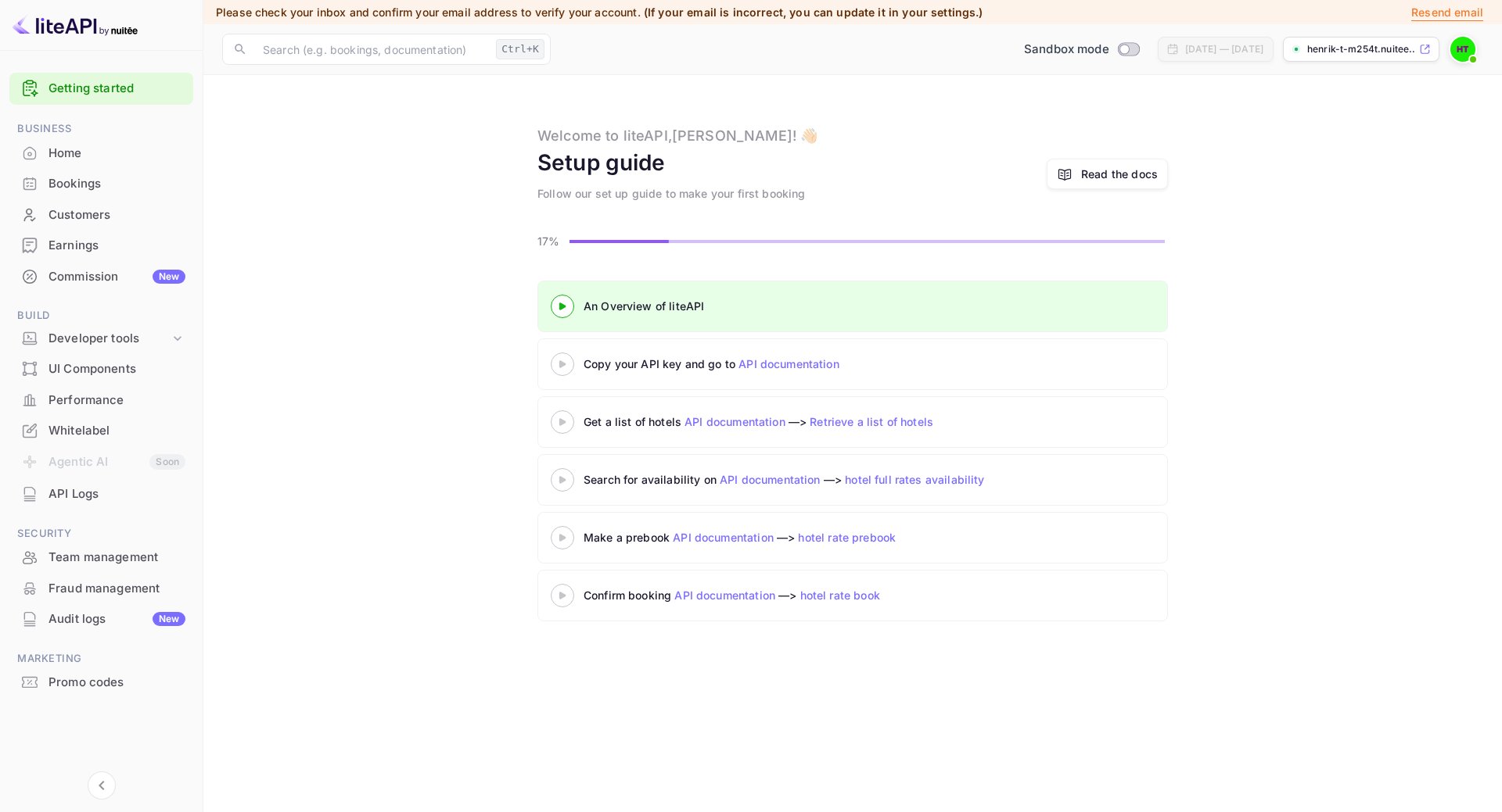
click at [1463, 44] on img at bounding box center [1462, 49] width 25 height 25
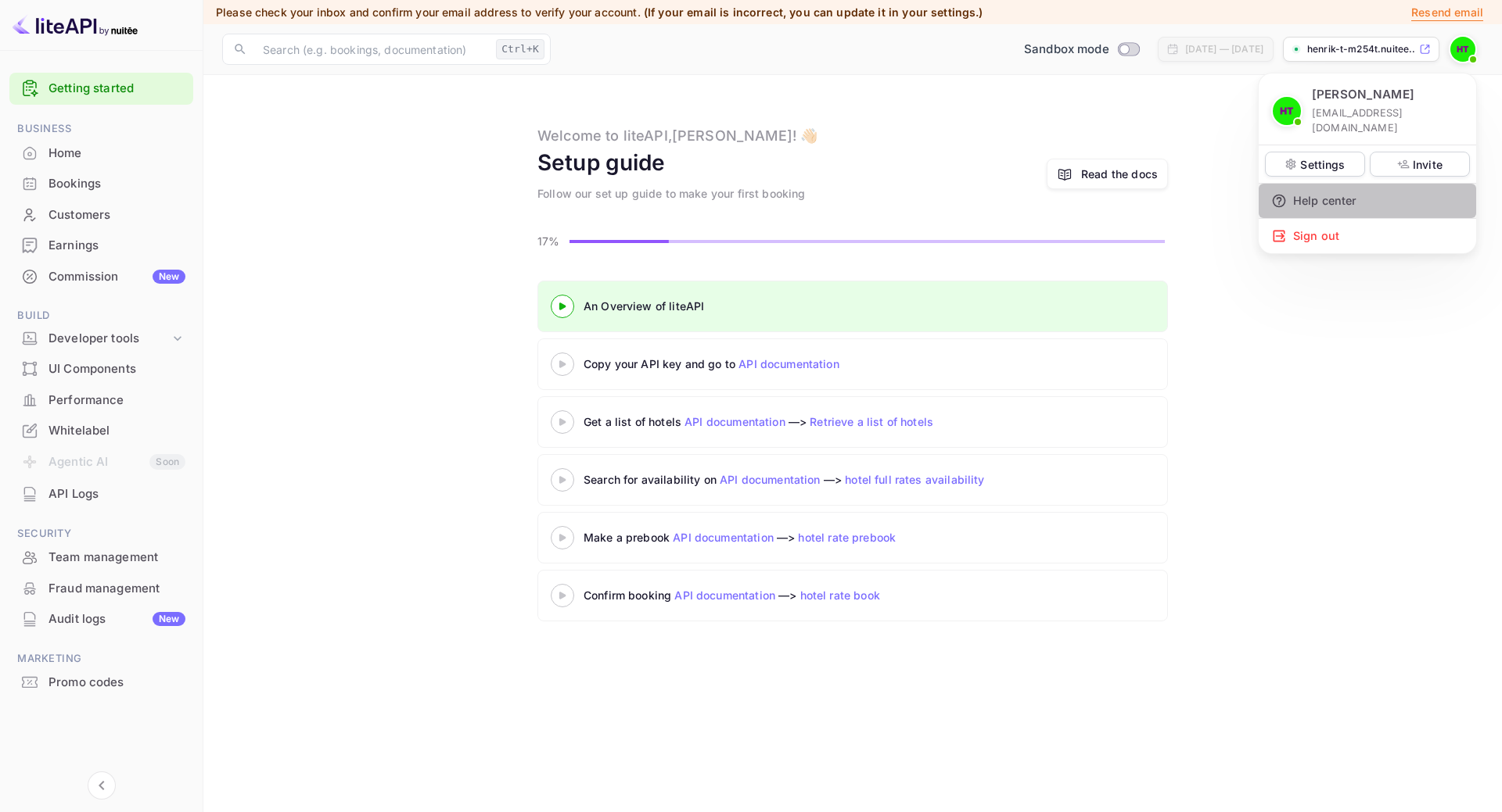
click at [1353, 189] on div "Help center" at bounding box center [1367, 201] width 218 height 35
click at [131, 330] on div at bounding box center [751, 406] width 1502 height 812
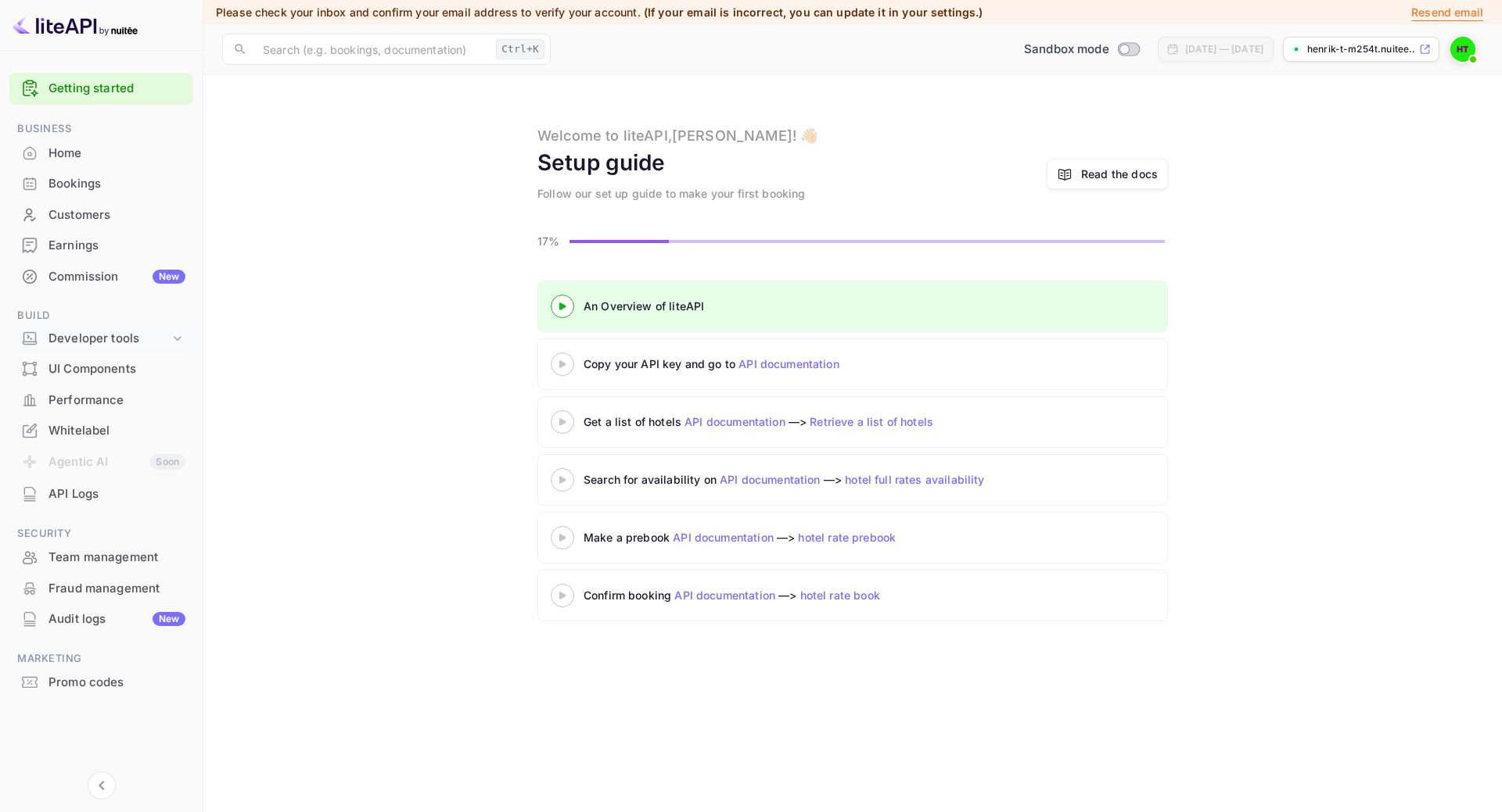
click at [176, 335] on icon at bounding box center [177, 338] width 16 height 16
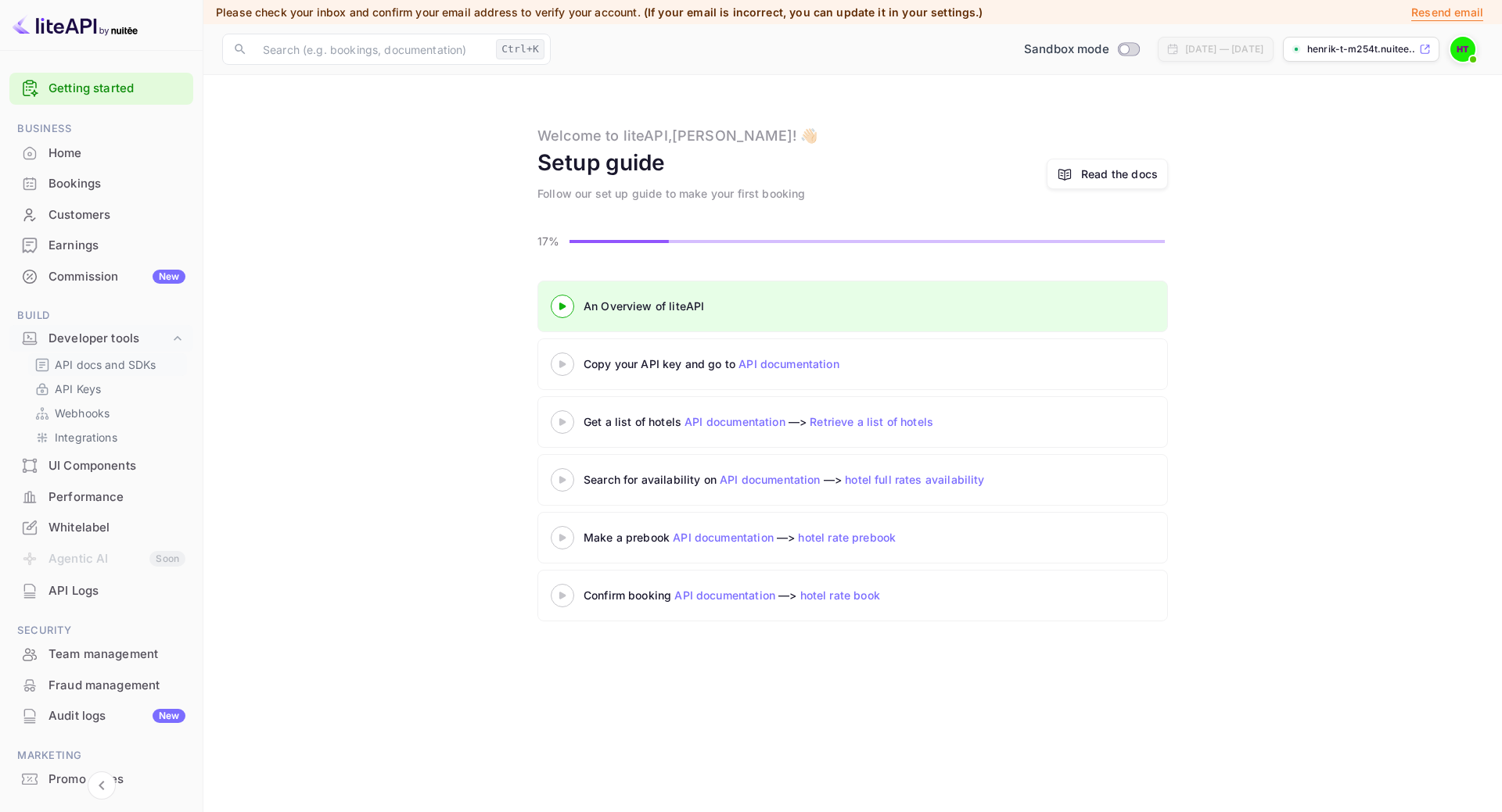
click at [150, 366] on p "API docs and SDKs" at bounding box center [105, 365] width 101 height 16
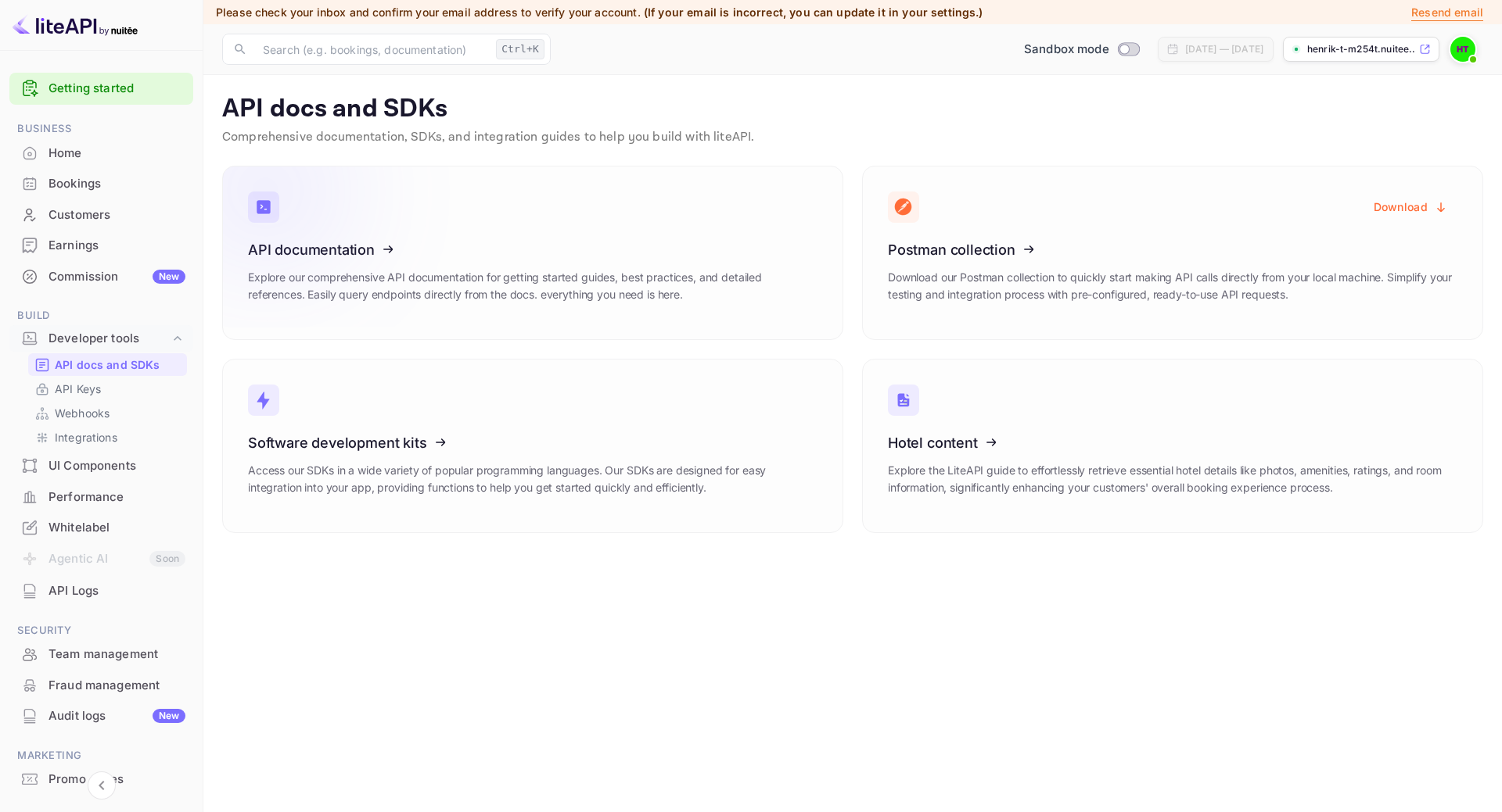
click at [496, 282] on p "Explore our comprehensive API documentation for getting started guides, best pr…" at bounding box center [532, 287] width 569 height 35
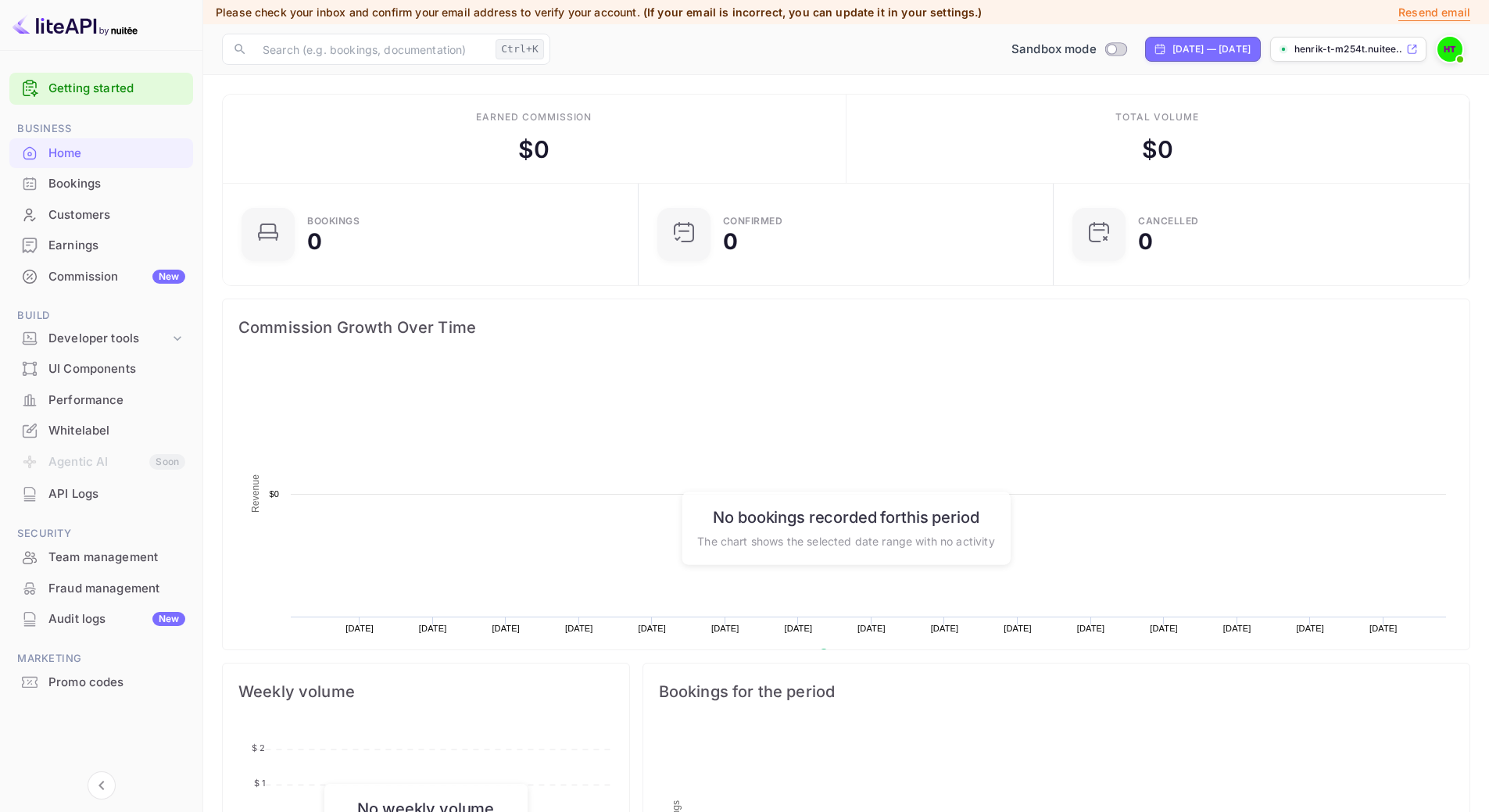
scroll to position [242, 394]
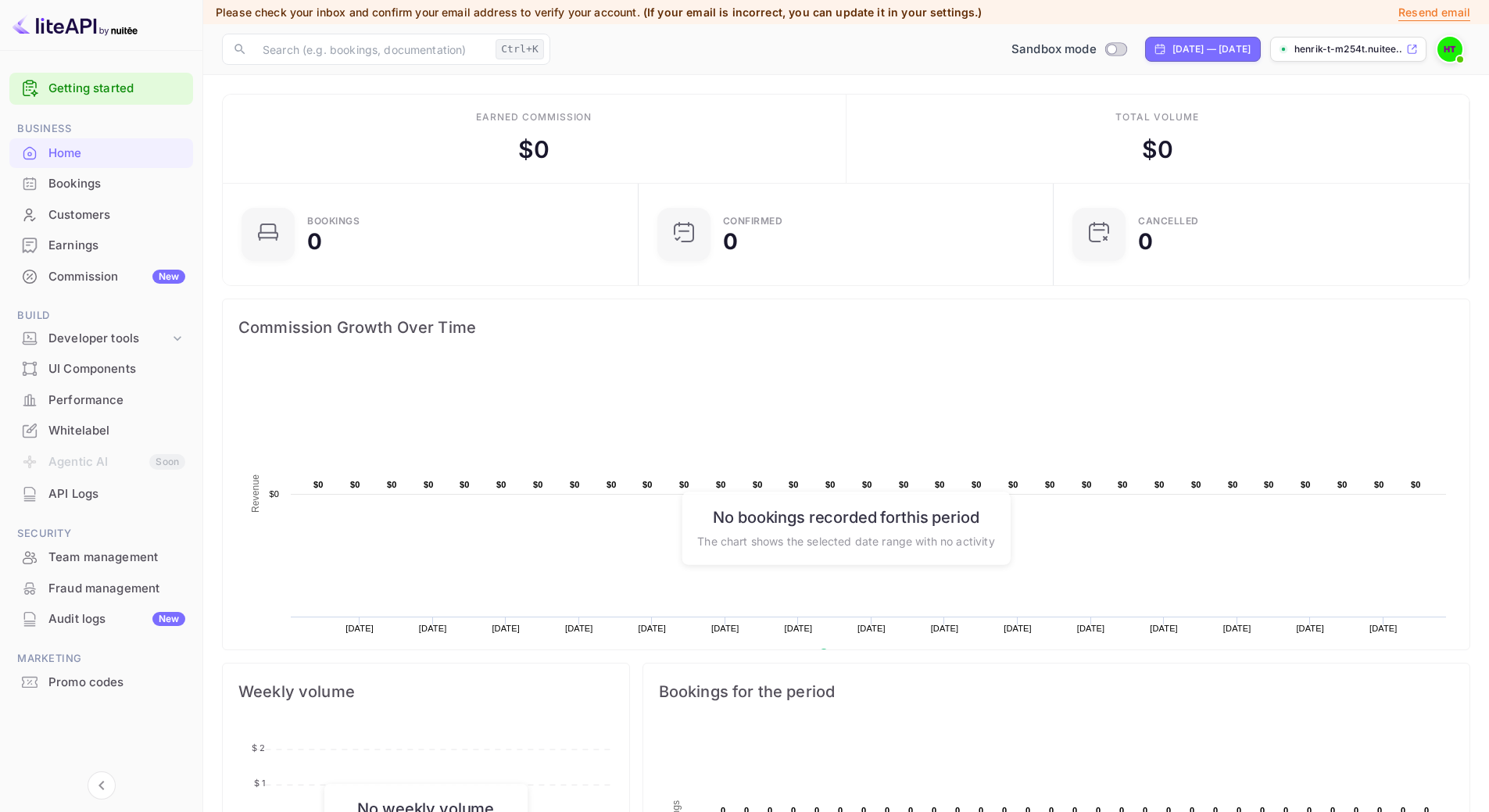
click at [1450, 16] on p "Resend email" at bounding box center [1434, 12] width 72 height 17
click at [117, 343] on div "Developer tools" at bounding box center [109, 339] width 121 height 18
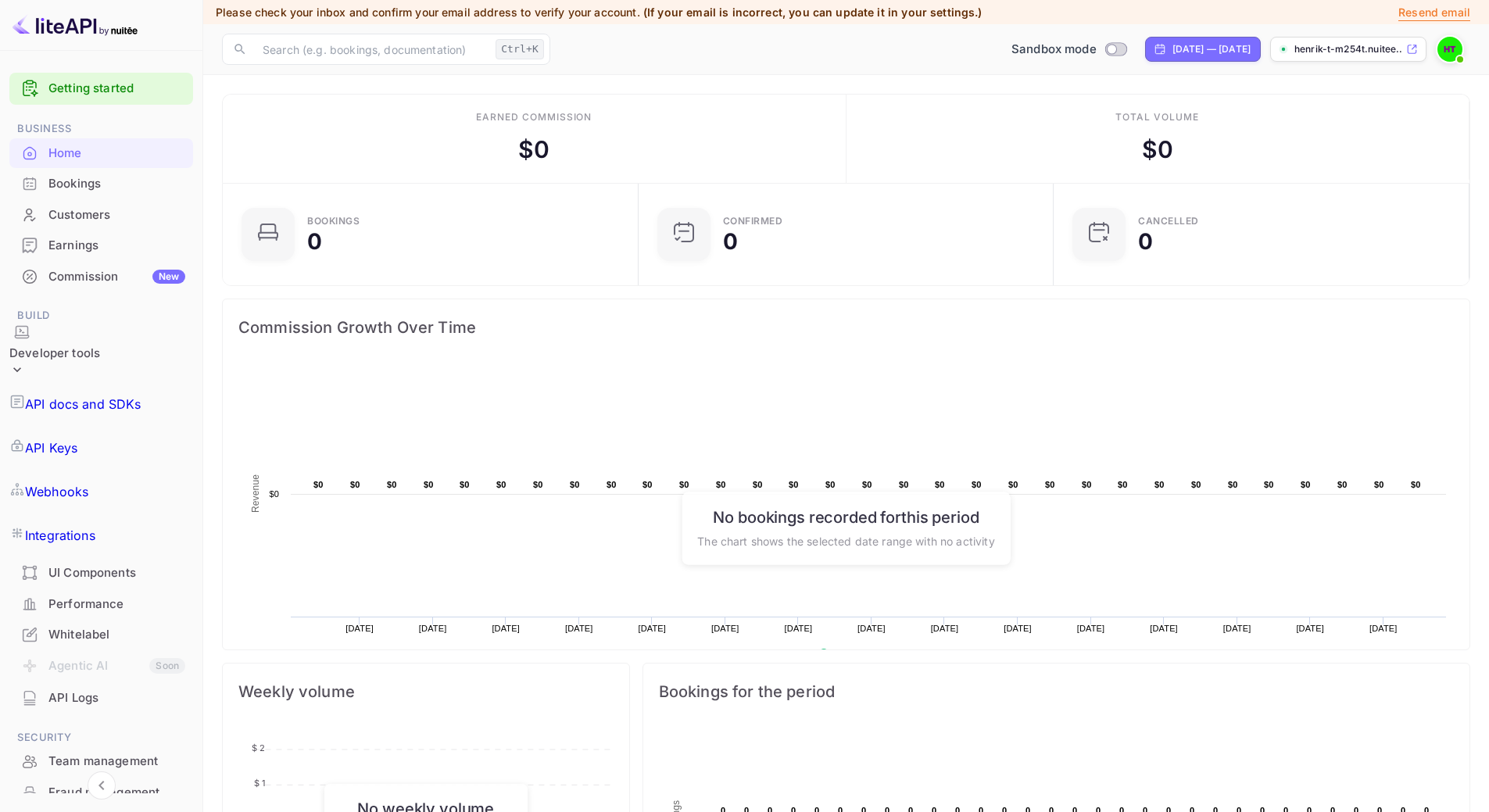
click at [77, 439] on p "API Keys" at bounding box center [51, 448] width 53 height 19
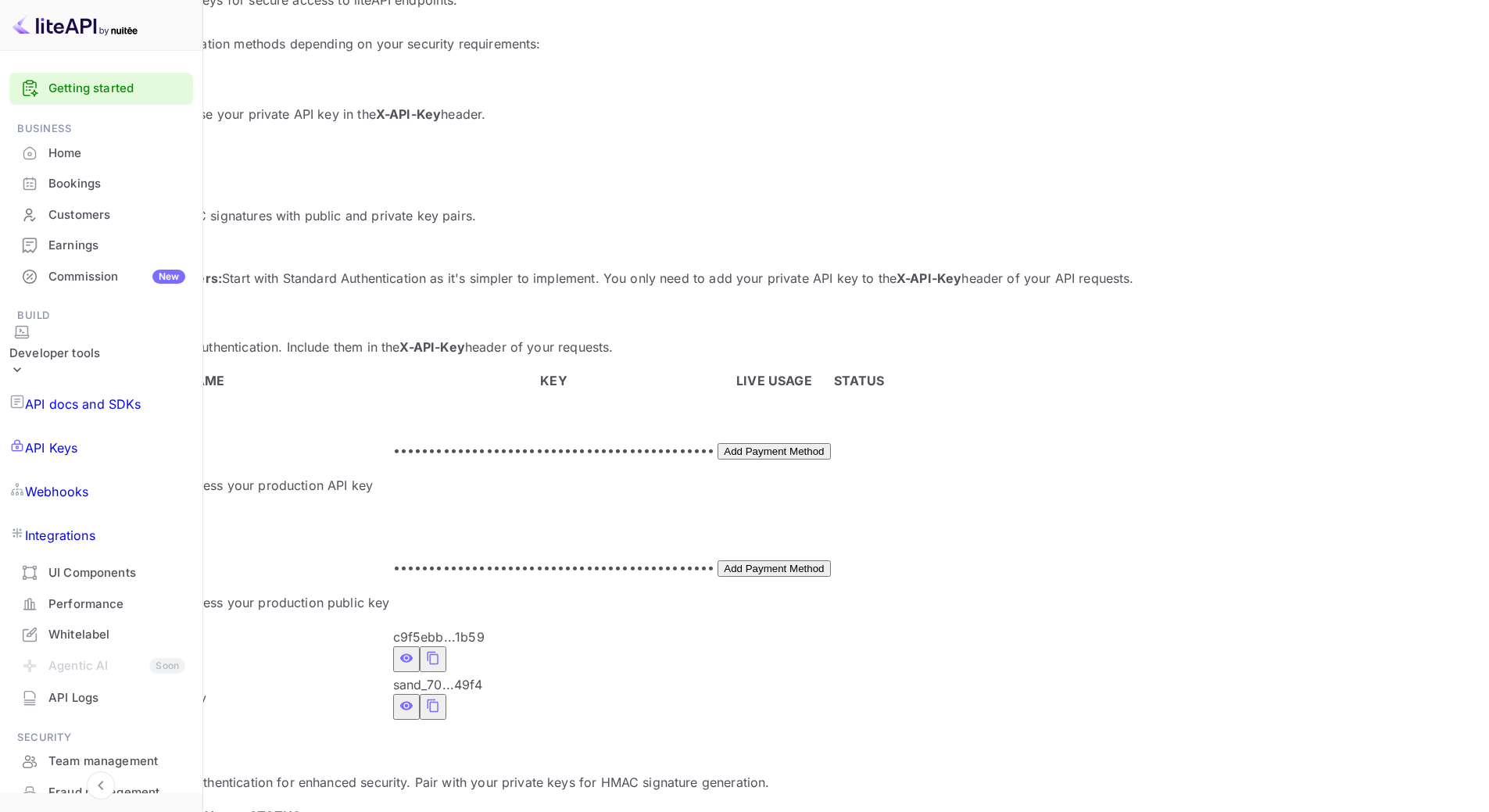
scroll to position [151, 0]
click at [440, 693] on icon "private api keys table" at bounding box center [432, 702] width 14 height 19
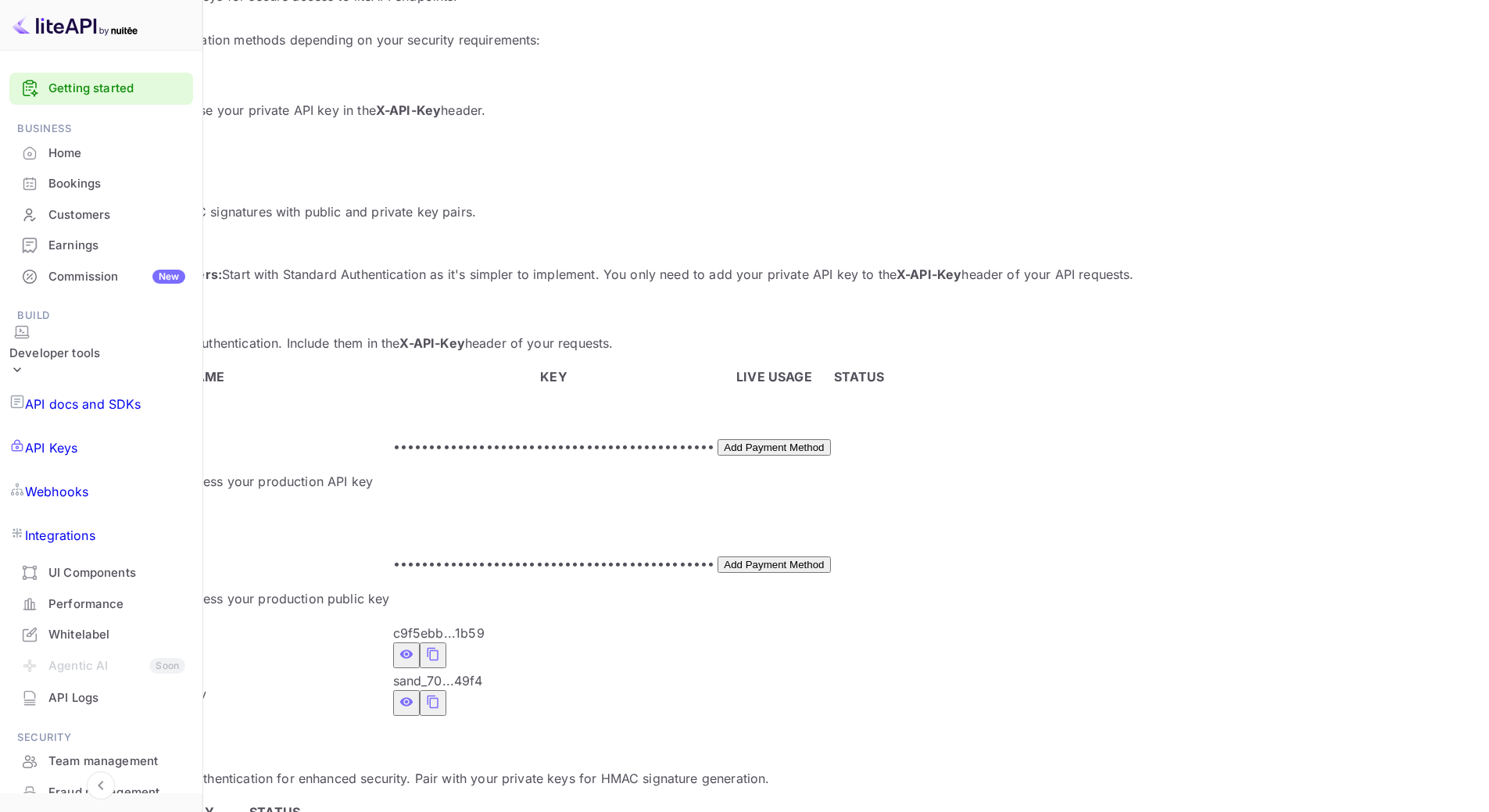
click at [440, 693] on icon "private api keys table" at bounding box center [432, 702] width 14 height 19
click at [117, 394] on p "API docs and SDKs" at bounding box center [82, 404] width 116 height 19
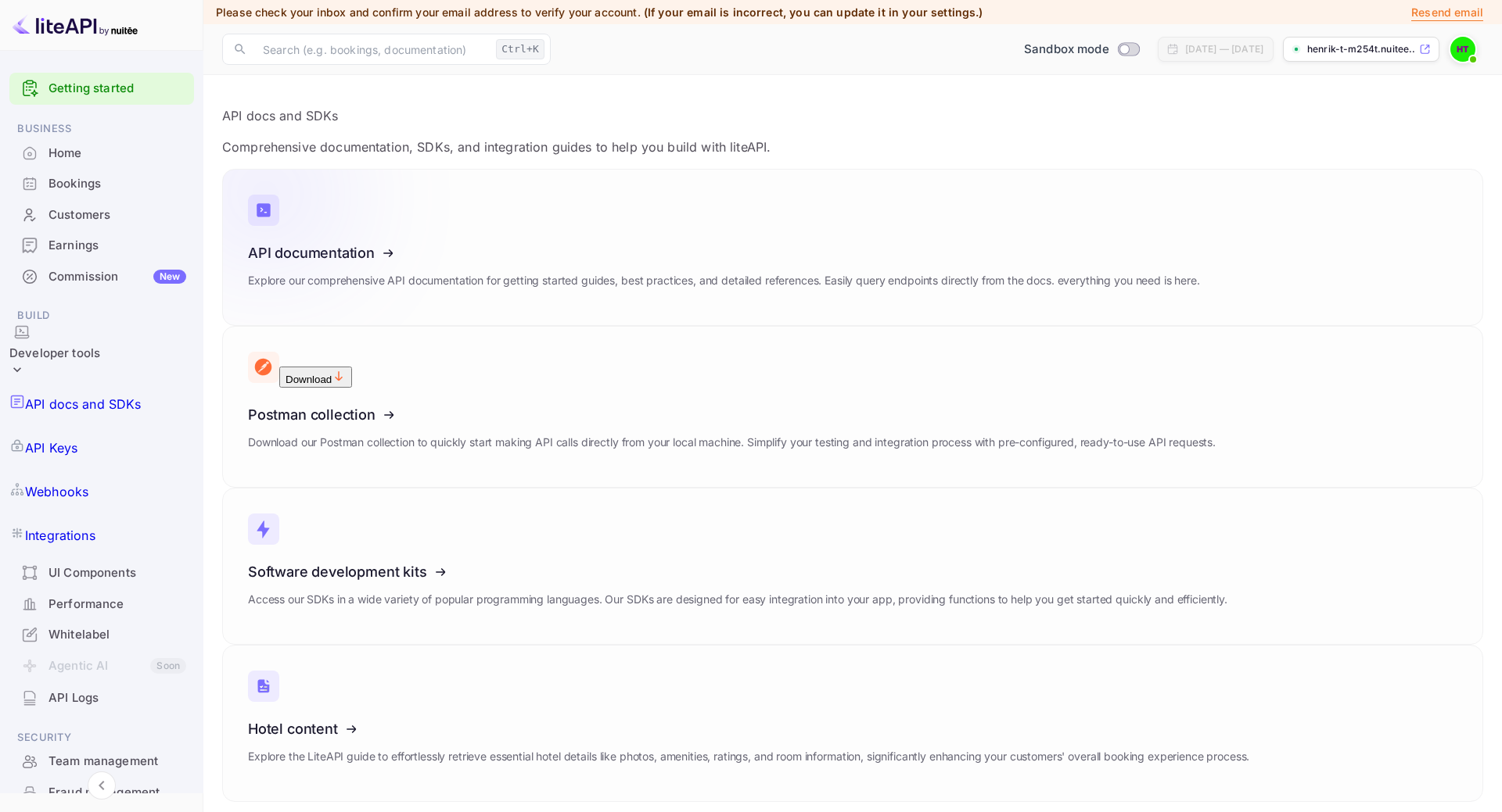
click at [299, 254] on icon at bounding box center [344, 250] width 243 height 161
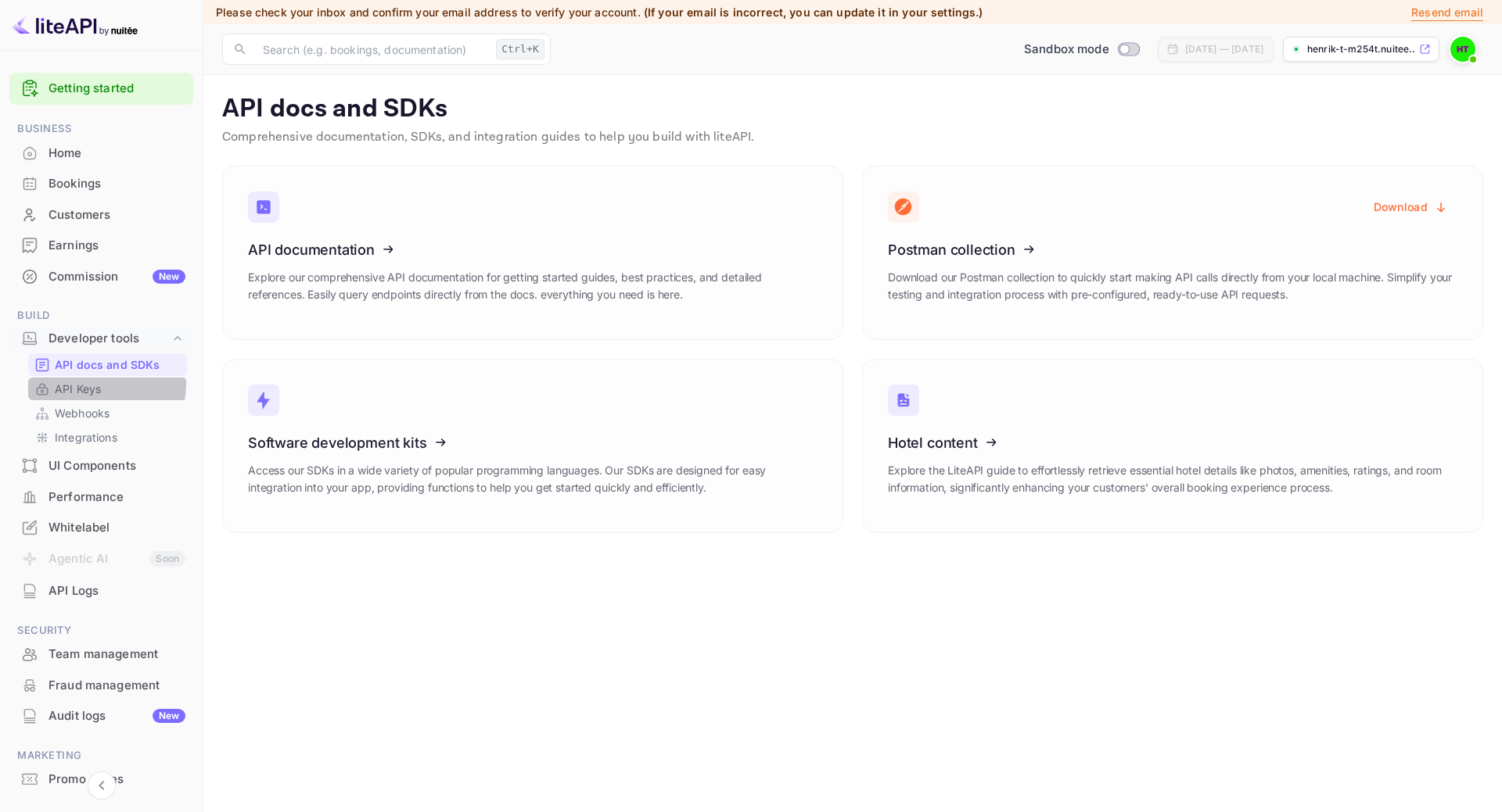
click at [95, 384] on p "API Keys" at bounding box center [77, 389] width 46 height 16
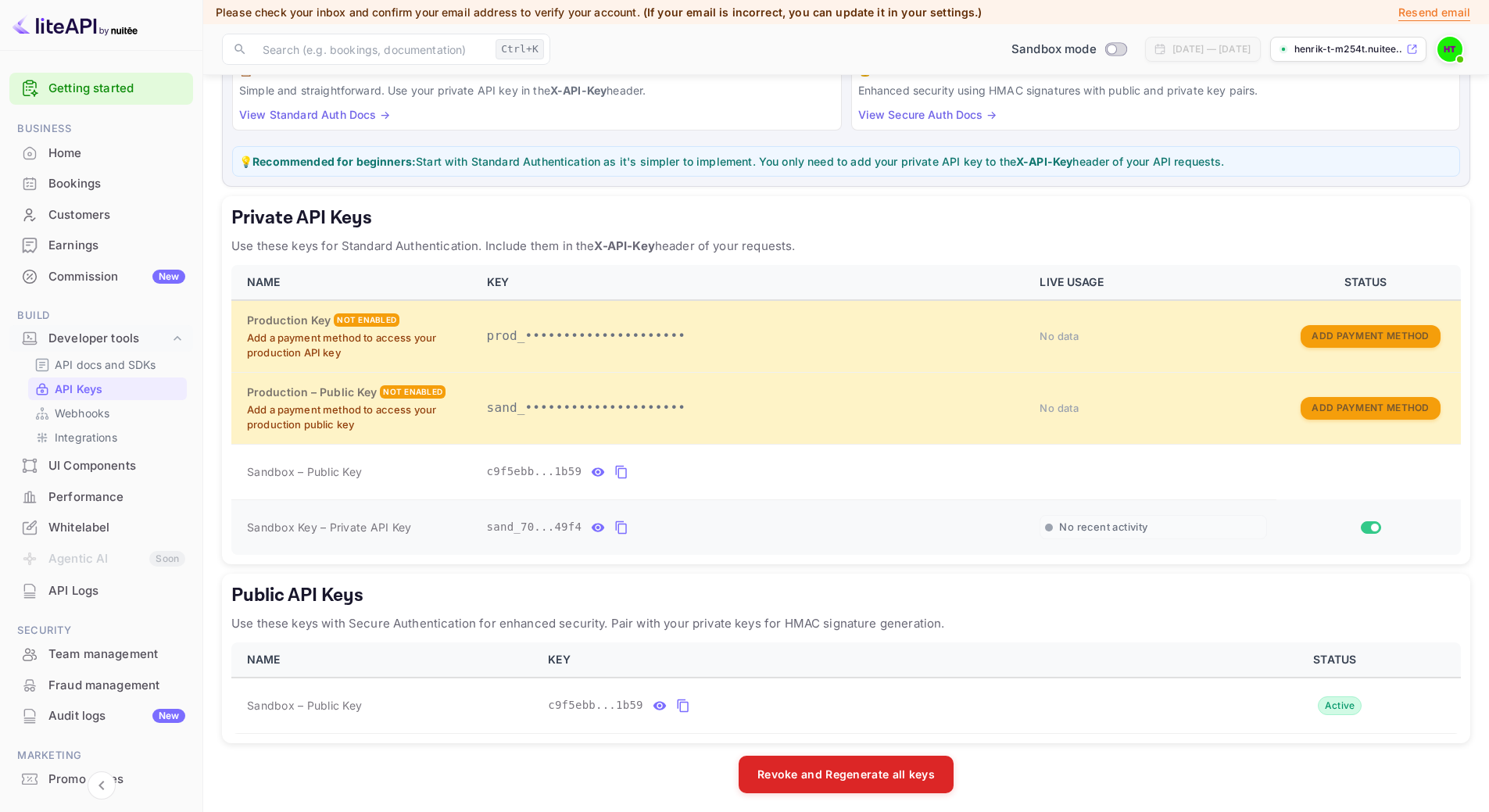
scroll to position [151, 0]
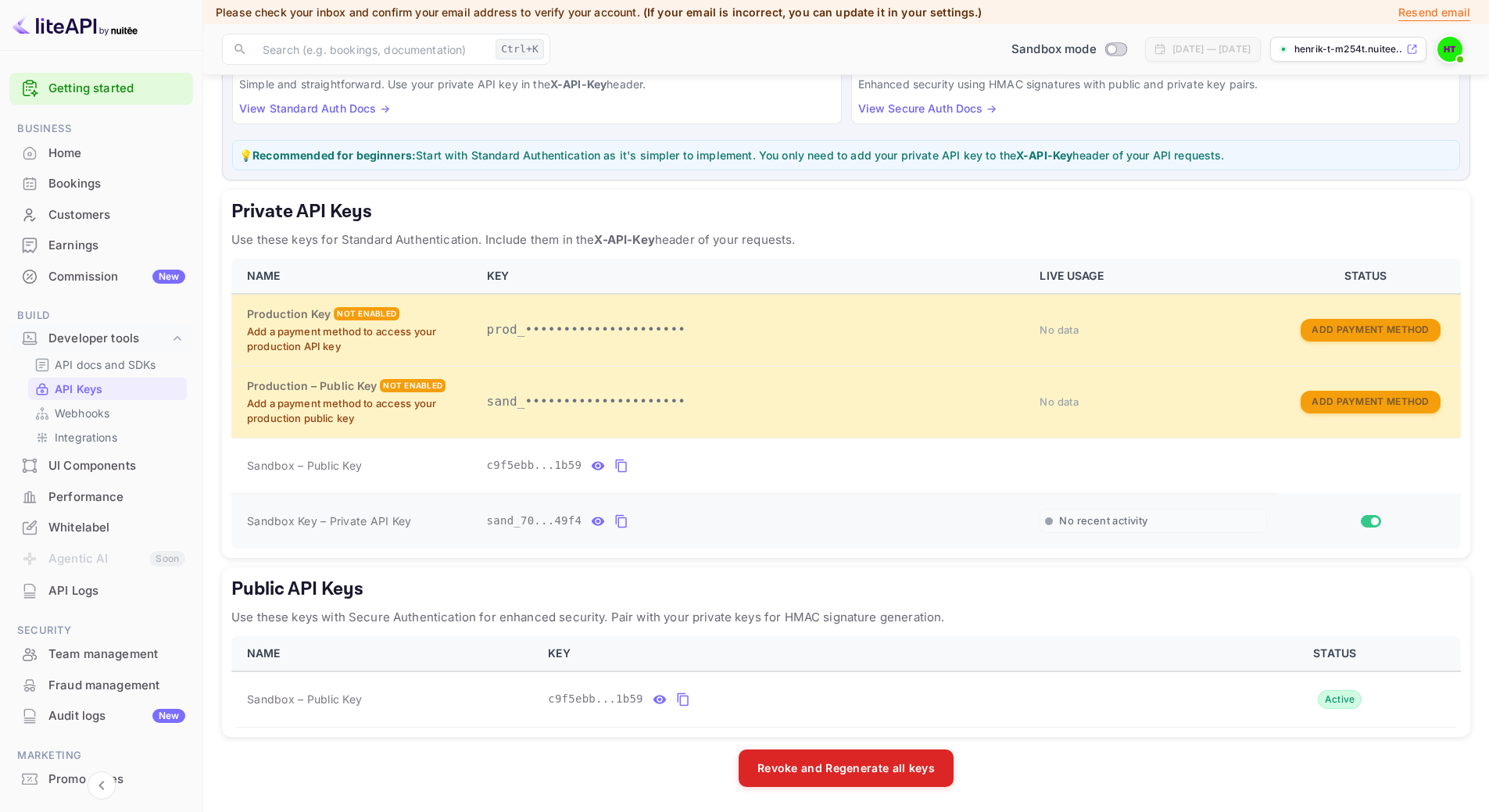
click at [620, 519] on icon "private api keys table" at bounding box center [621, 521] width 14 height 19
click at [618, 525] on icon "private api keys table" at bounding box center [621, 521] width 14 height 19
